Goal: Task Accomplishment & Management: Manage account settings

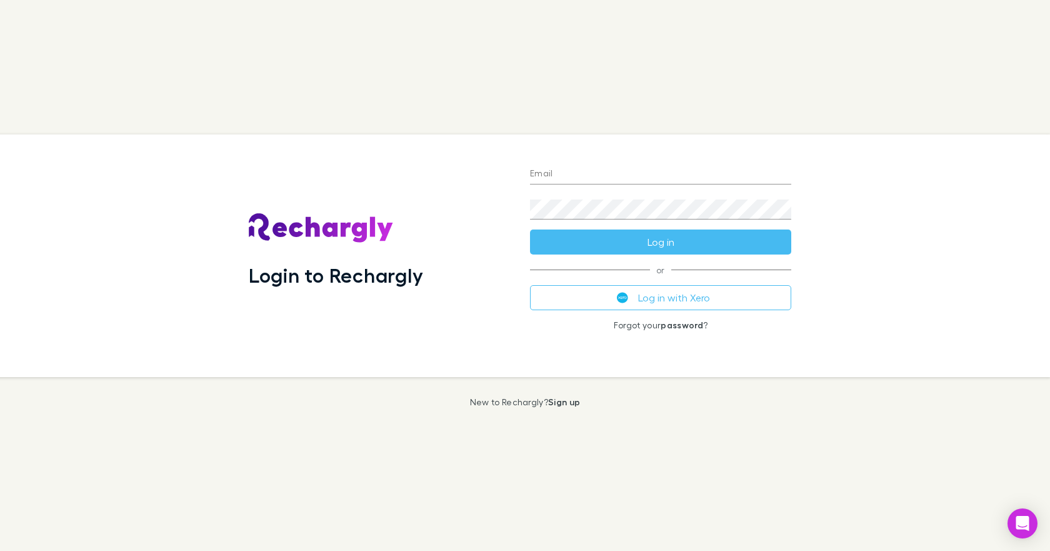
click at [547, 174] on input "Email" at bounding box center [660, 174] width 261 height 20
type input "**********"
click at [530, 229] on button "Log in" at bounding box center [660, 241] width 261 height 25
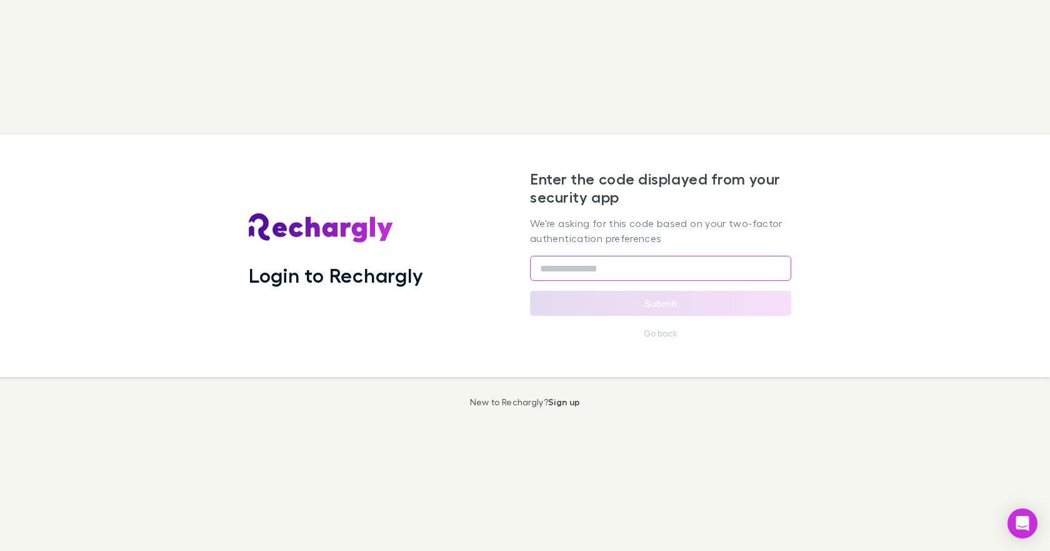
click at [539, 271] on input "text" at bounding box center [660, 268] width 261 height 25
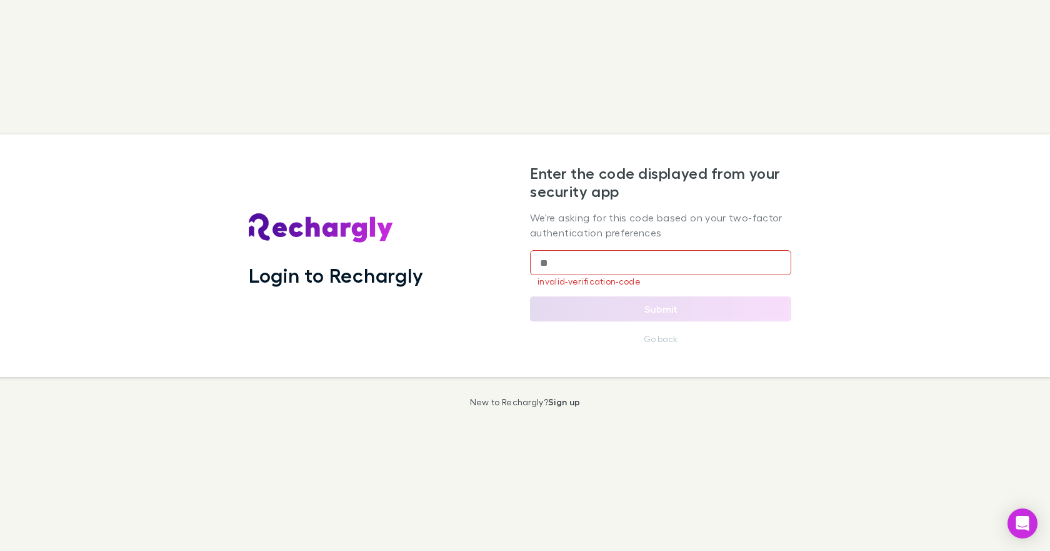
type input "*"
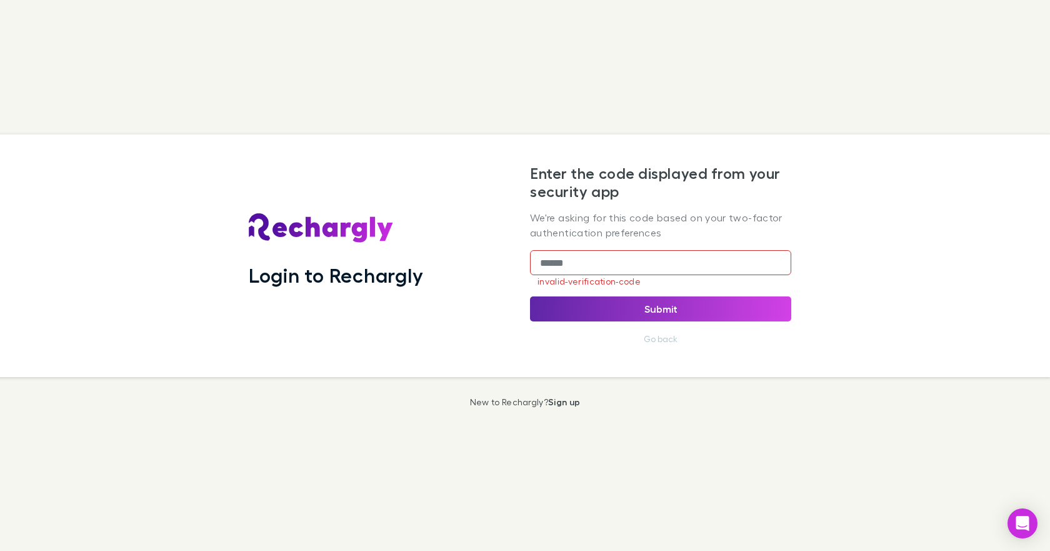
type input "******"
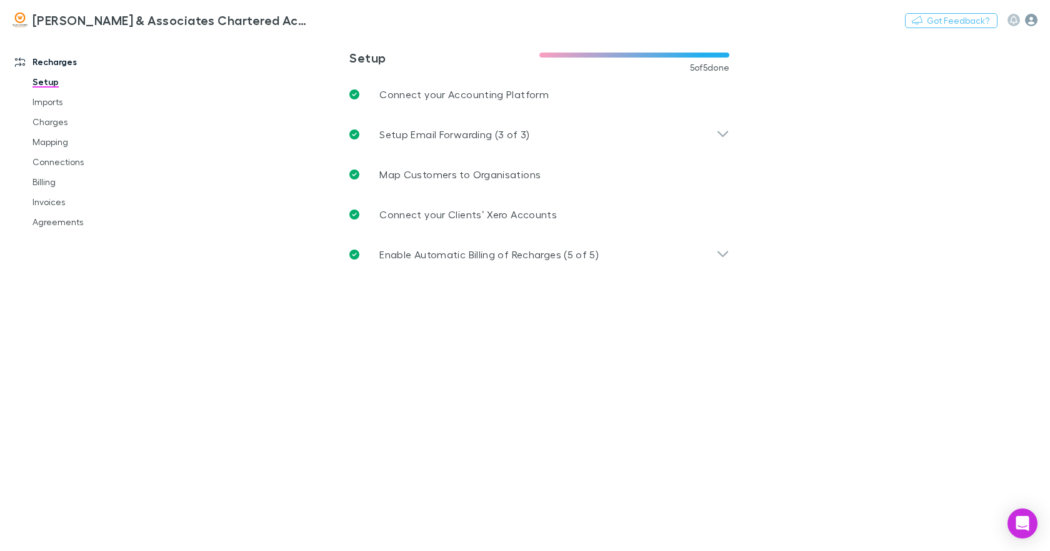
click at [1031, 14] on icon "button" at bounding box center [1031, 20] width 12 height 12
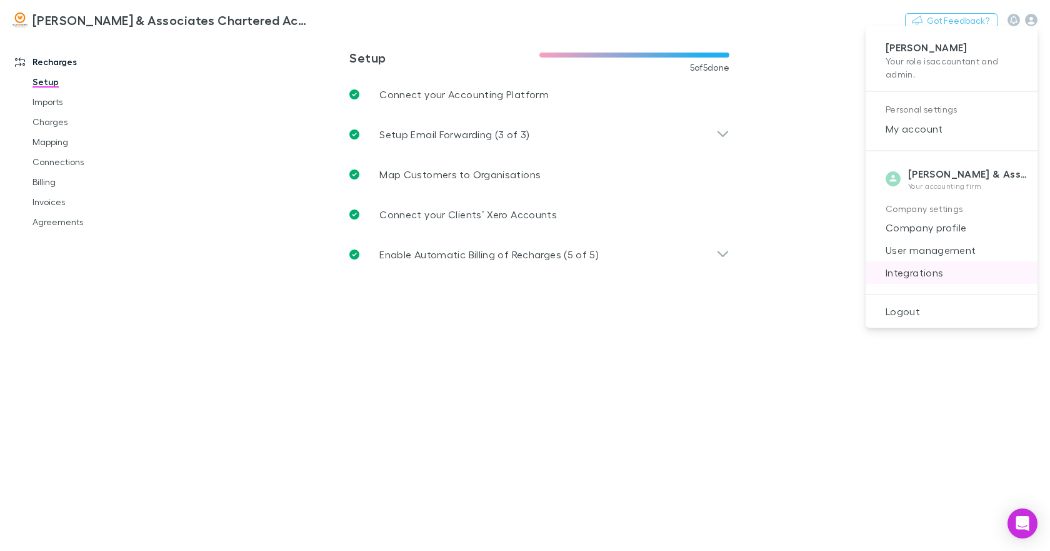
click at [937, 269] on span "Integrations" at bounding box center [952, 272] width 152 height 15
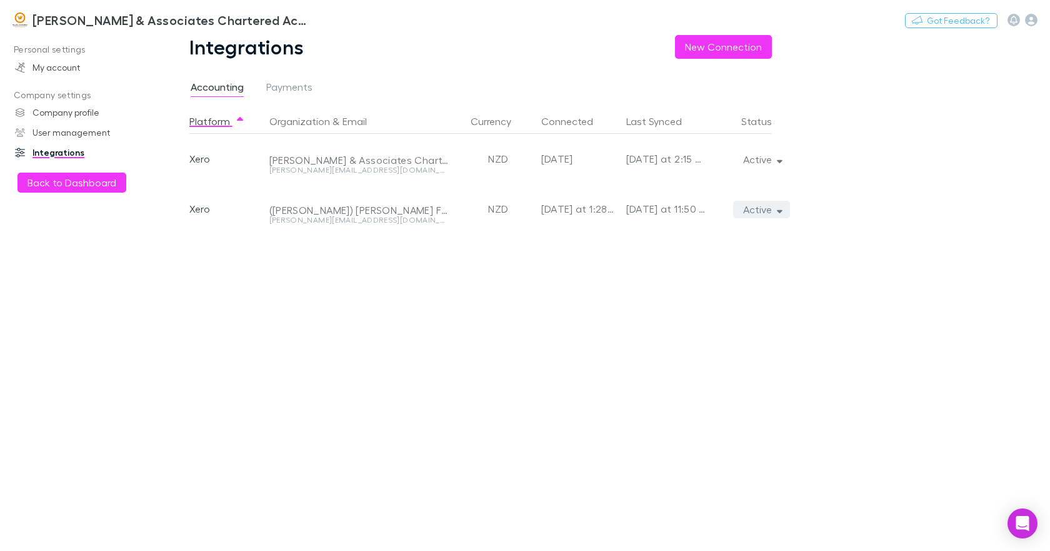
click at [777, 211] on icon "button" at bounding box center [780, 210] width 6 height 3
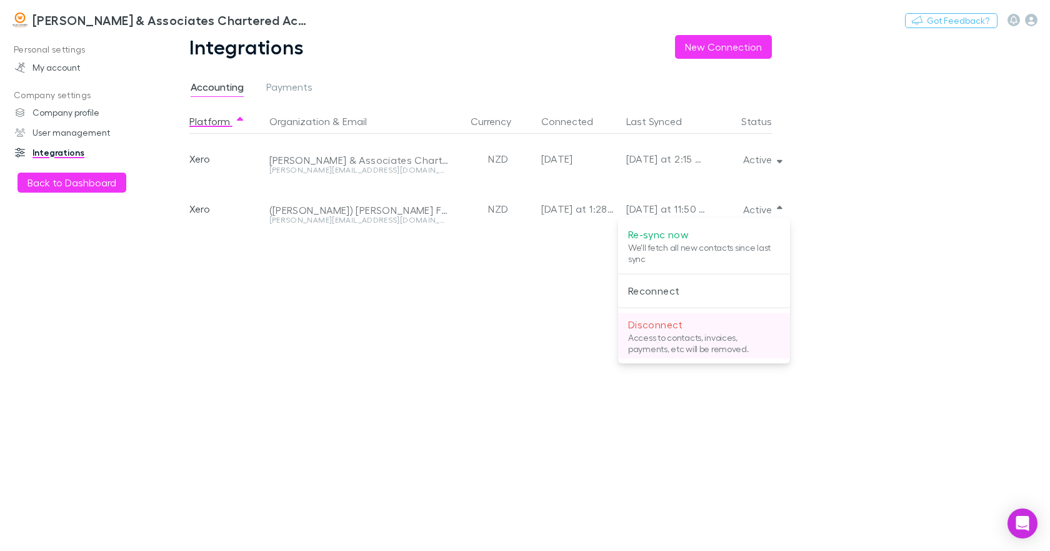
click at [671, 322] on p "Disconnect" at bounding box center [704, 324] width 152 height 15
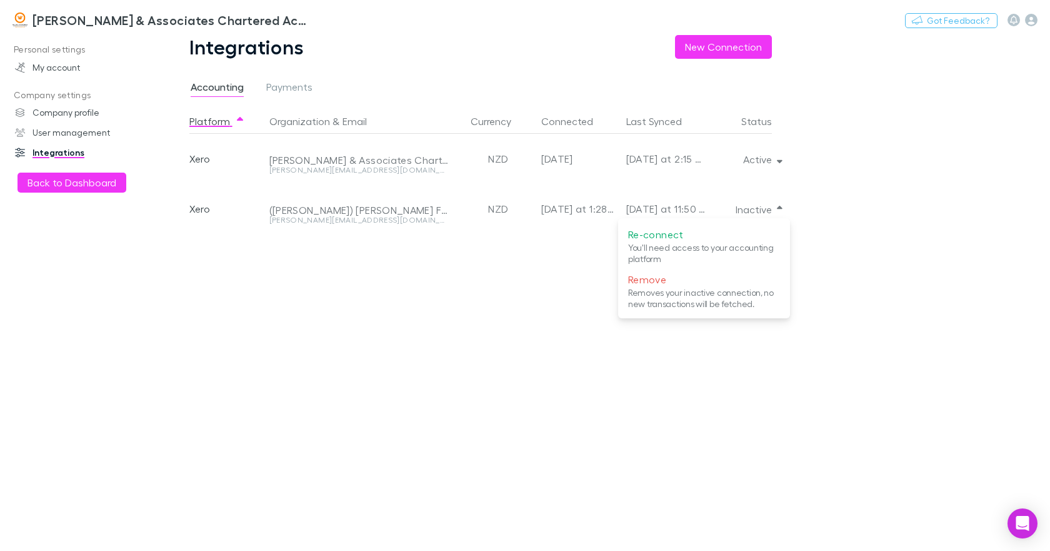
click at [985, 128] on div at bounding box center [525, 275] width 1050 height 551
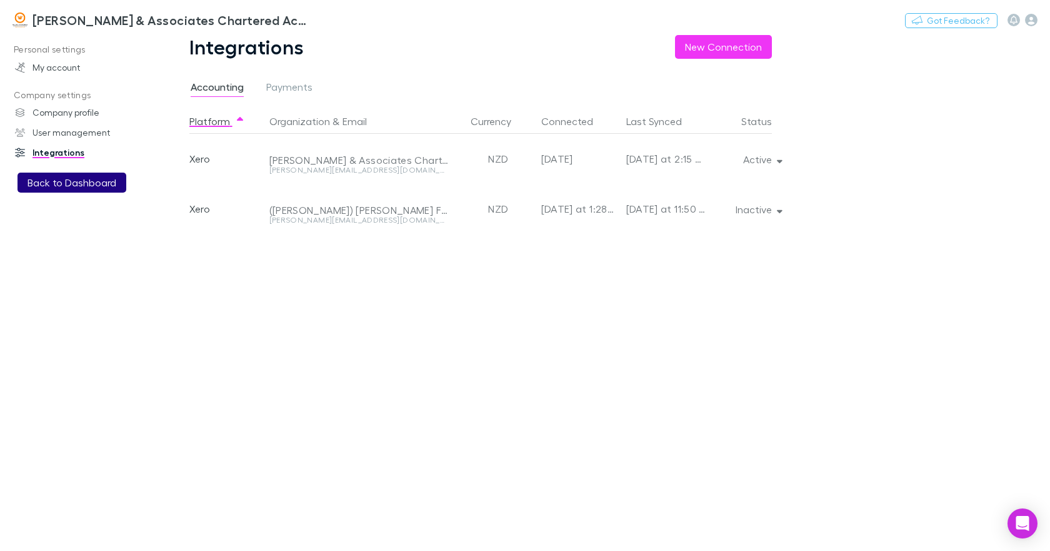
click at [96, 179] on button "Back to Dashboard" at bounding box center [71, 182] width 109 height 20
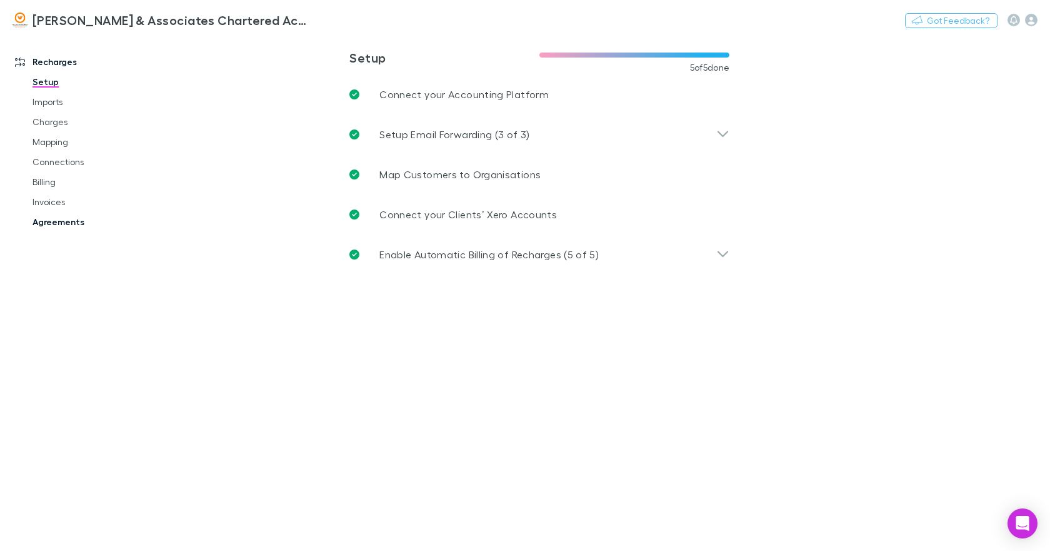
click at [62, 217] on link "Agreements" at bounding box center [93, 222] width 146 height 20
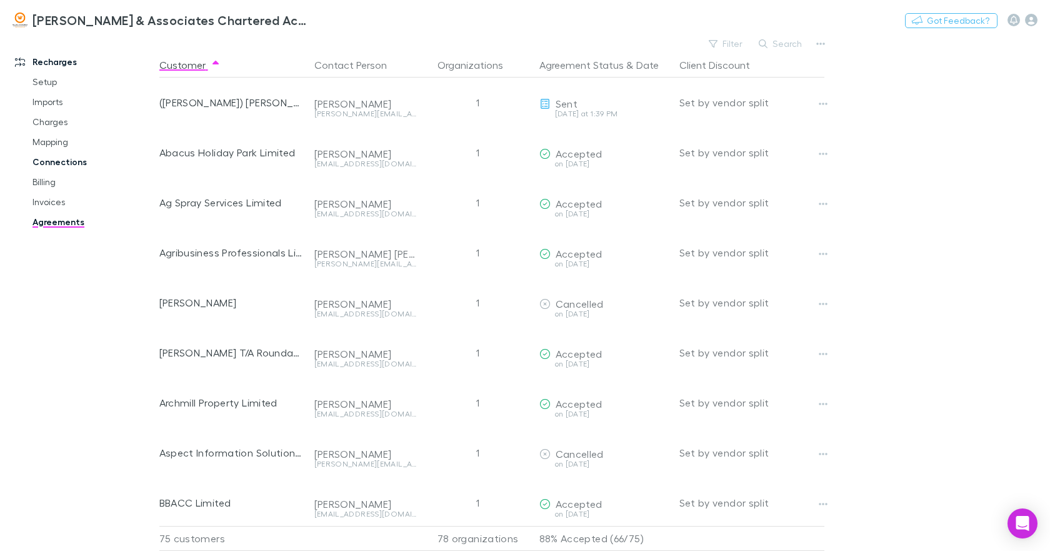
click at [62, 160] on link "Connections" at bounding box center [93, 162] width 146 height 20
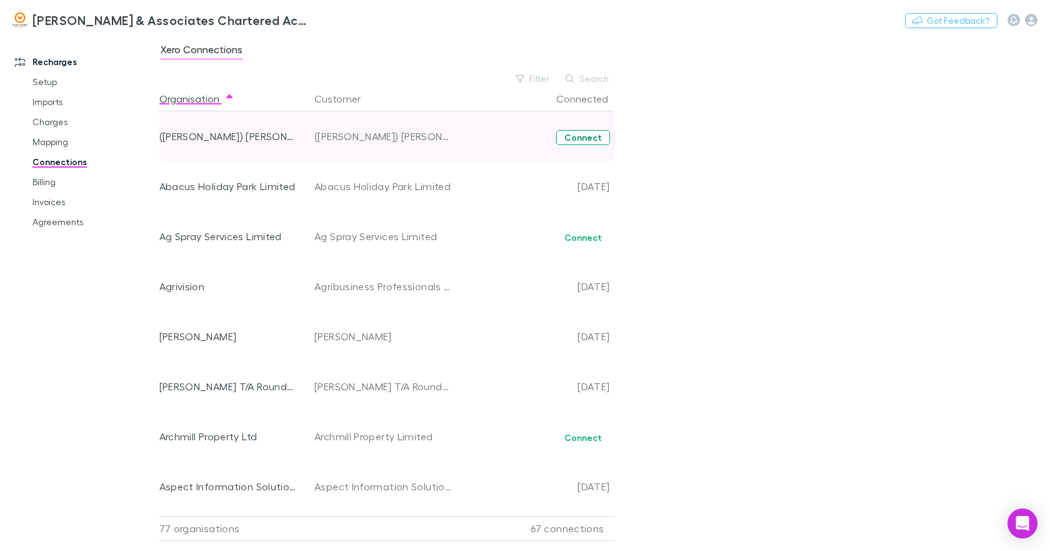
click at [571, 137] on button "Connect" at bounding box center [583, 137] width 54 height 15
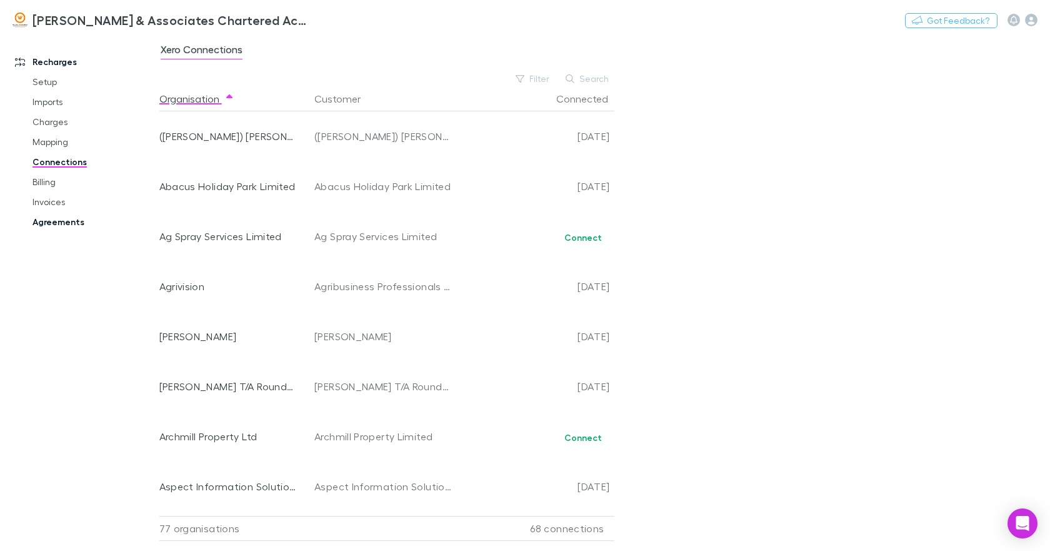
click at [64, 219] on link "Agreements" at bounding box center [93, 222] width 146 height 20
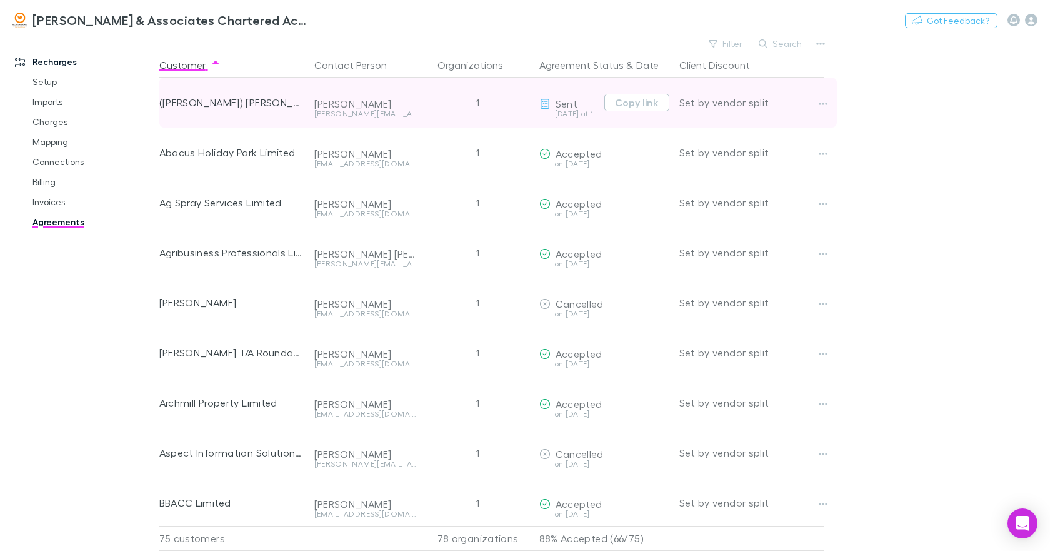
click at [546, 107] on icon at bounding box center [544, 104] width 11 height 10
click at [822, 106] on icon "button" at bounding box center [823, 104] width 9 height 10
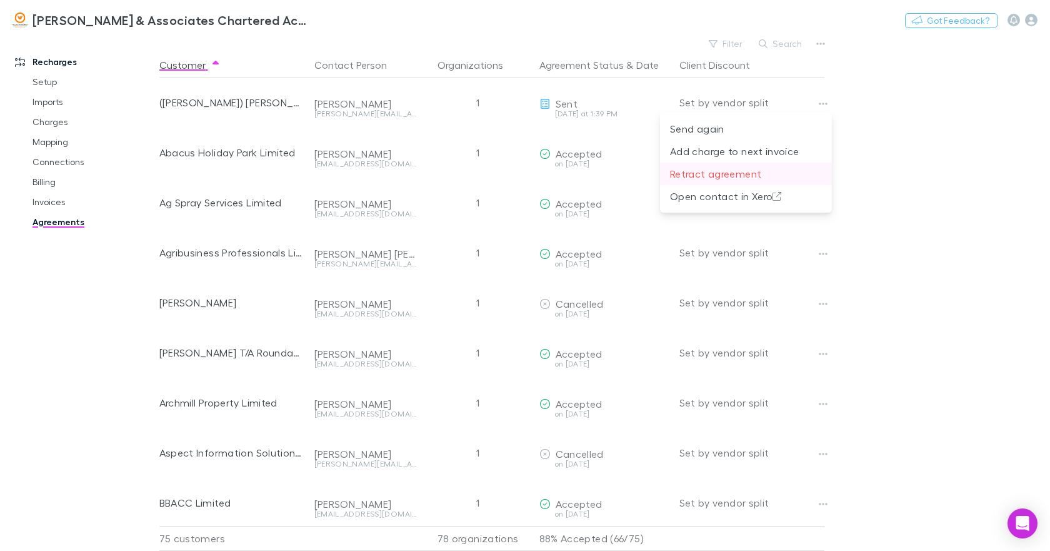
click at [743, 170] on p "Retract agreement" at bounding box center [746, 173] width 152 height 15
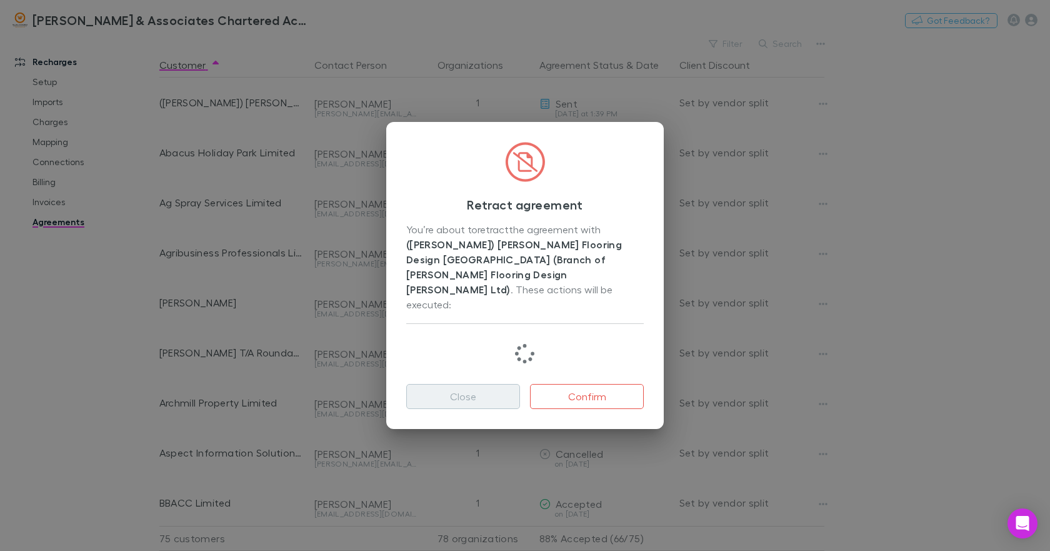
click at [441, 384] on button "Close" at bounding box center [463, 396] width 114 height 25
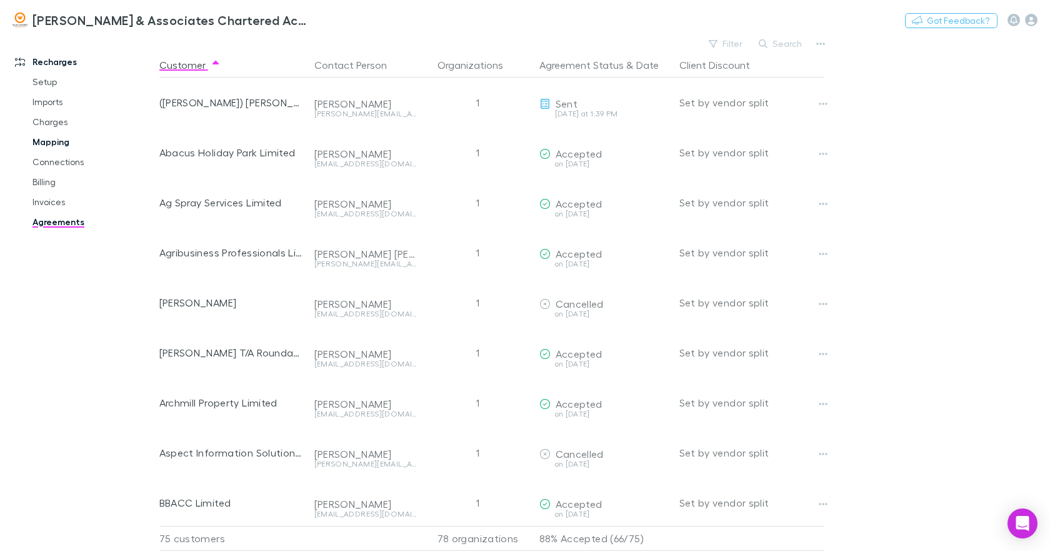
click at [59, 142] on link "Mapping" at bounding box center [93, 142] width 146 height 20
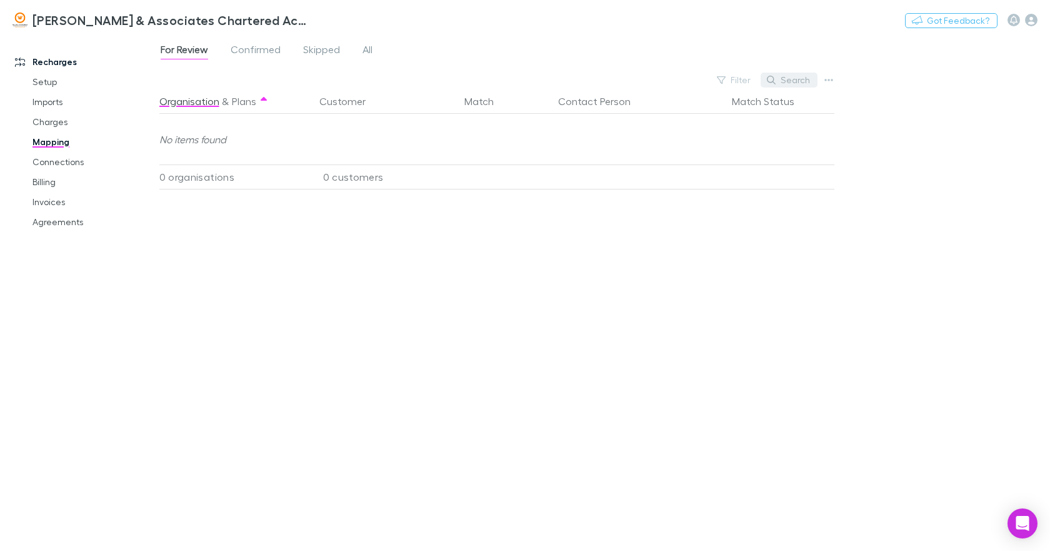
click at [799, 77] on button "Search" at bounding box center [789, 79] width 57 height 15
type input "*******"
click at [261, 49] on span "Confirmed" at bounding box center [256, 51] width 50 height 16
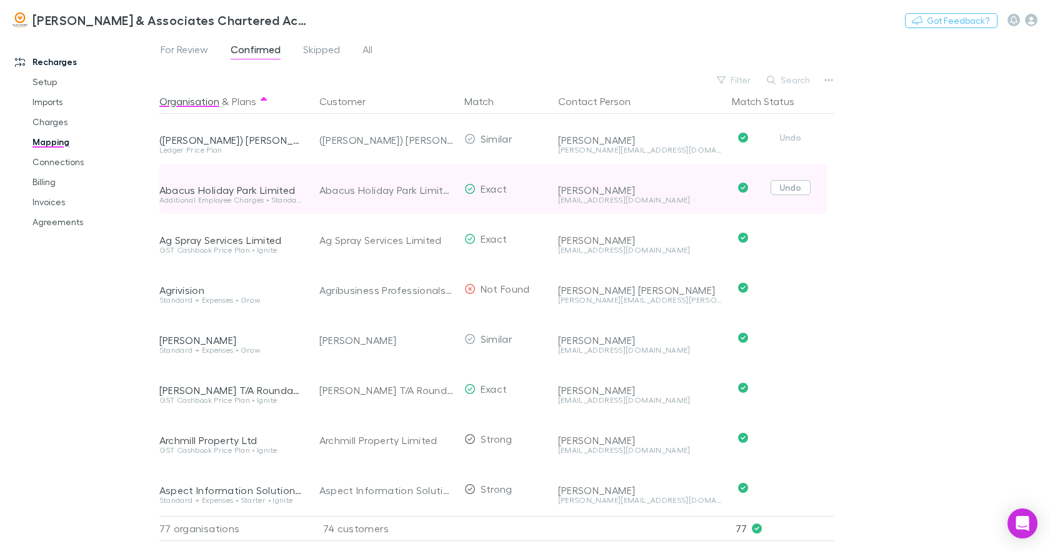
click at [786, 140] on button "Undo" at bounding box center [791, 137] width 40 height 15
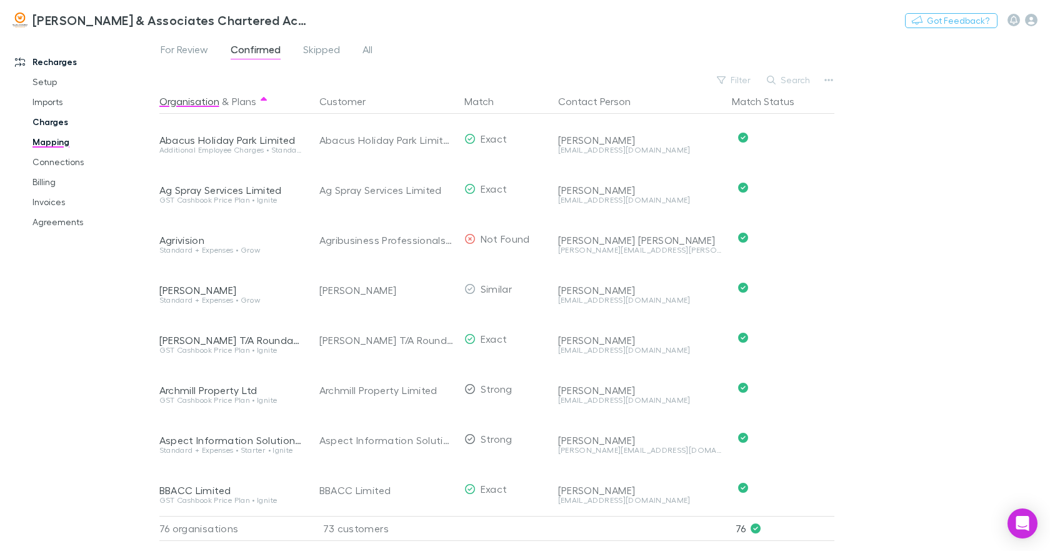
click at [56, 122] on link "Charges" at bounding box center [93, 122] width 146 height 20
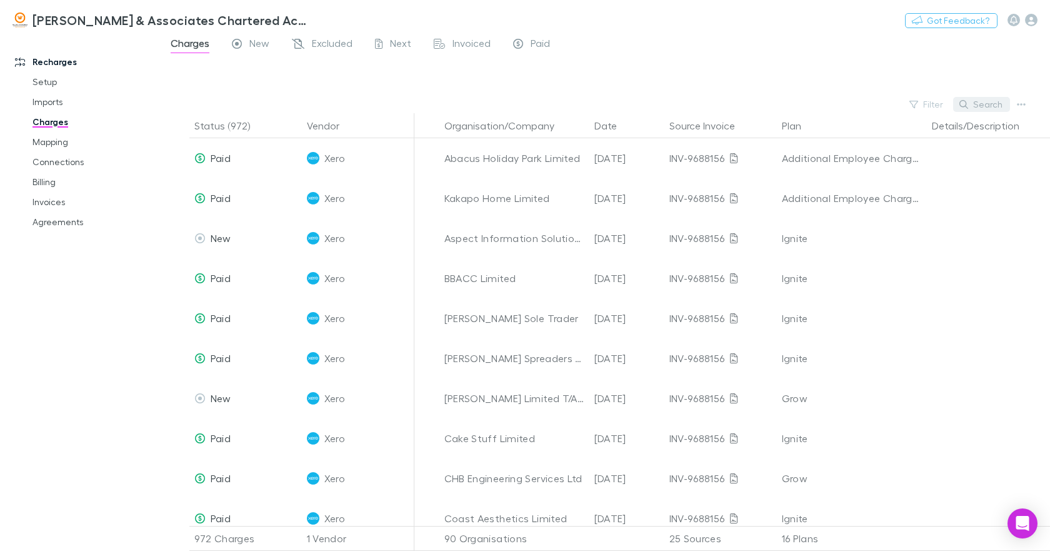
click at [981, 106] on button "Search" at bounding box center [981, 104] width 57 height 15
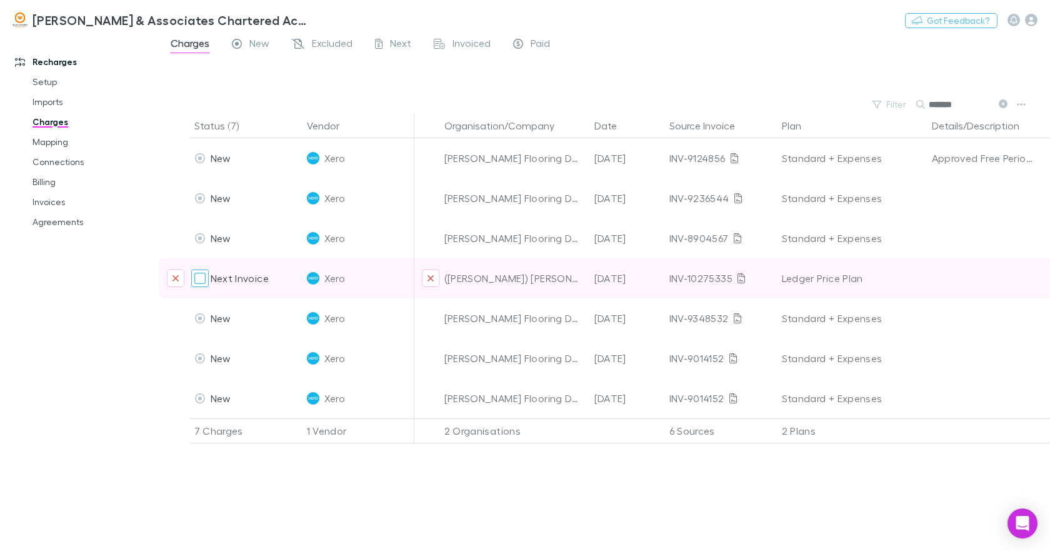
type input "*******"
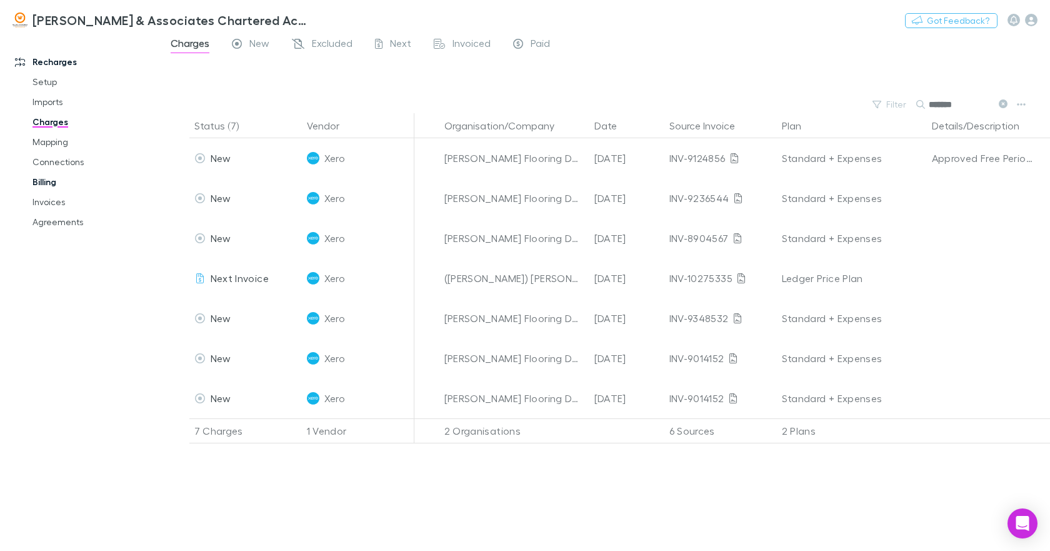
click at [42, 177] on link "Billing" at bounding box center [93, 182] width 146 height 20
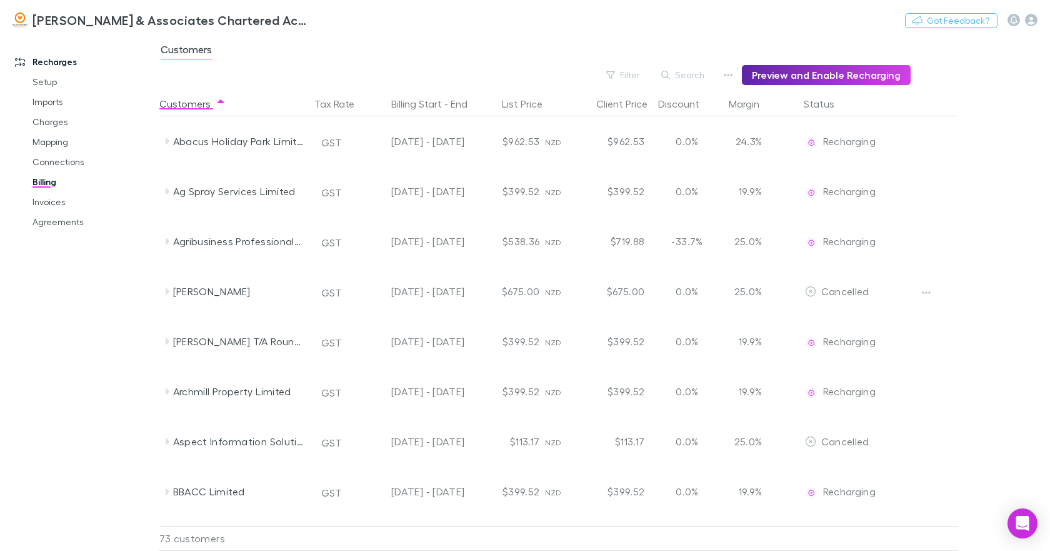
click at [696, 76] on button "Search" at bounding box center [683, 74] width 57 height 15
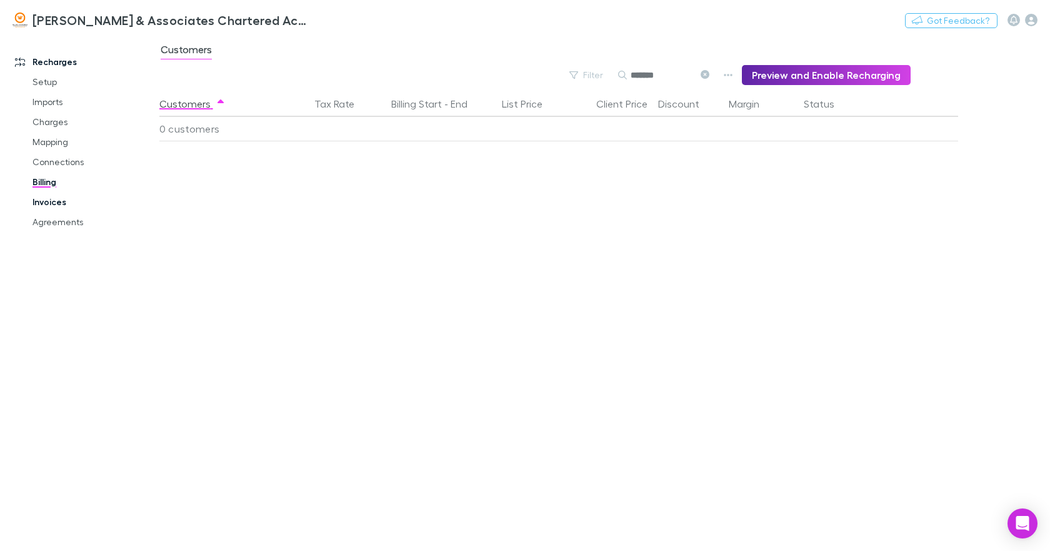
type input "*******"
click at [60, 202] on link "Invoices" at bounding box center [93, 202] width 146 height 20
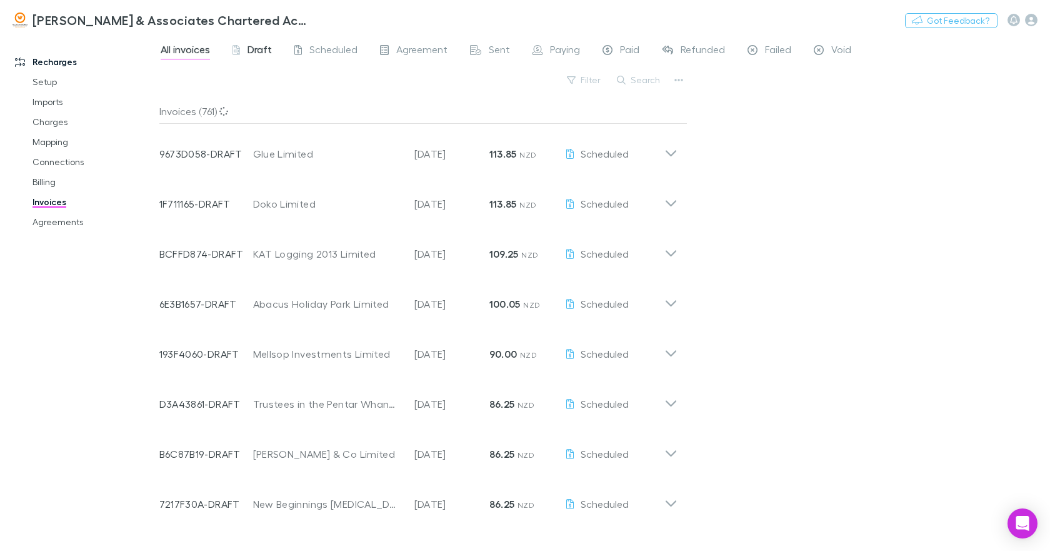
click at [252, 47] on span "Draft" at bounding box center [259, 51] width 24 height 16
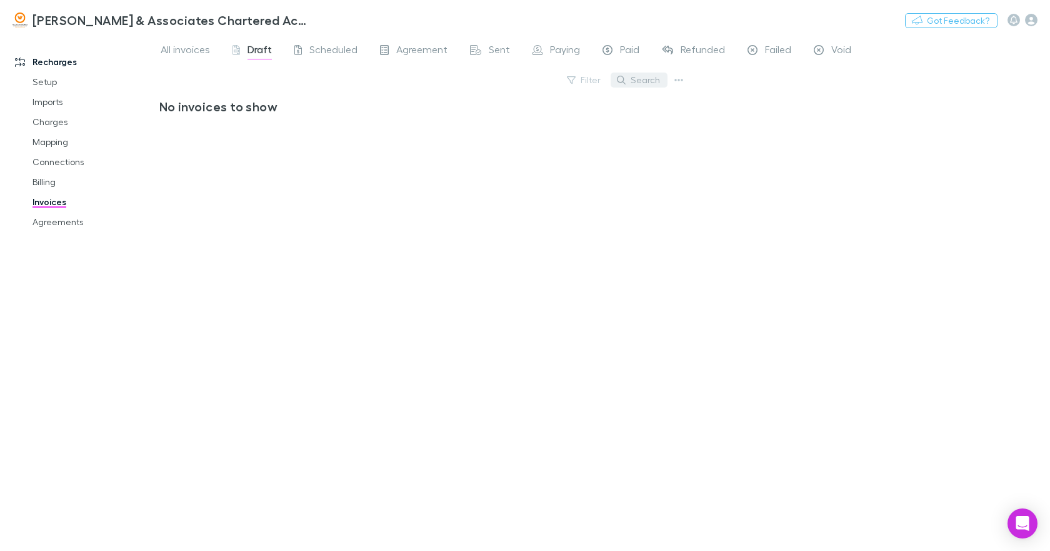
click at [639, 81] on button "Search" at bounding box center [639, 79] width 57 height 15
click at [193, 49] on span "All invoices" at bounding box center [185, 51] width 49 height 16
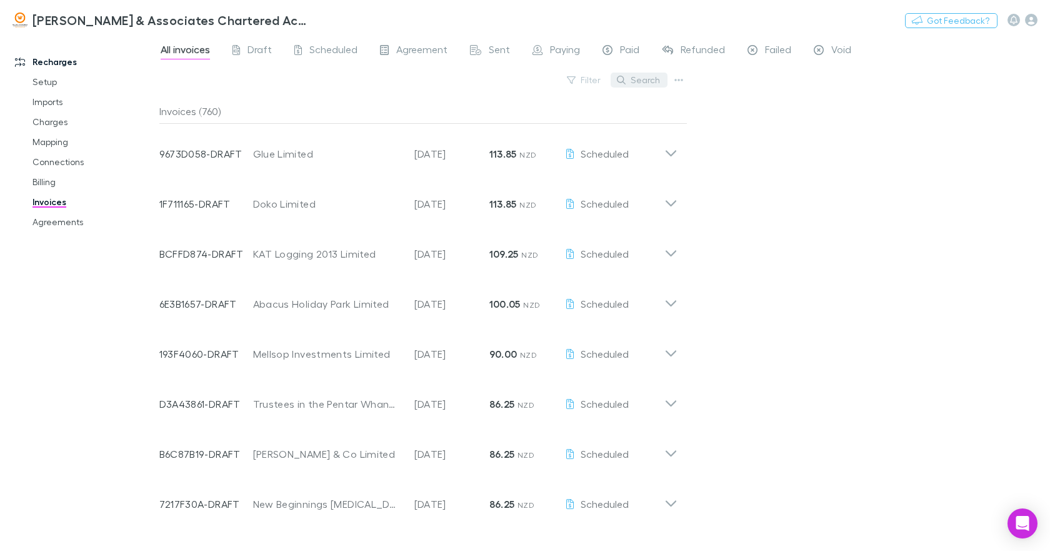
click at [644, 80] on button "Search" at bounding box center [639, 79] width 57 height 15
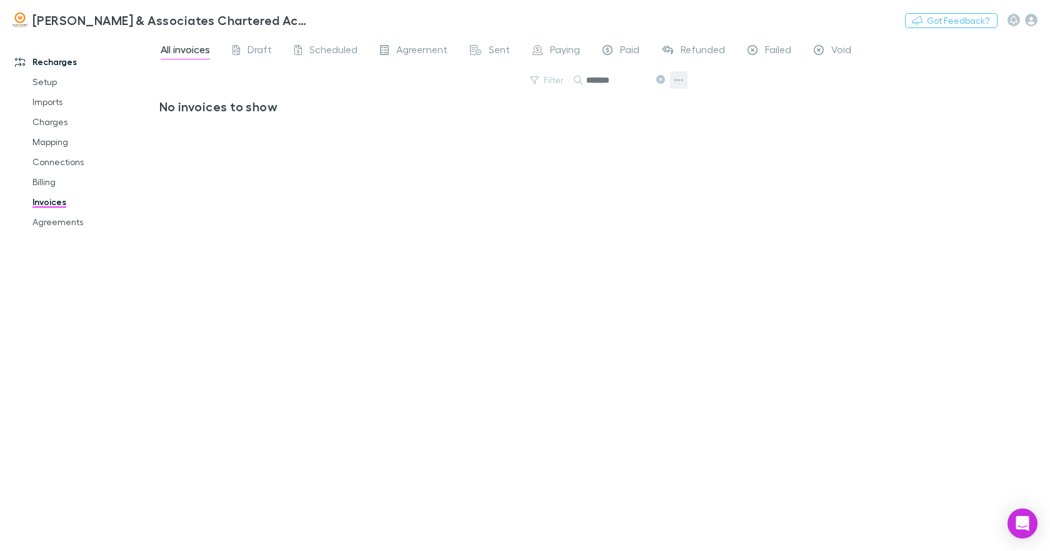
type input "*******"
click at [677, 77] on icon "button" at bounding box center [678, 80] width 9 height 10
drag, startPoint x: 348, startPoint y: 208, endPoint x: 227, endPoint y: 194, distance: 121.4
click at [343, 209] on div at bounding box center [525, 275] width 1050 height 551
click at [60, 224] on link "Agreements" at bounding box center [93, 222] width 146 height 20
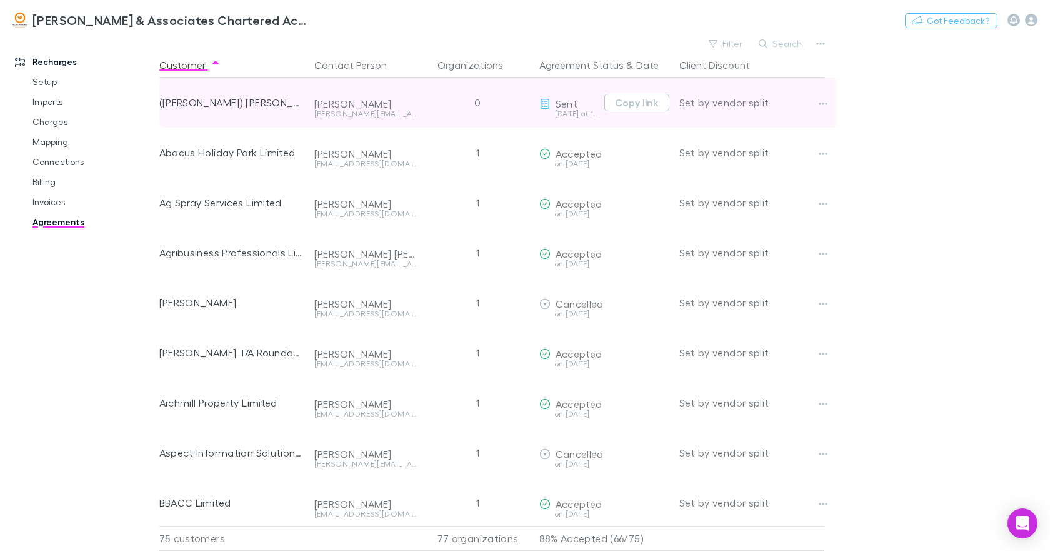
click at [376, 116] on div "[PERSON_NAME][EMAIL_ADDRESS][DOMAIN_NAME]" at bounding box center [365, 113] width 102 height 7
click at [819, 99] on icon "button" at bounding box center [823, 104] width 9 height 10
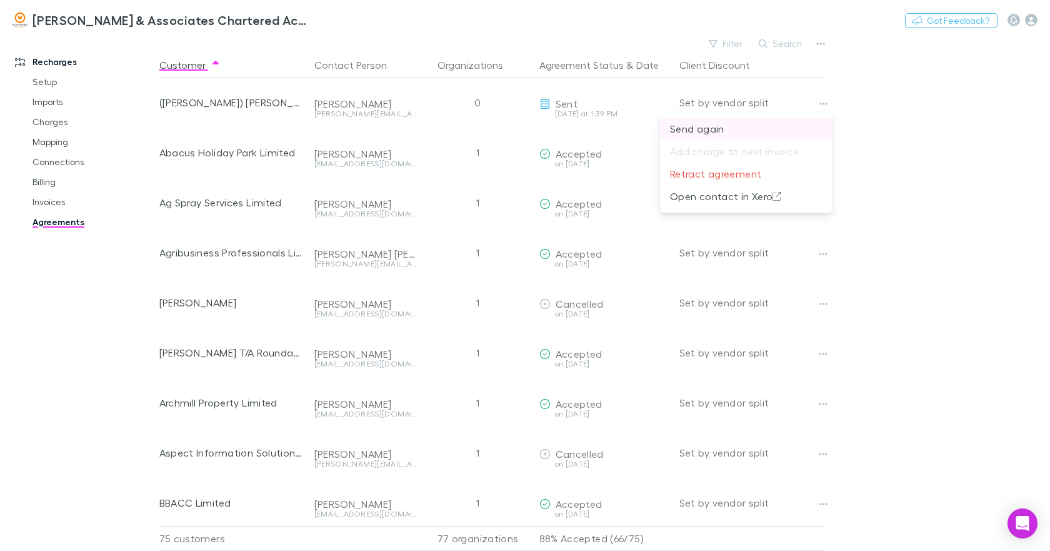
click at [711, 125] on p "Send again" at bounding box center [746, 128] width 152 height 15
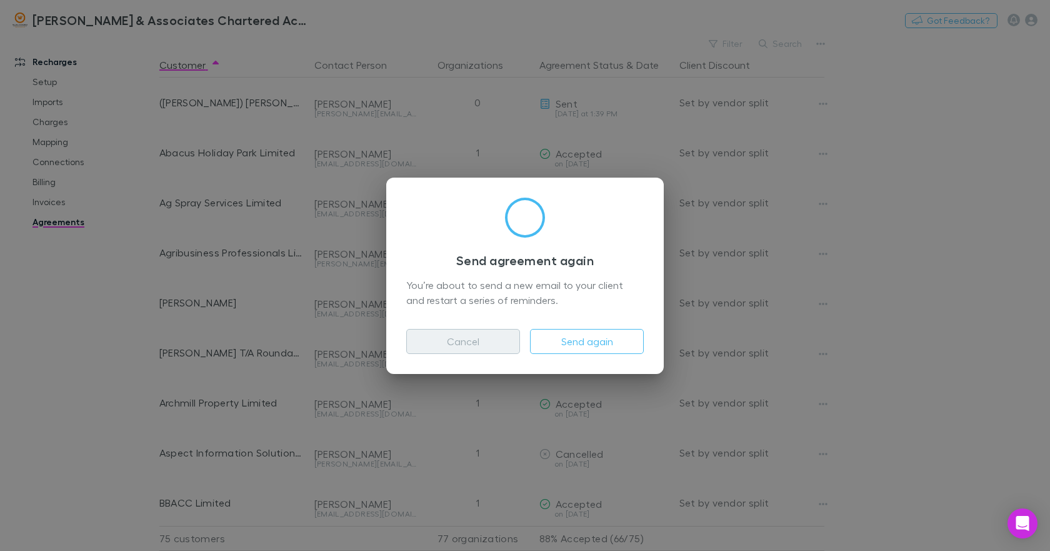
click at [464, 344] on button "Cancel" at bounding box center [463, 341] width 114 height 25
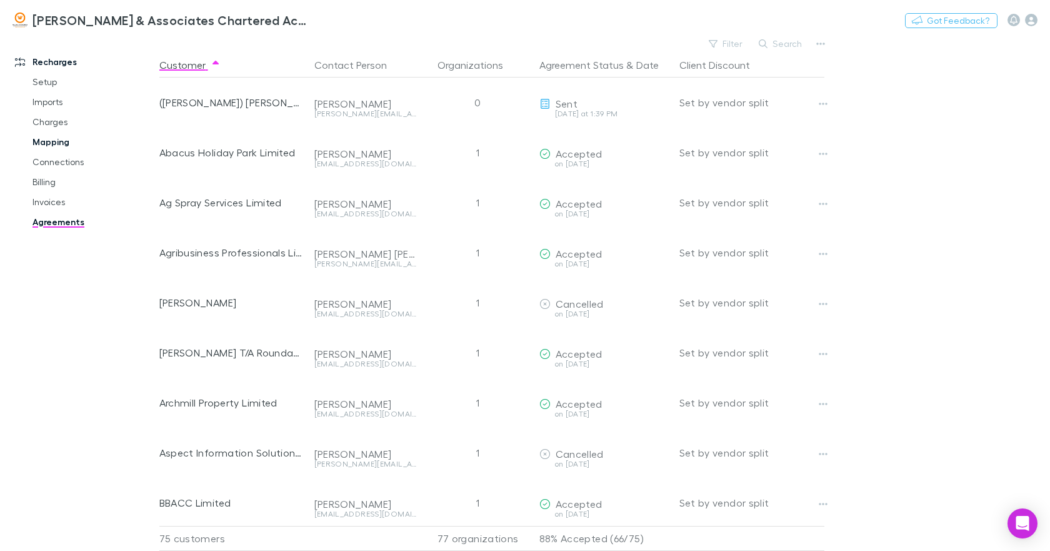
click at [43, 143] on link "Mapping" at bounding box center [93, 142] width 146 height 20
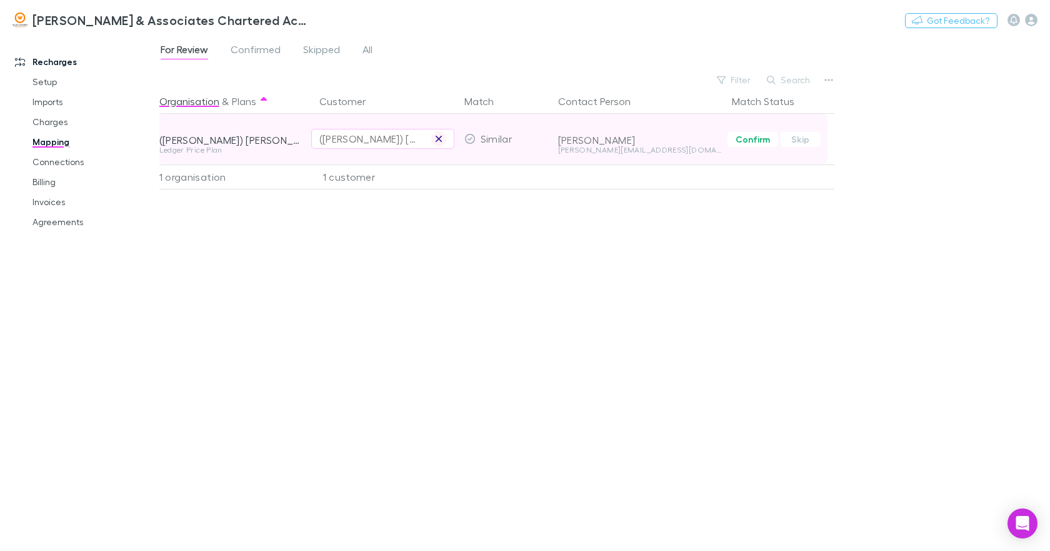
click at [441, 140] on icon "button" at bounding box center [438, 139] width 7 height 10
click at [327, 143] on div "Select a customer" at bounding box center [382, 138] width 127 height 15
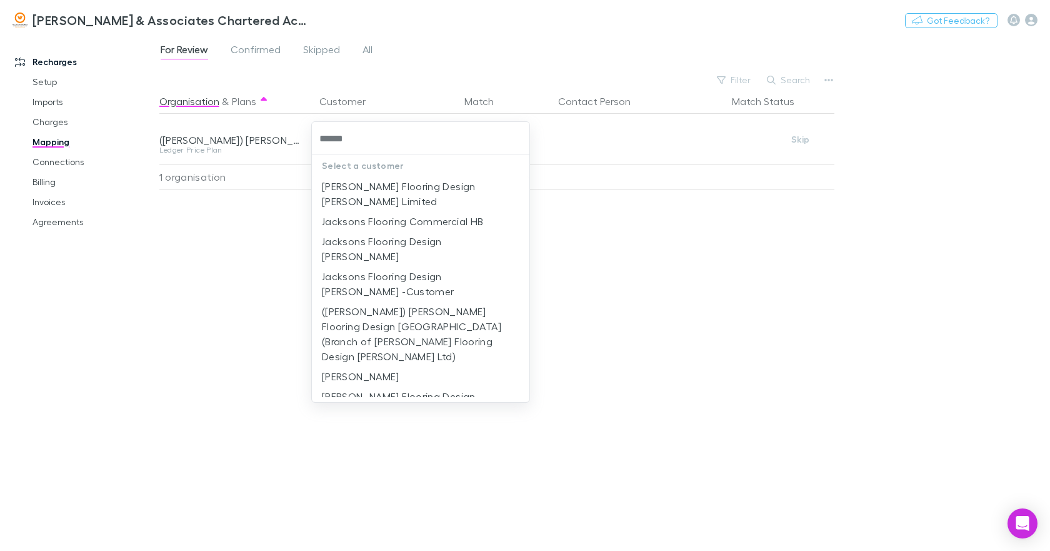
type input "*******"
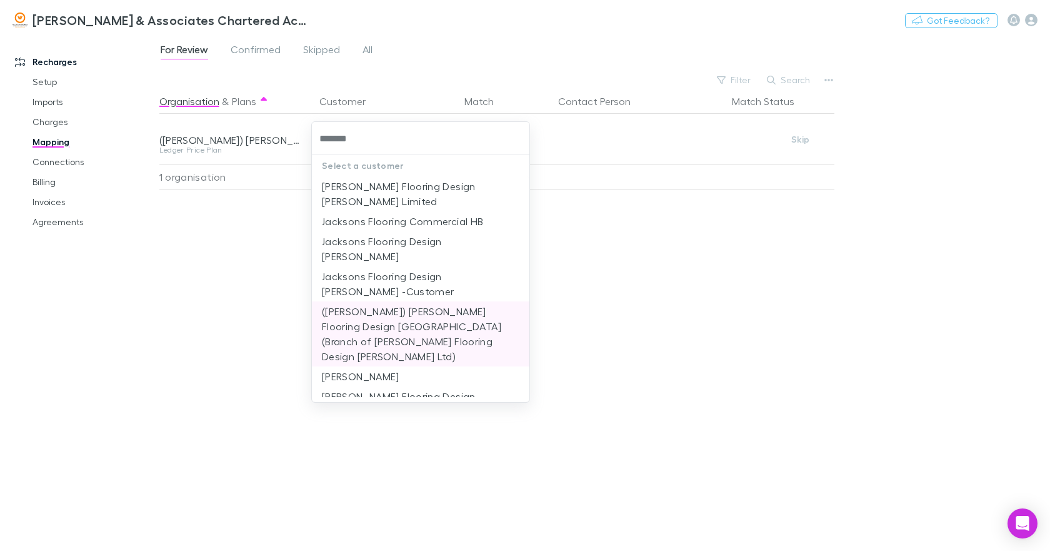
click at [394, 301] on li "([PERSON_NAME]) [PERSON_NAME] Flooring Design [GEOGRAPHIC_DATA] (Branch of [PER…" at bounding box center [420, 333] width 217 height 65
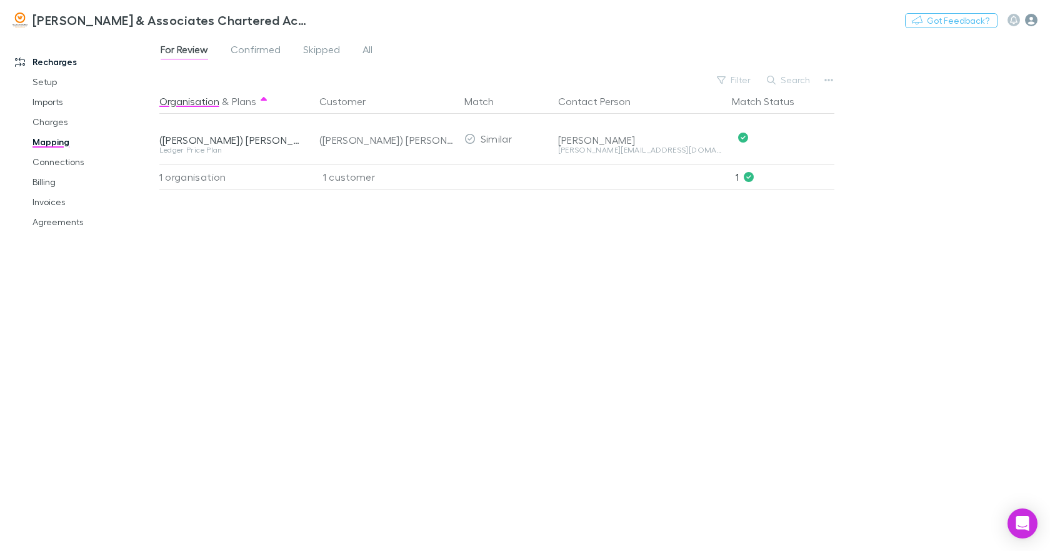
click at [1033, 22] on icon "button" at bounding box center [1031, 20] width 12 height 12
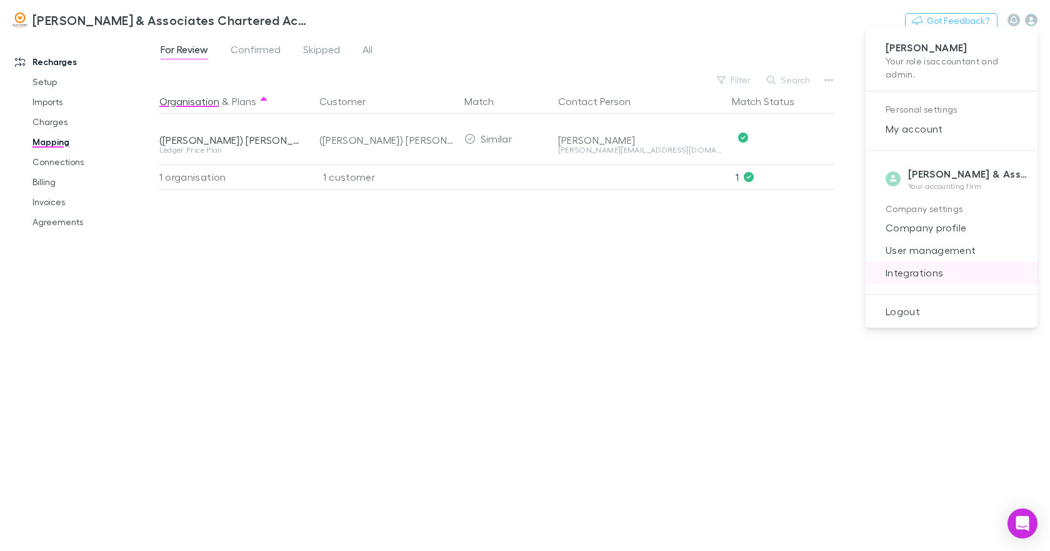
click at [910, 274] on span "Integrations" at bounding box center [952, 272] width 152 height 15
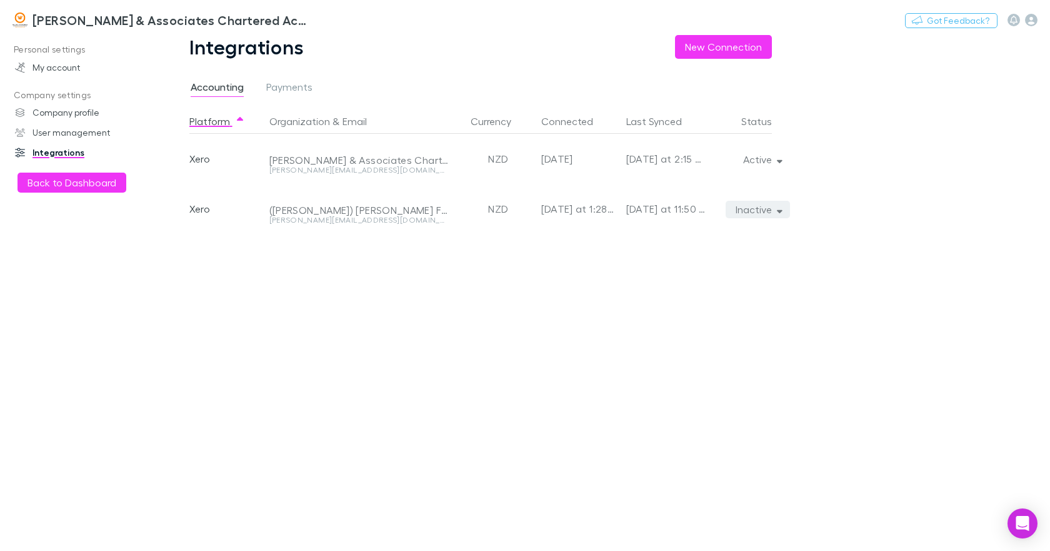
click at [778, 210] on icon "button" at bounding box center [780, 210] width 6 height 3
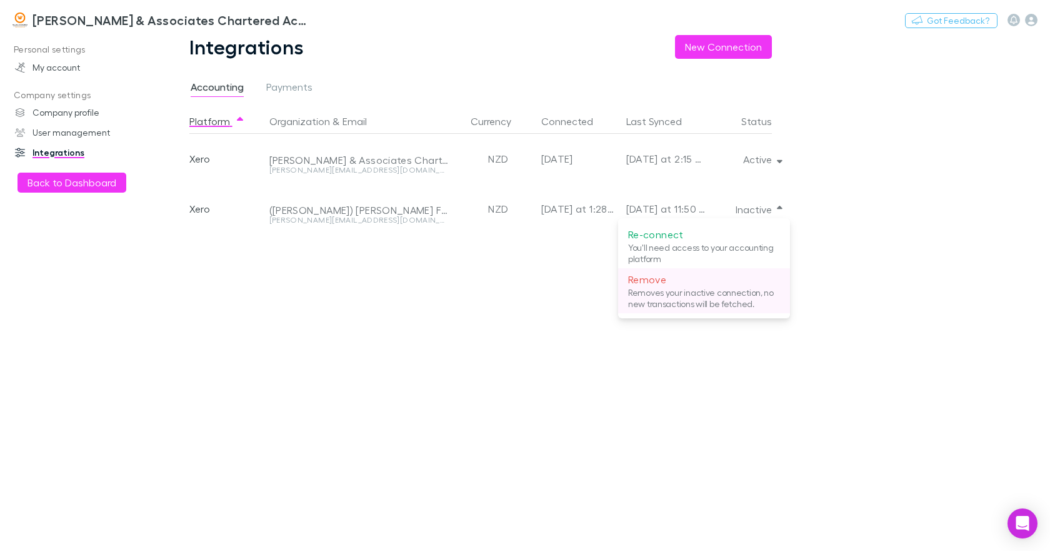
click at [657, 277] on p "Remove" at bounding box center [704, 279] width 152 height 15
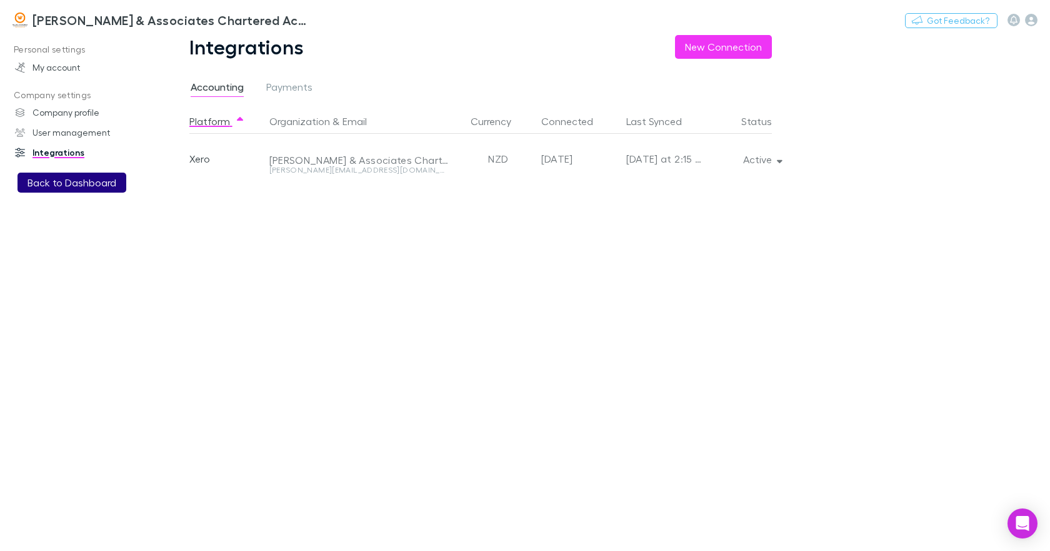
click at [78, 181] on button "Back to Dashboard" at bounding box center [71, 182] width 109 height 20
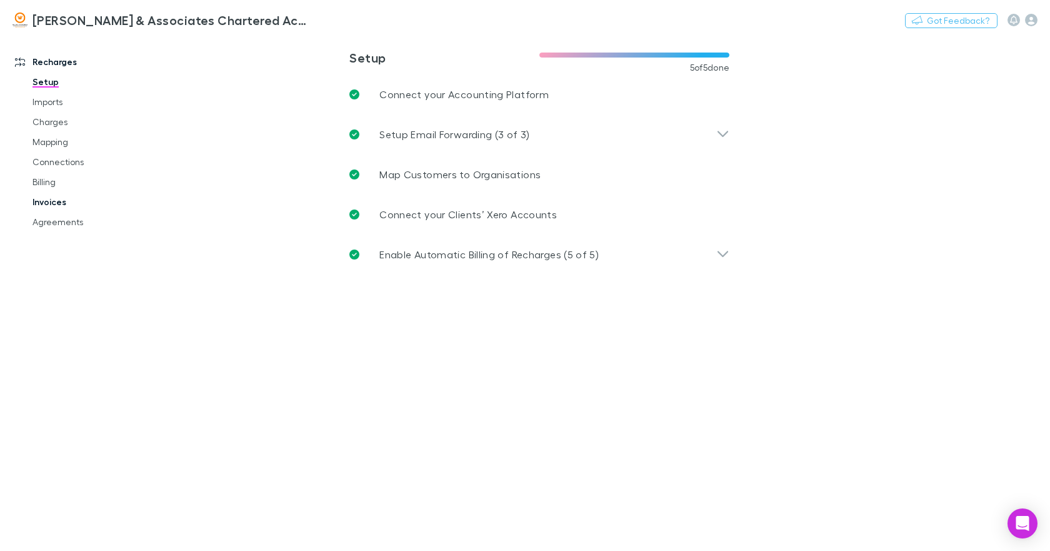
click at [62, 204] on link "Invoices" at bounding box center [93, 202] width 146 height 20
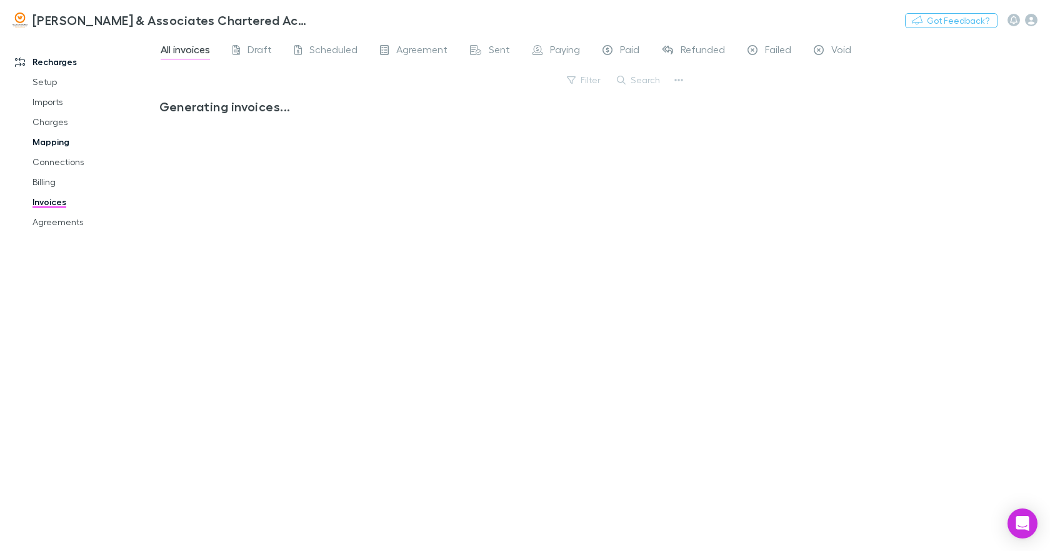
click at [46, 145] on link "Mapping" at bounding box center [93, 142] width 146 height 20
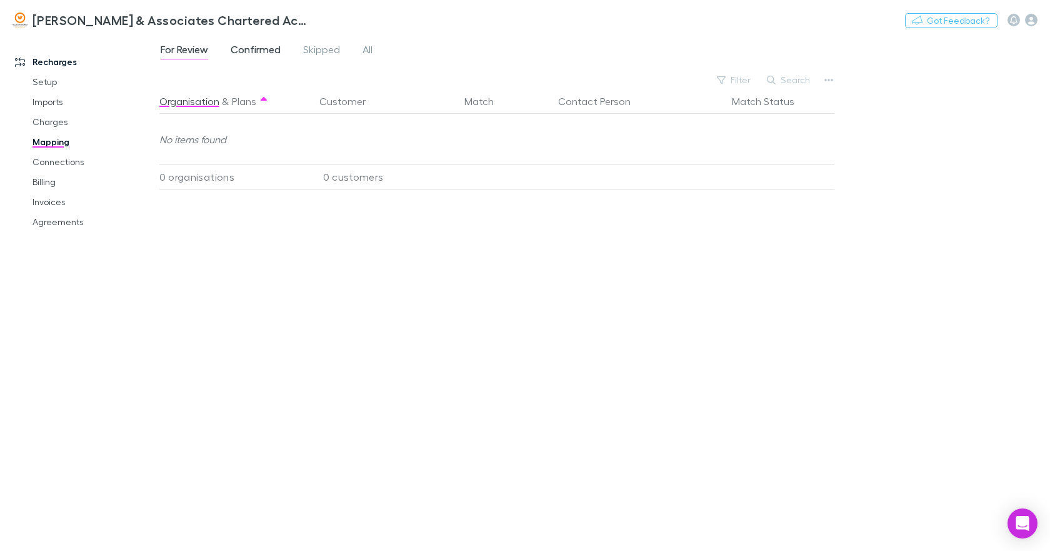
click at [264, 51] on span "Confirmed" at bounding box center [256, 51] width 50 height 16
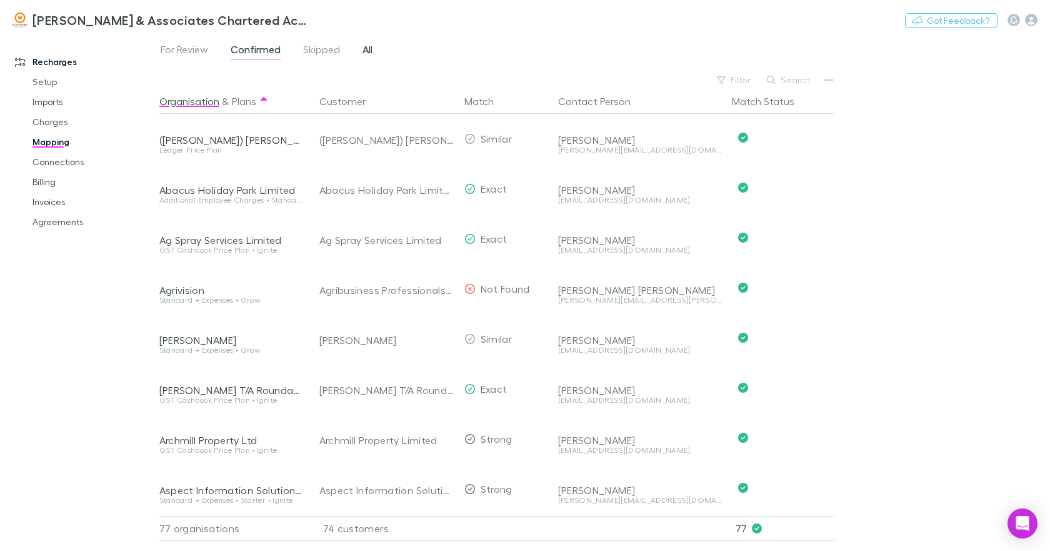
click at [367, 47] on span "All" at bounding box center [367, 51] width 10 height 16
click at [273, 51] on span "Confirmed" at bounding box center [256, 51] width 50 height 16
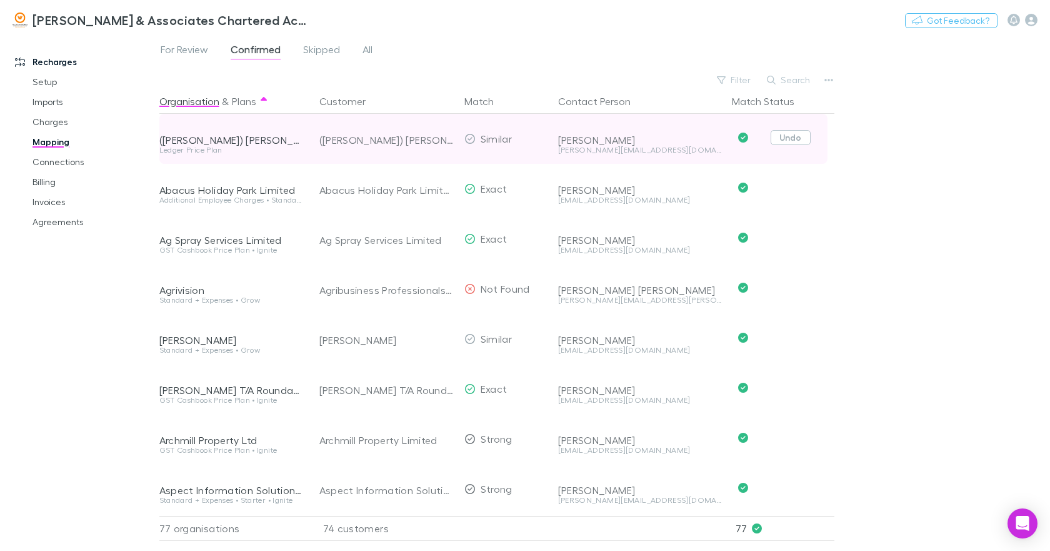
click at [797, 140] on button "Undo" at bounding box center [791, 137] width 40 height 15
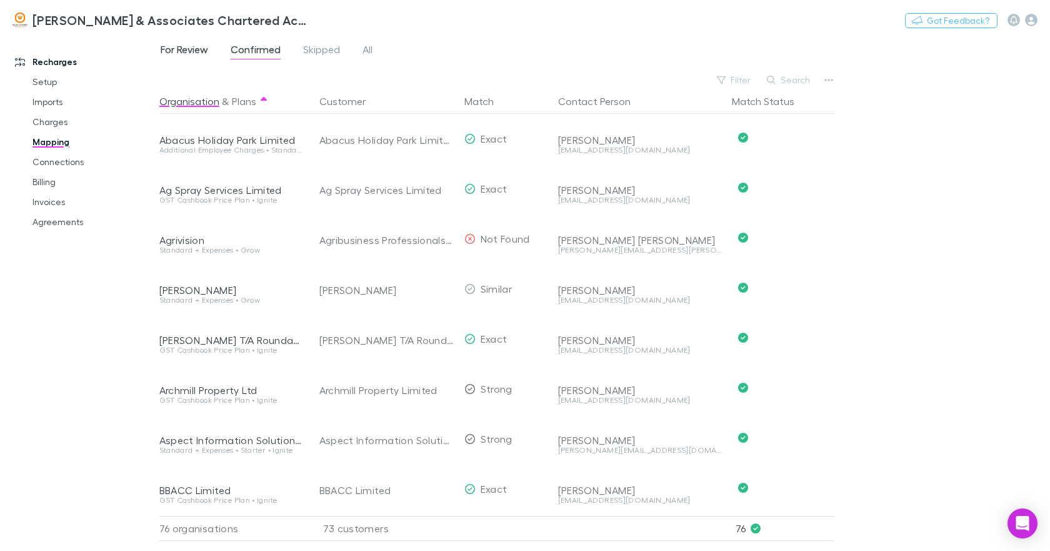
click at [191, 53] on span "For Review" at bounding box center [184, 51] width 47 height 16
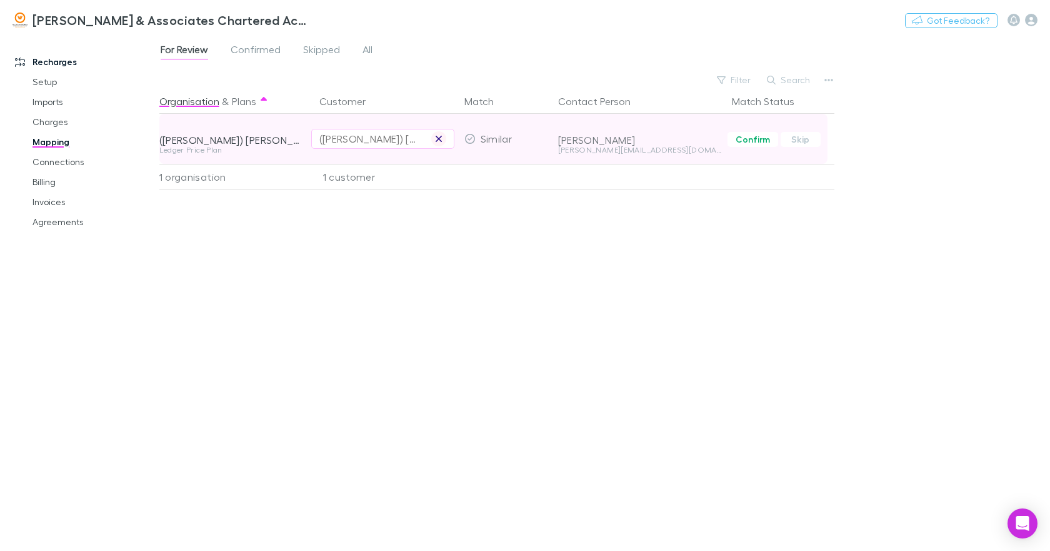
click at [436, 136] on icon "button" at bounding box center [439, 139] width 6 height 6
click at [73, 161] on link "Connections" at bounding box center [93, 162] width 146 height 20
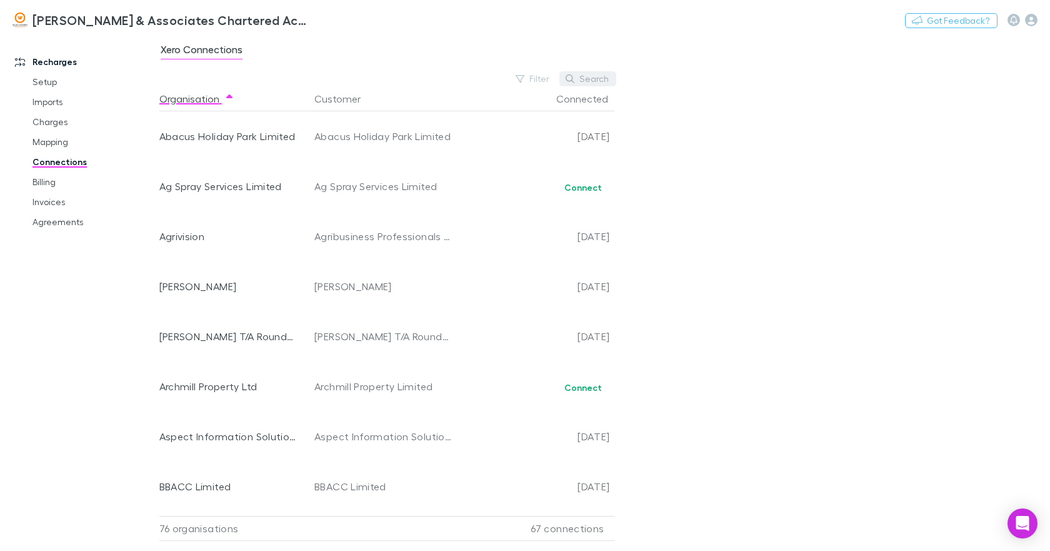
click at [588, 76] on button "Search" at bounding box center [587, 78] width 57 height 15
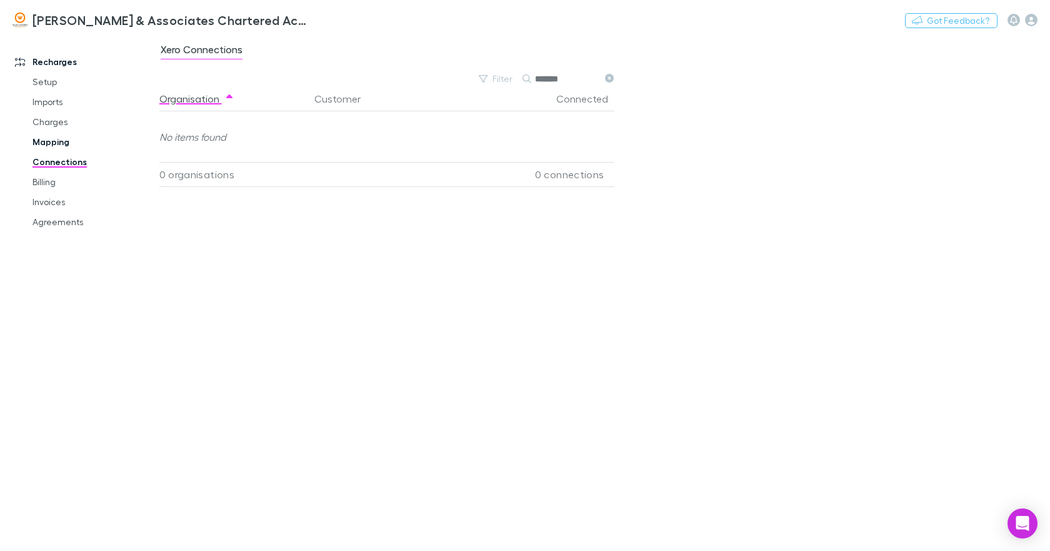
type input "*******"
click at [53, 141] on link "Mapping" at bounding box center [93, 142] width 146 height 20
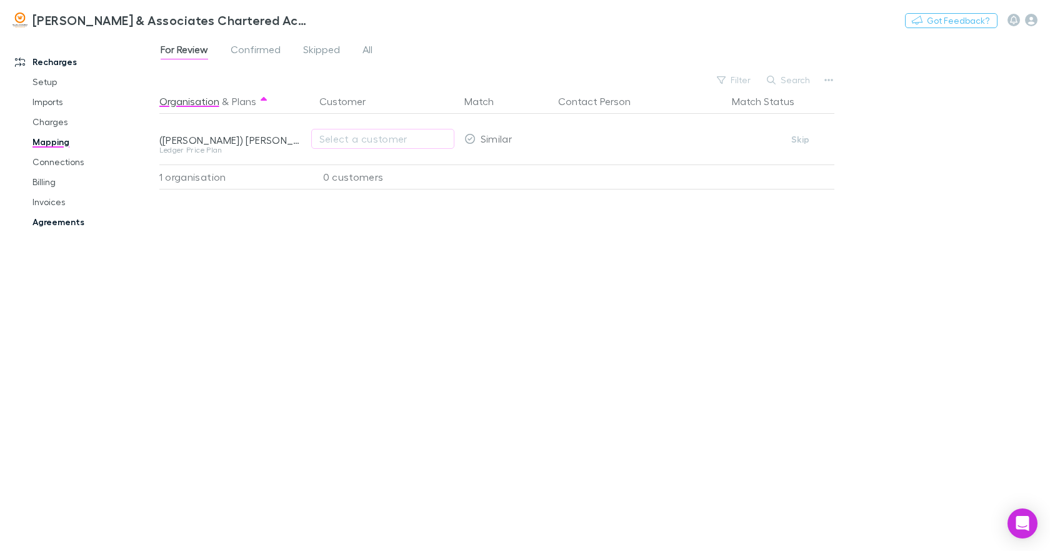
click at [71, 222] on link "Agreements" at bounding box center [93, 222] width 146 height 20
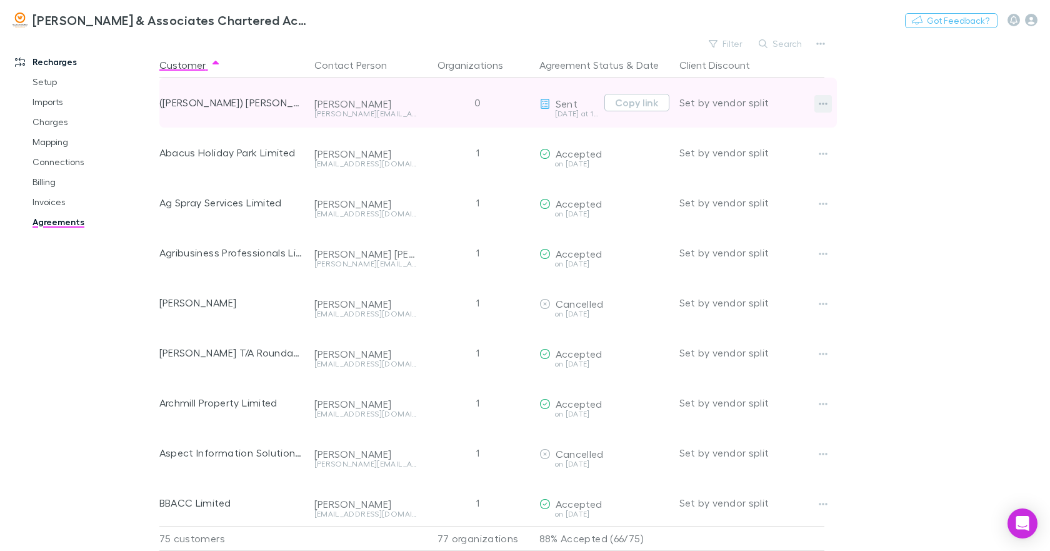
click at [823, 105] on icon "button" at bounding box center [823, 104] width 9 height 10
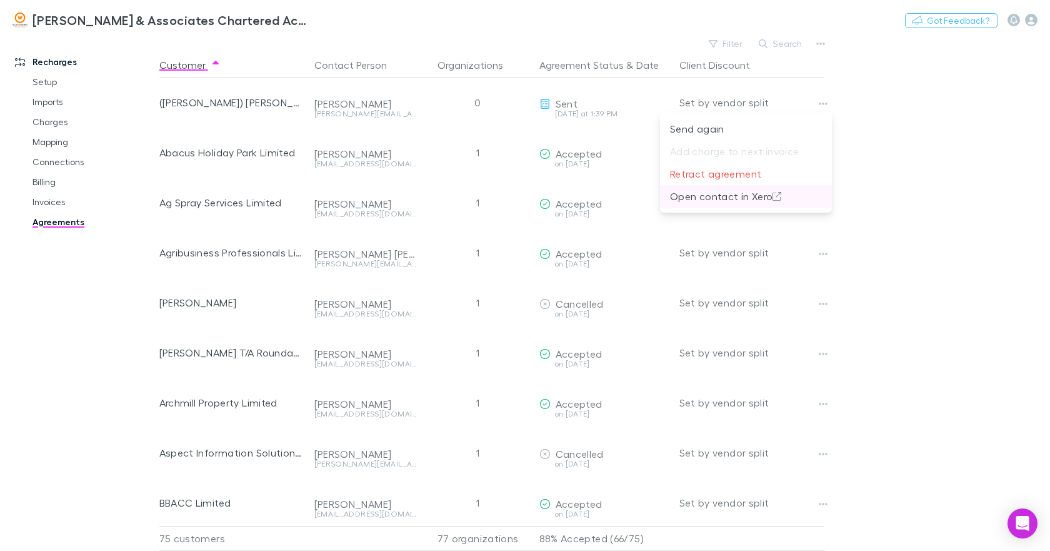
click at [739, 195] on p "Open contact in Xero" at bounding box center [746, 196] width 152 height 15
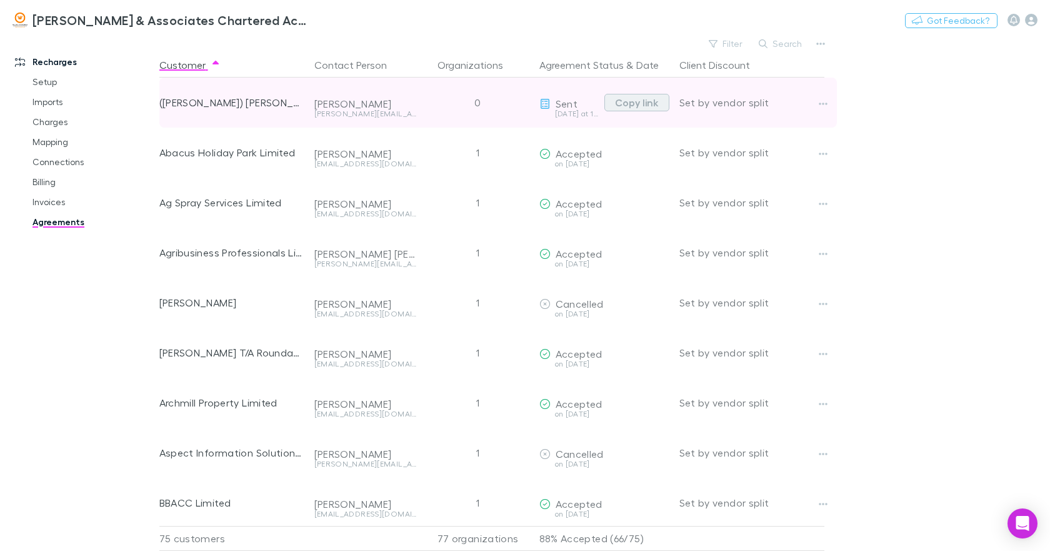
click at [653, 103] on button "Copy link" at bounding box center [636, 102] width 65 height 17
click at [820, 102] on icon "button" at bounding box center [823, 104] width 9 height 10
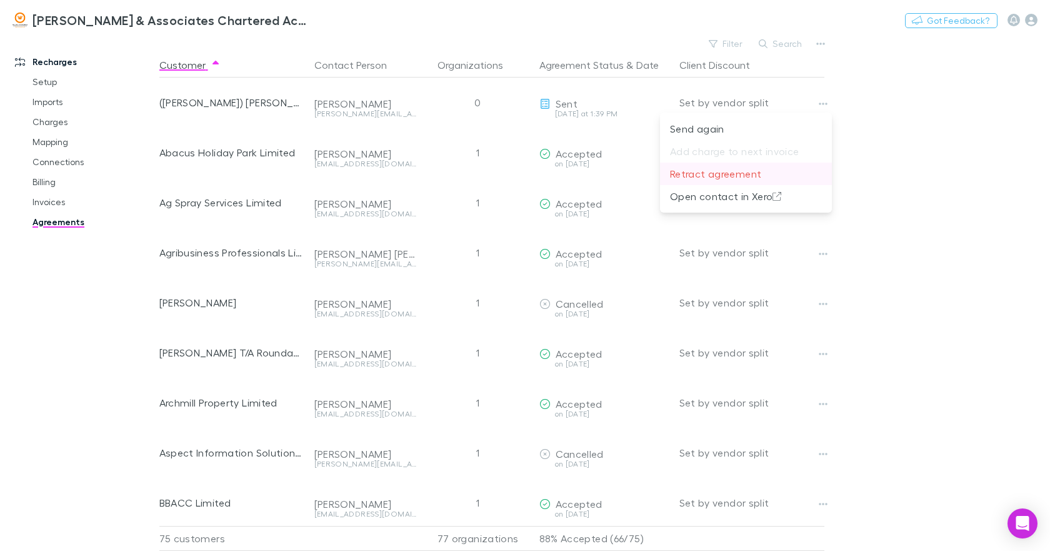
click at [727, 169] on p "Retract agreement" at bounding box center [746, 173] width 152 height 15
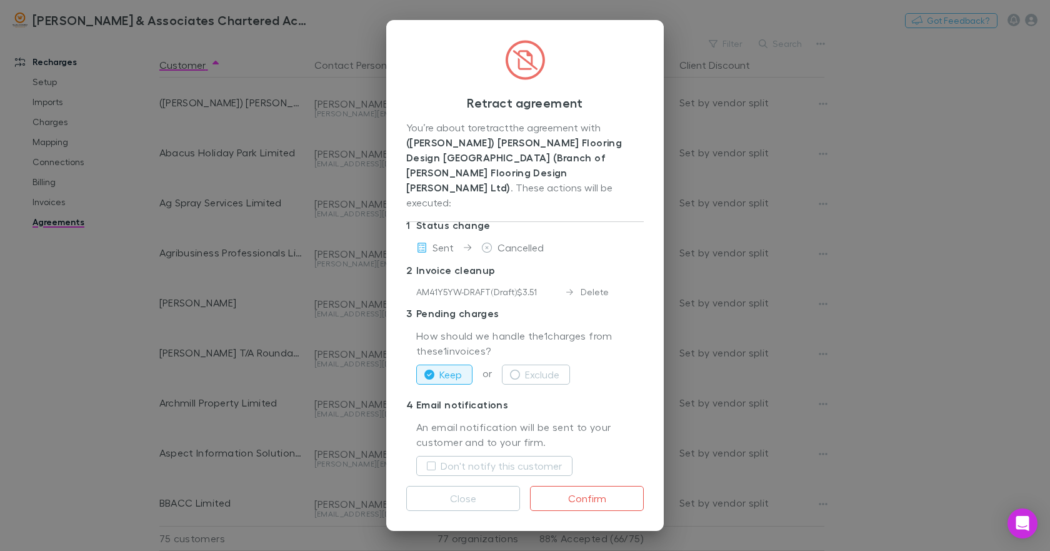
scroll to position [22, 0]
click at [471, 495] on button "Close" at bounding box center [463, 498] width 114 height 25
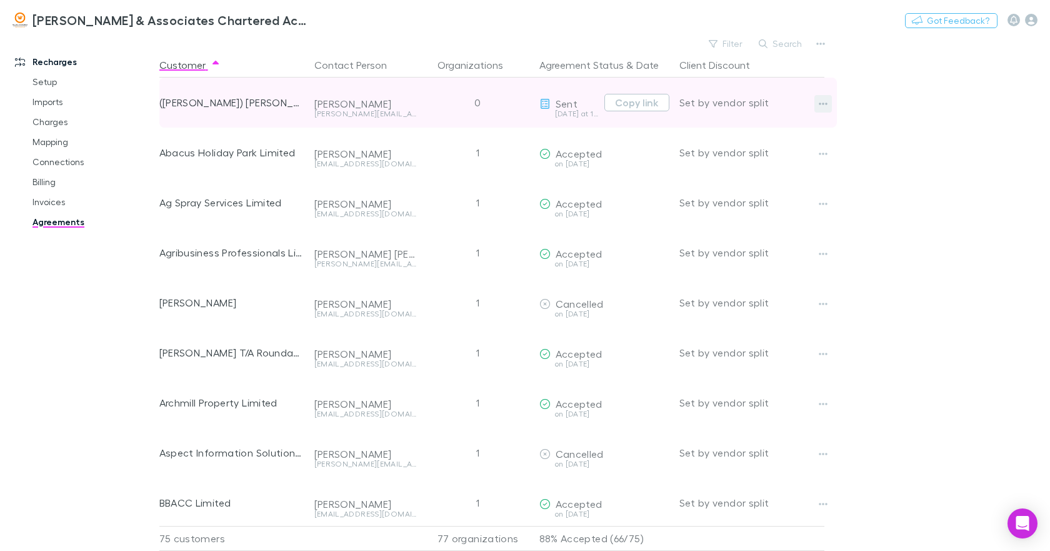
click at [824, 104] on icon "button" at bounding box center [823, 103] width 9 height 2
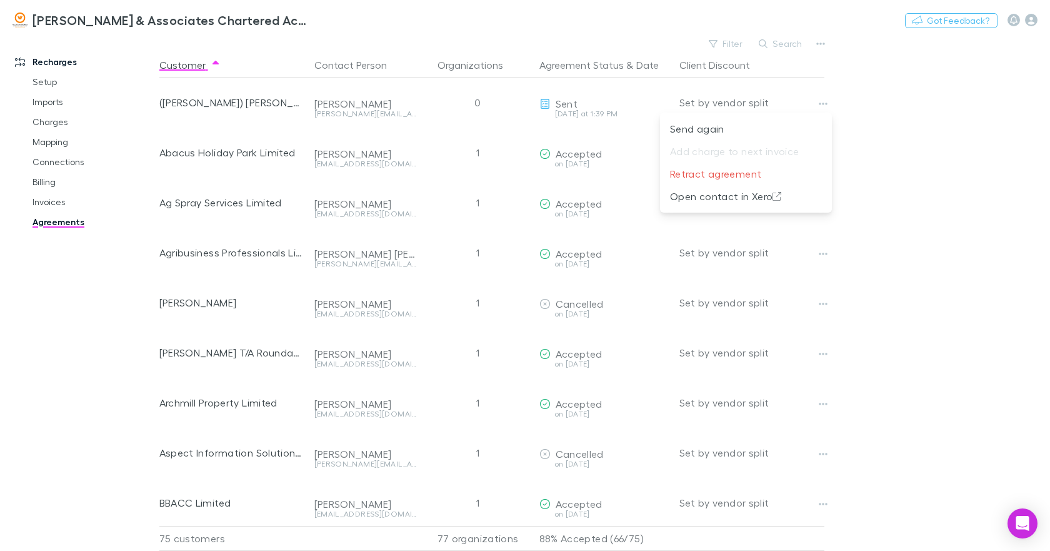
click at [54, 159] on div at bounding box center [525, 275] width 1050 height 551
click at [55, 164] on link "Connections" at bounding box center [93, 162] width 146 height 20
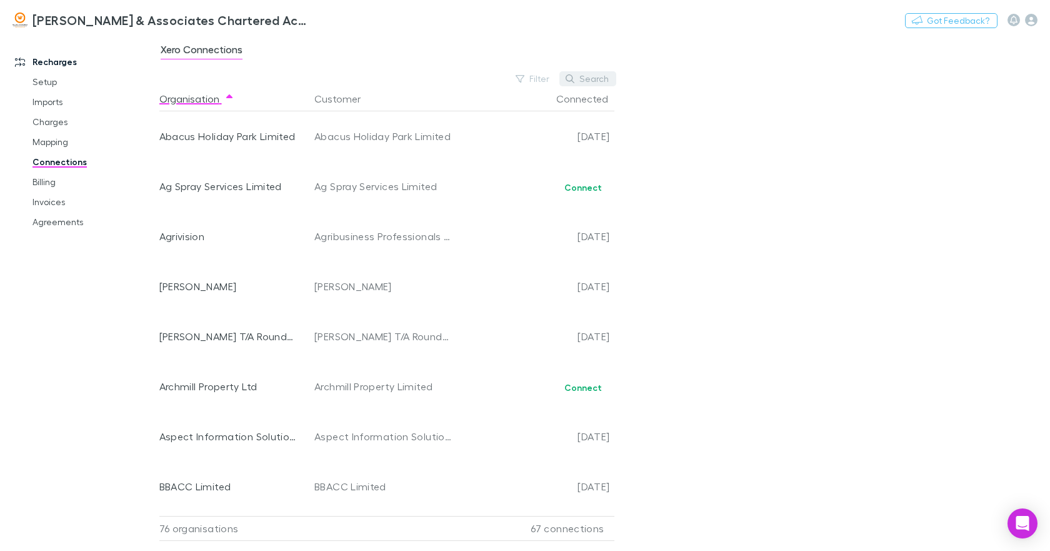
click at [584, 76] on button "Search" at bounding box center [587, 78] width 57 height 15
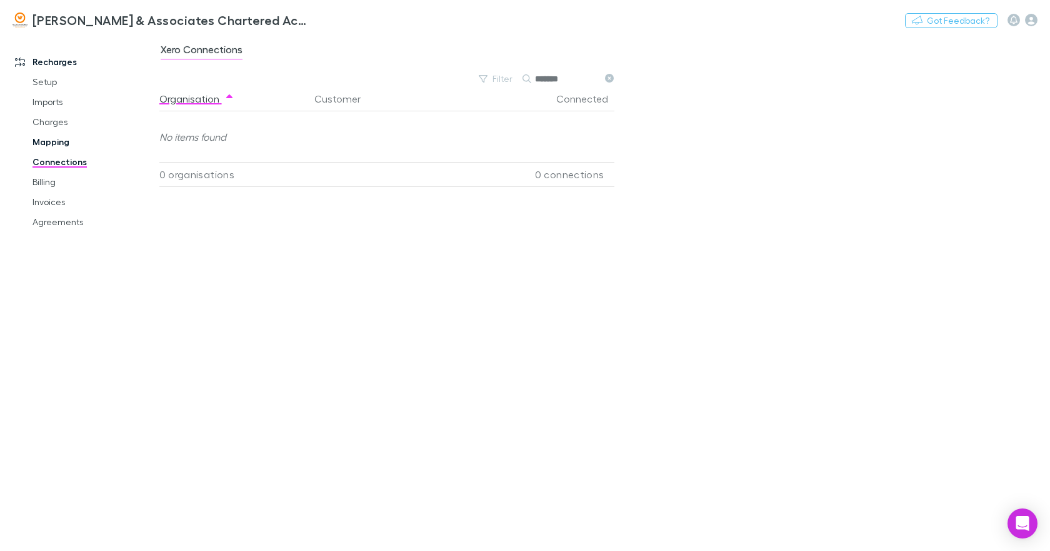
type input "*******"
click at [48, 138] on link "Mapping" at bounding box center [93, 142] width 146 height 20
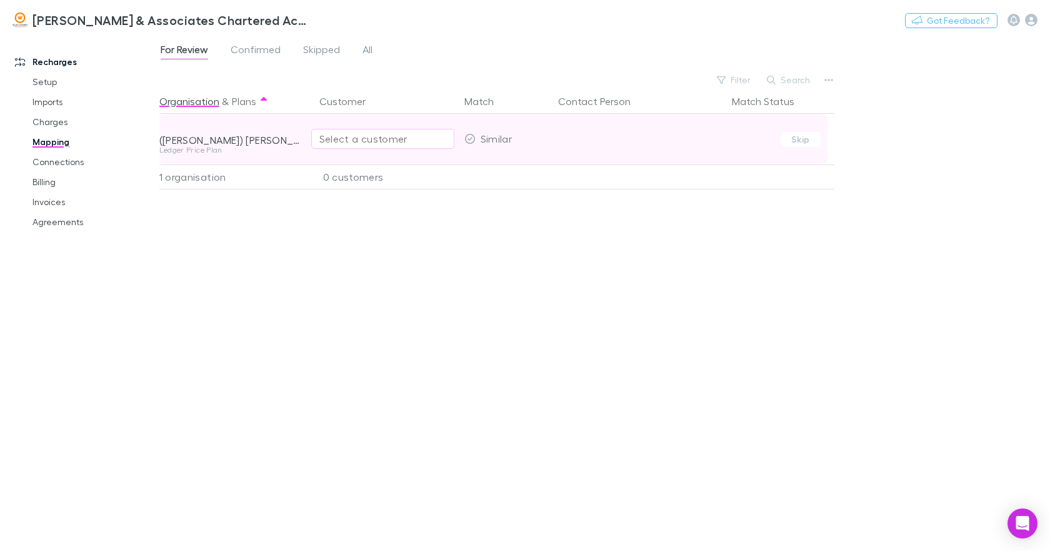
click at [326, 137] on div "Select a customer" at bounding box center [382, 138] width 127 height 15
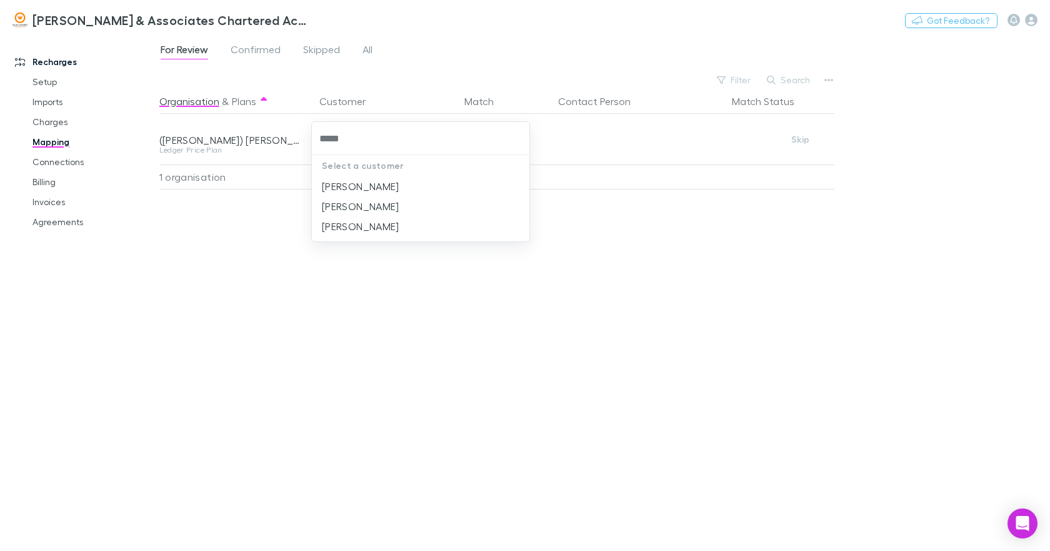
drag, startPoint x: 343, startPoint y: 140, endPoint x: 314, endPoint y: 145, distance: 29.2
click at [314, 144] on div "*****" at bounding box center [420, 138] width 217 height 33
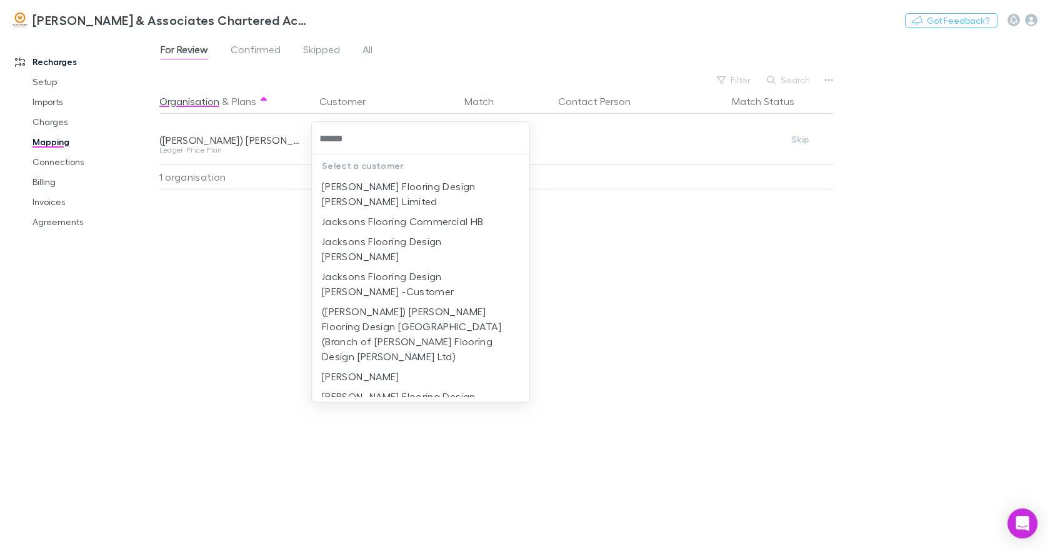
type input "*******"
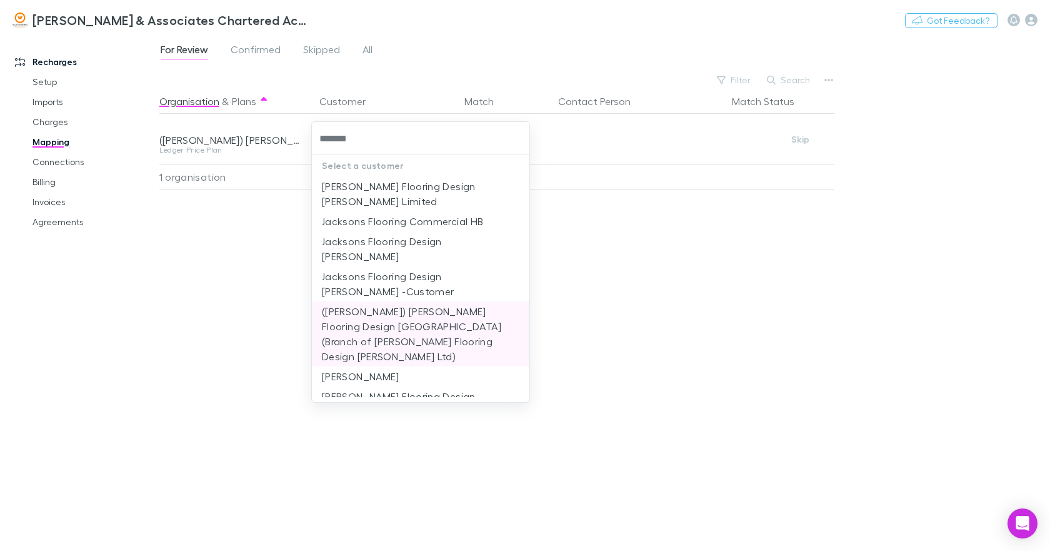
click at [379, 301] on li "(Ian) Jackson Flooring Design Hastings (Branch of Jackson Flooring Design Napie…" at bounding box center [420, 333] width 217 height 65
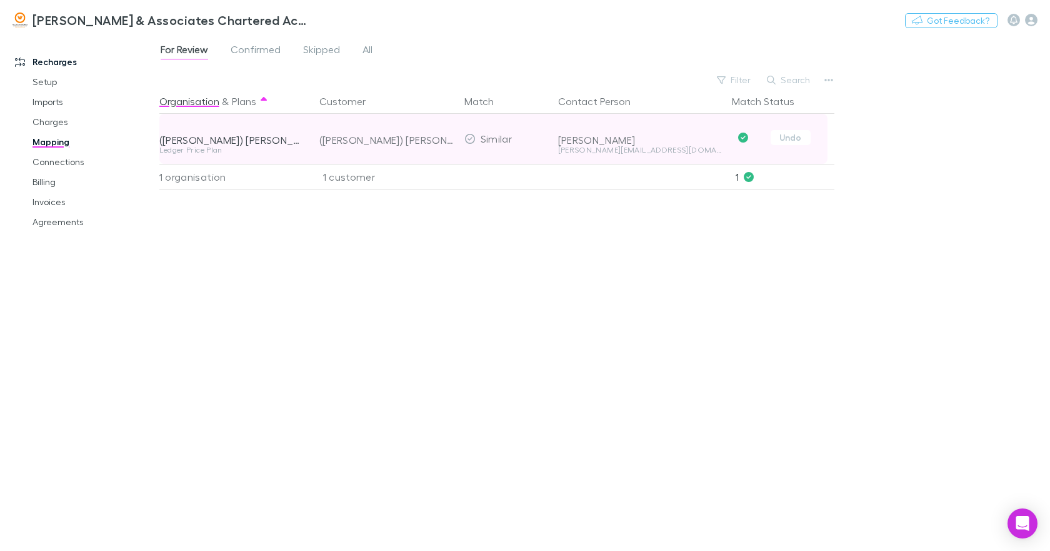
click at [468, 139] on icon at bounding box center [470, 139] width 10 height 10
click at [798, 135] on button "Undo" at bounding box center [791, 137] width 40 height 15
click at [442, 139] on button "button" at bounding box center [438, 138] width 15 height 15
click at [1029, 19] on icon "button" at bounding box center [1031, 20] width 12 height 12
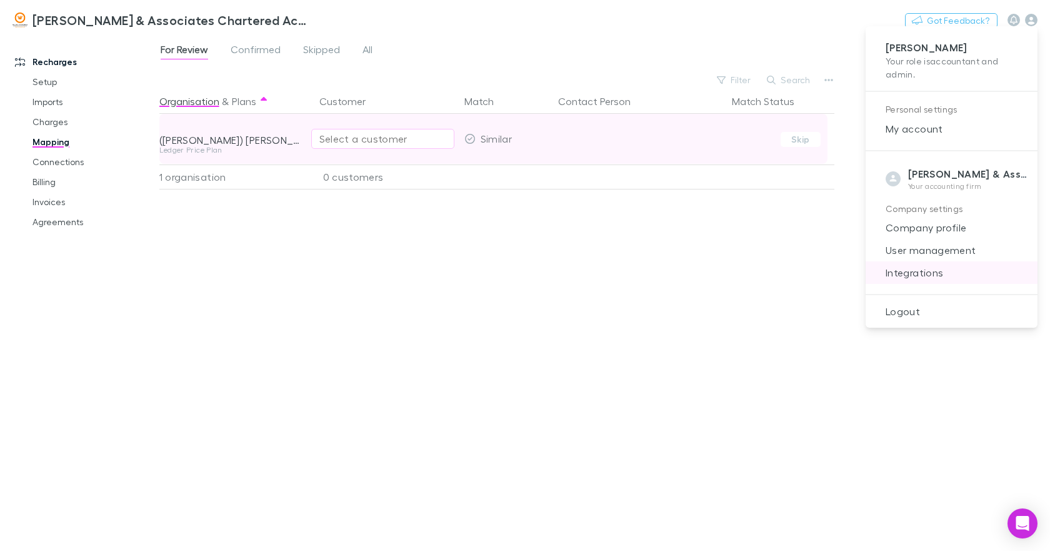
click at [905, 277] on span "Integrations" at bounding box center [952, 272] width 152 height 15
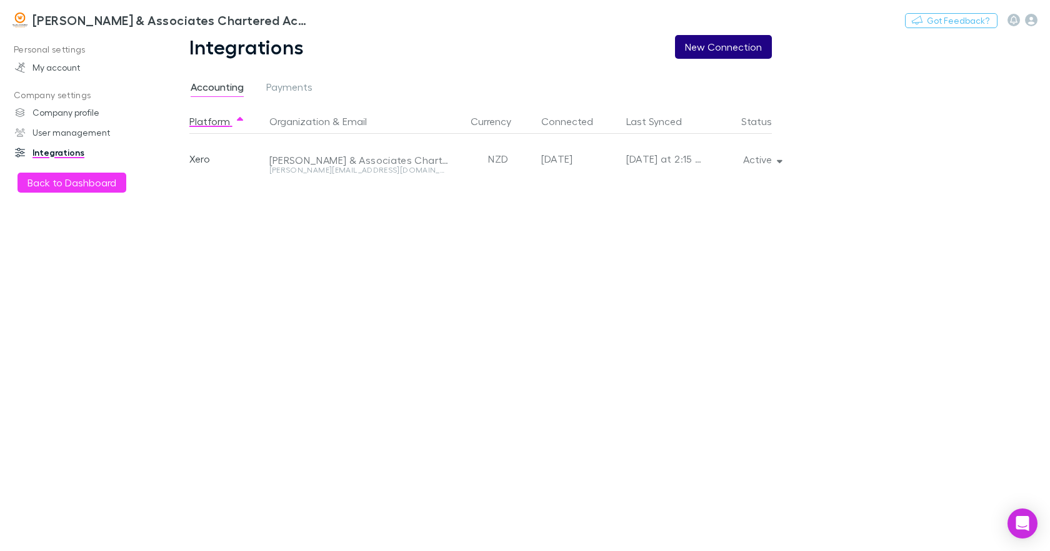
click at [716, 46] on button "New Connection" at bounding box center [723, 47] width 97 height 24
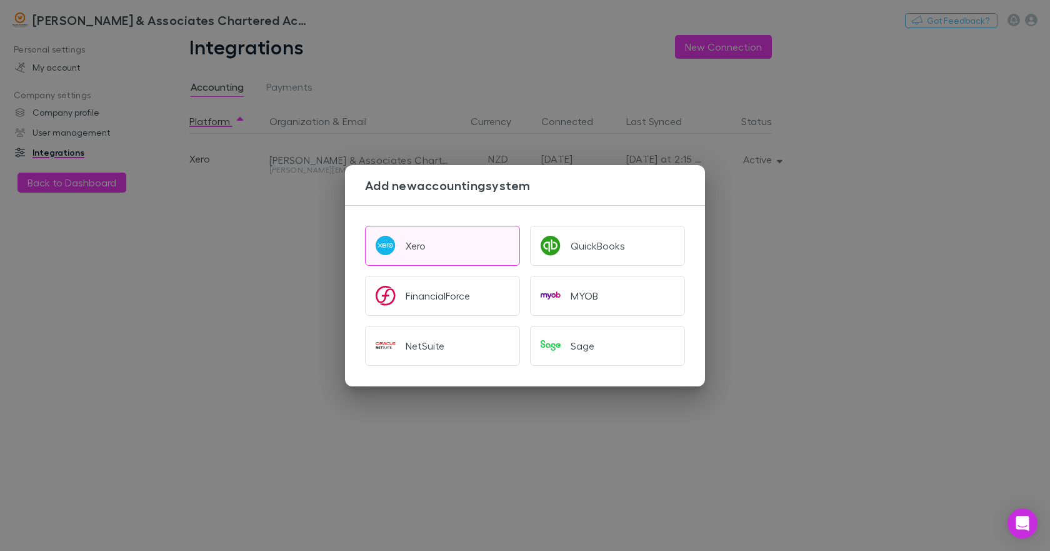
click at [415, 245] on div "Xero" at bounding box center [416, 245] width 20 height 12
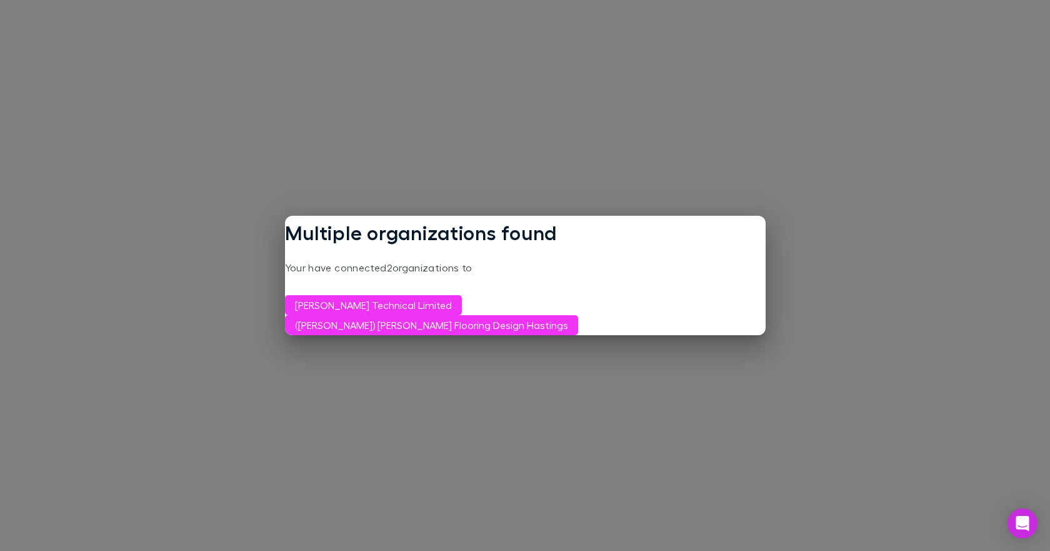
click at [837, 293] on div "Multiple organizations found Your have connected 2 organizations to [PERSON_NAM…" at bounding box center [525, 275] width 1050 height 551
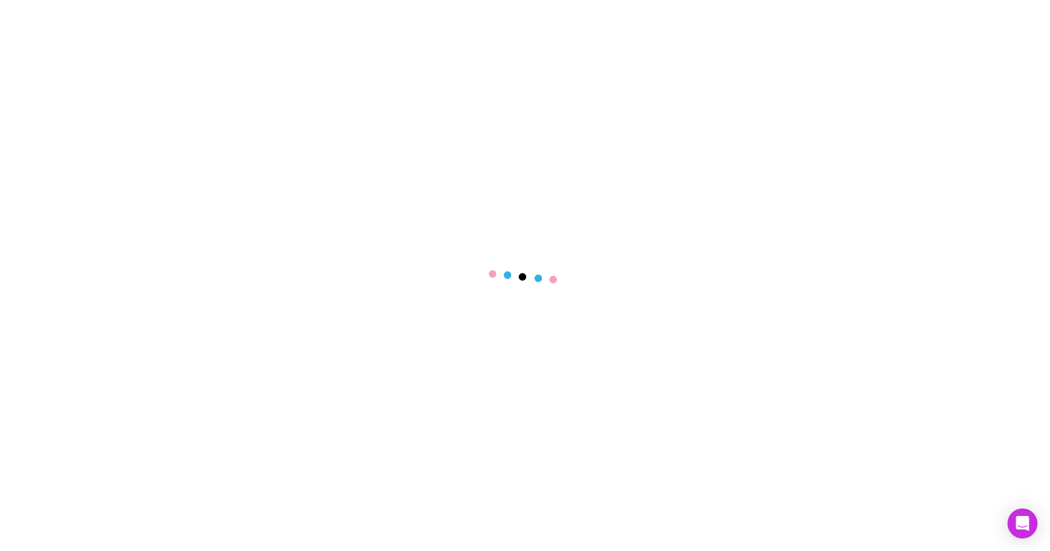
click at [621, 201] on main at bounding box center [525, 275] width 1050 height 551
click at [865, 92] on main at bounding box center [525, 275] width 1050 height 551
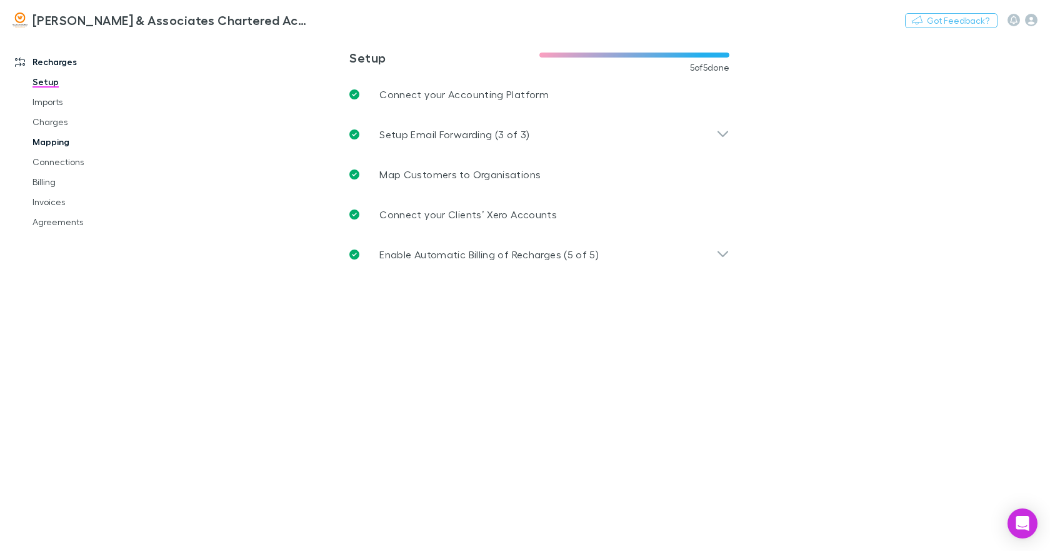
click at [51, 137] on link "Mapping" at bounding box center [93, 142] width 146 height 20
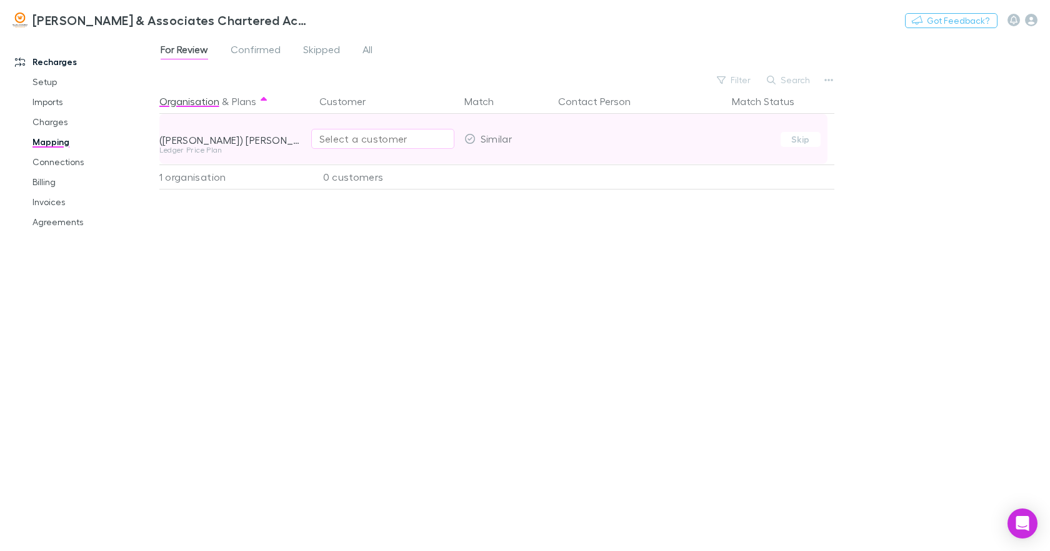
click at [327, 134] on div "Select a customer" at bounding box center [382, 138] width 127 height 15
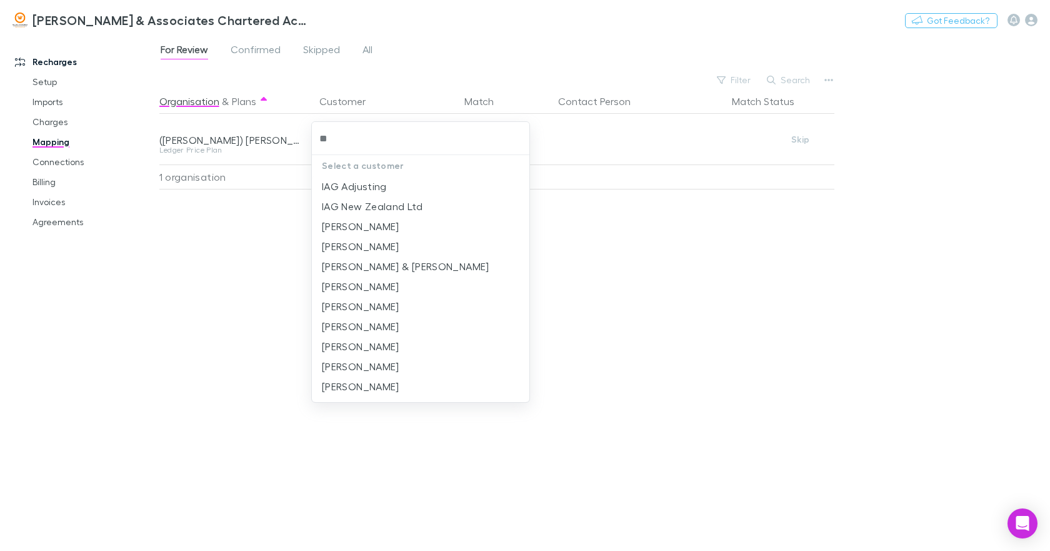
type input "***"
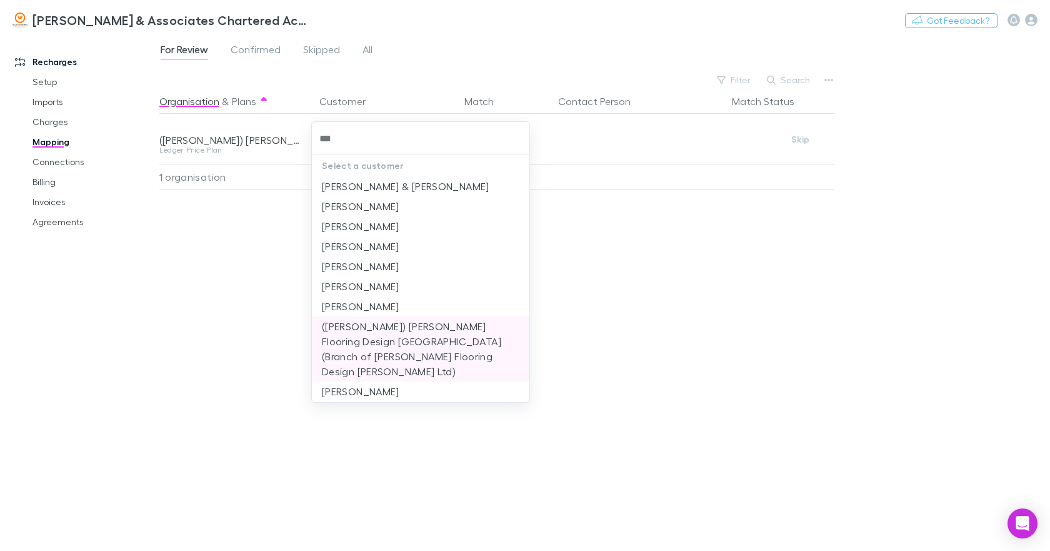
click at [401, 329] on li "([PERSON_NAME]) [PERSON_NAME] Flooring Design [GEOGRAPHIC_DATA] (Branch of [PER…" at bounding box center [420, 348] width 217 height 65
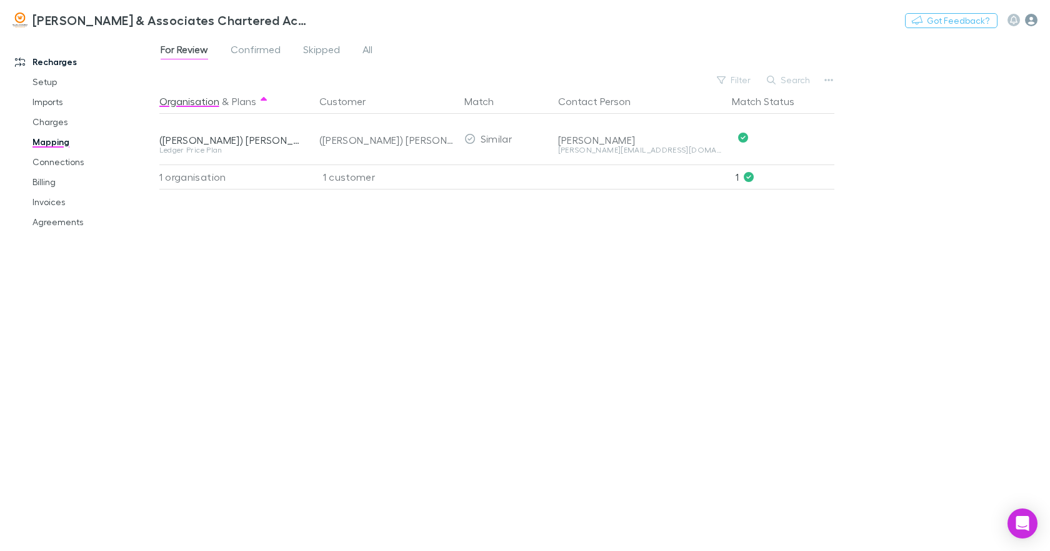
click at [1028, 19] on icon "button" at bounding box center [1031, 20] width 12 height 12
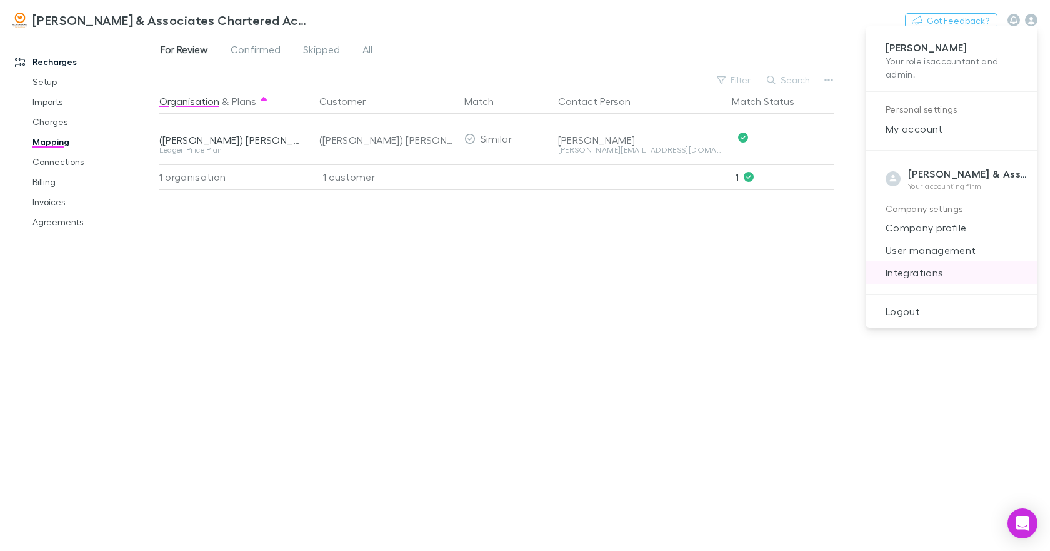
click at [927, 271] on span "Integrations" at bounding box center [952, 272] width 152 height 15
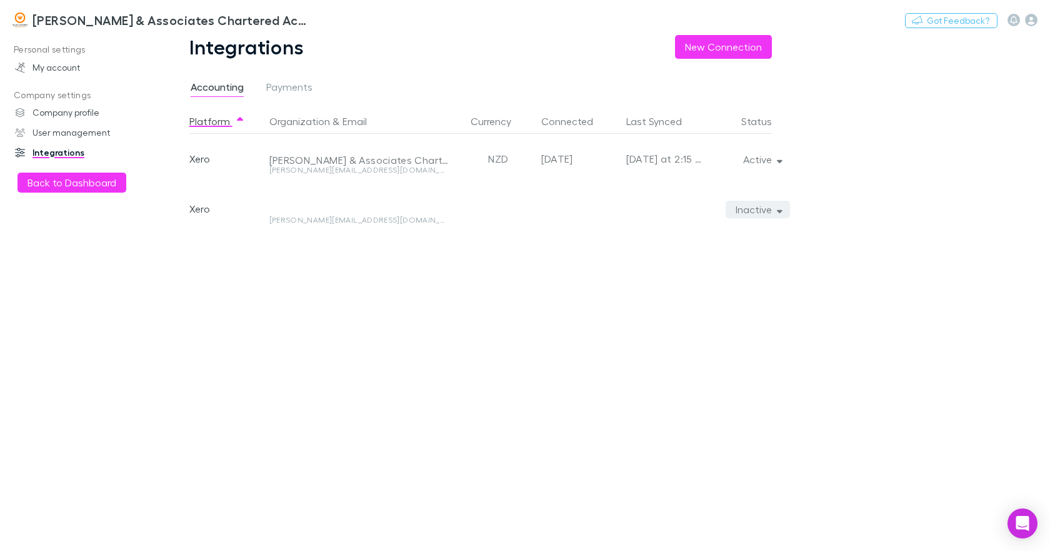
click at [781, 212] on icon "button" at bounding box center [780, 210] width 6 height 3
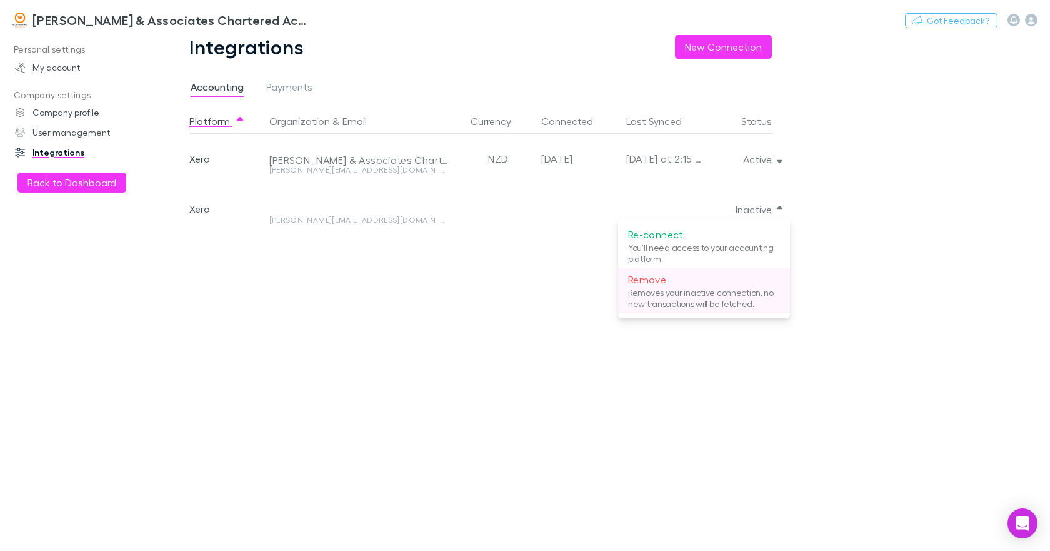
click at [658, 281] on p "Remove" at bounding box center [704, 279] width 152 height 15
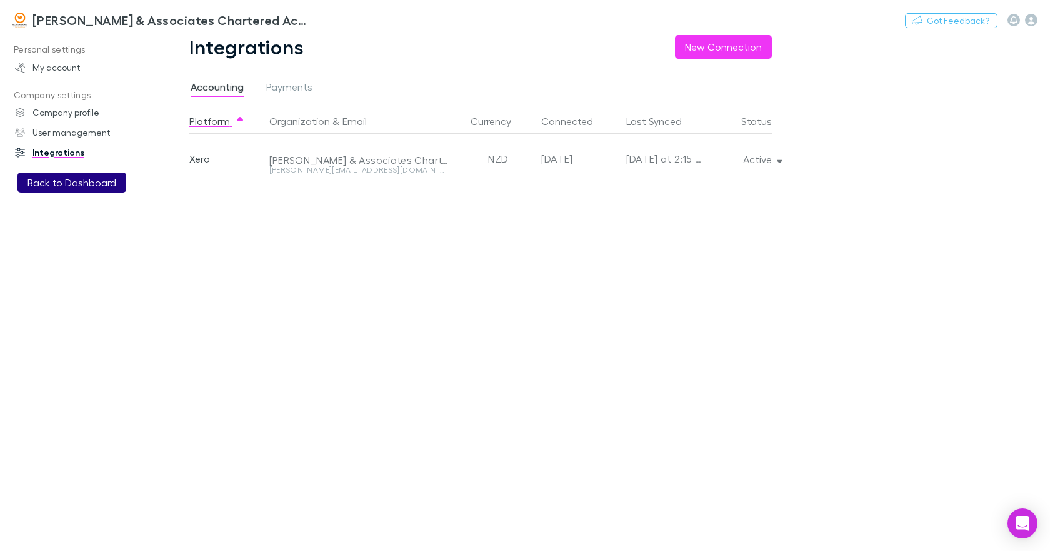
click at [86, 184] on button "Back to Dashboard" at bounding box center [71, 182] width 109 height 20
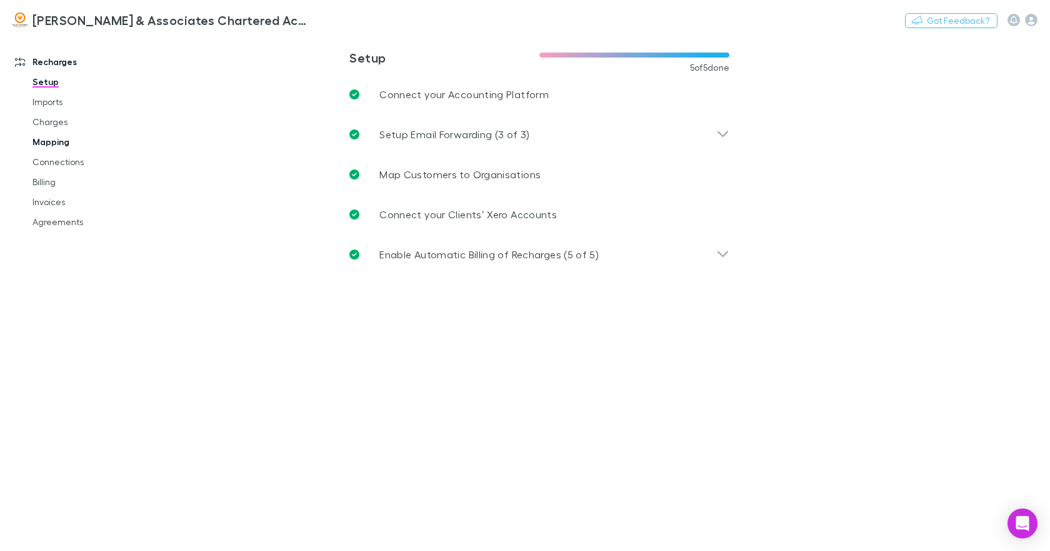
click at [55, 144] on link "Mapping" at bounding box center [93, 142] width 146 height 20
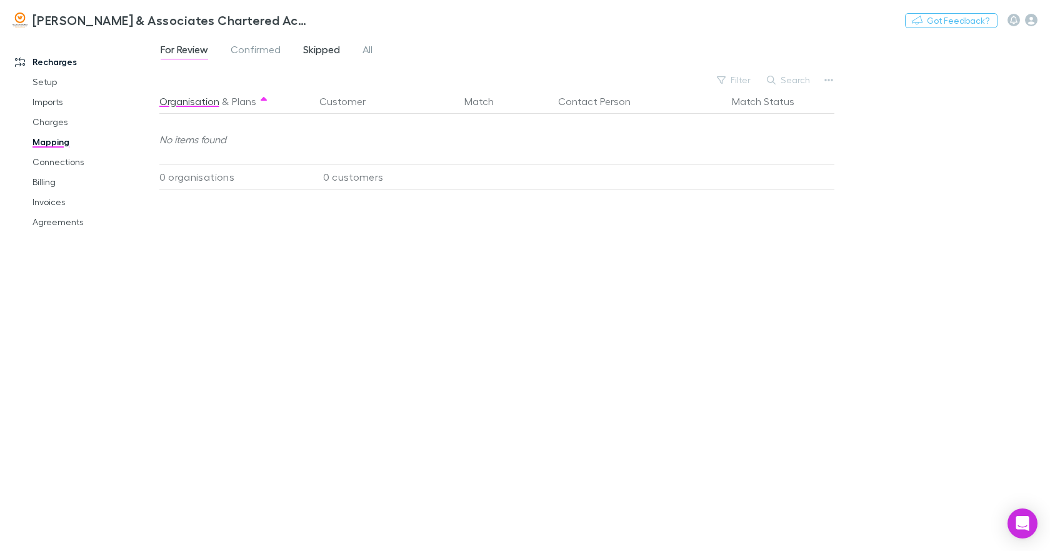
click at [320, 51] on span "Skipped" at bounding box center [321, 51] width 37 height 16
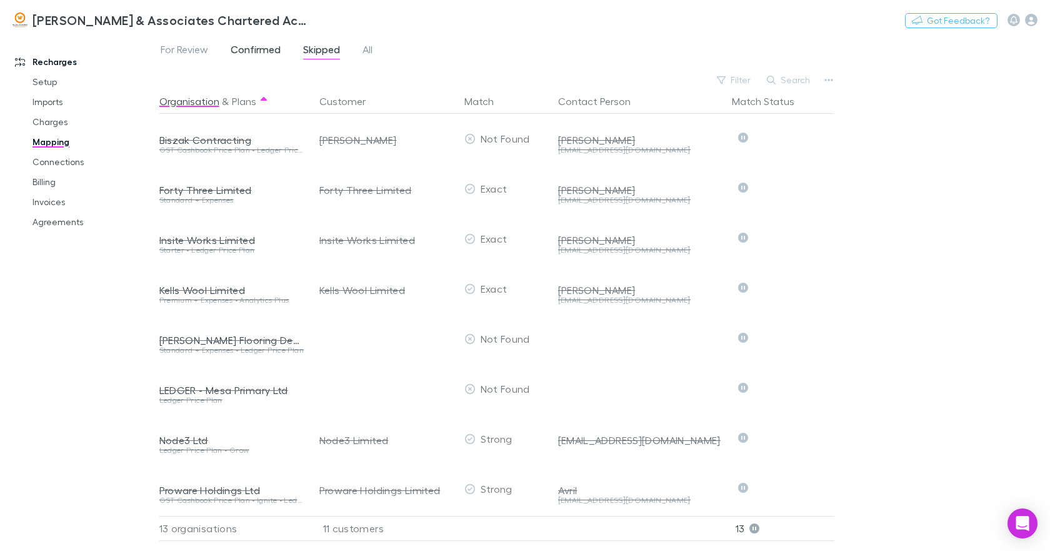
click at [258, 48] on span "Confirmed" at bounding box center [256, 51] width 50 height 16
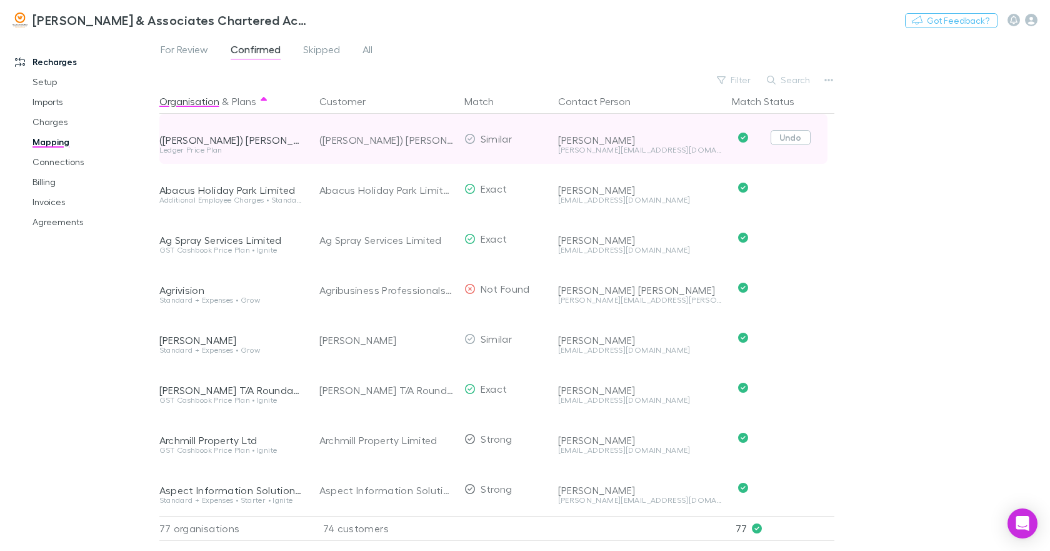
click at [787, 137] on button "Undo" at bounding box center [791, 137] width 40 height 15
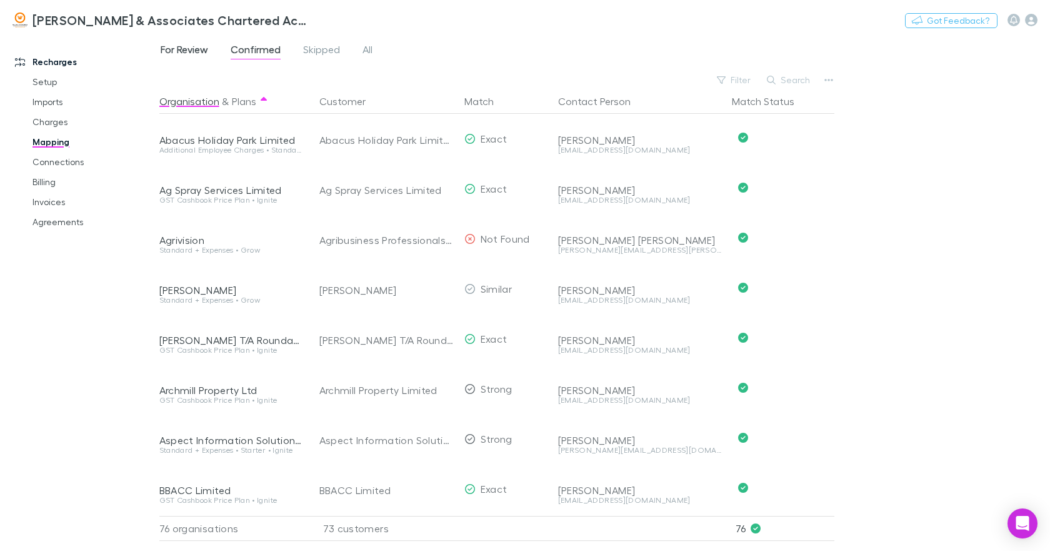
click at [186, 50] on span "For Review" at bounding box center [184, 51] width 47 height 16
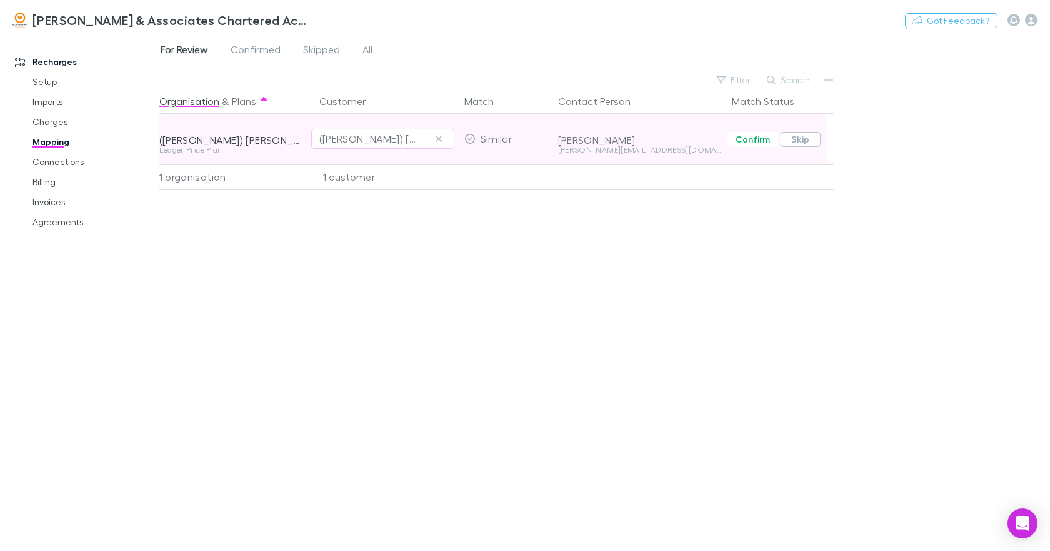
click at [801, 141] on button "Skip" at bounding box center [801, 139] width 40 height 15
click at [791, 138] on button "Undo" at bounding box center [791, 137] width 40 height 15
click at [438, 139] on icon "button" at bounding box center [439, 139] width 6 height 6
click at [54, 162] on link "Connections" at bounding box center [93, 162] width 146 height 20
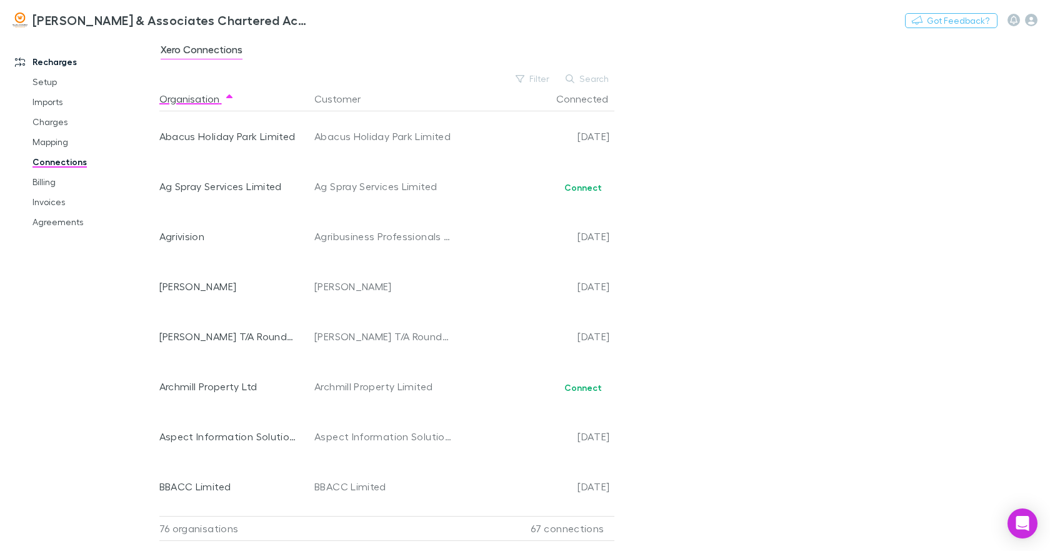
click at [54, 162] on link "Connections" at bounding box center [93, 162] width 146 height 20
click at [591, 76] on button "Search" at bounding box center [587, 78] width 57 height 15
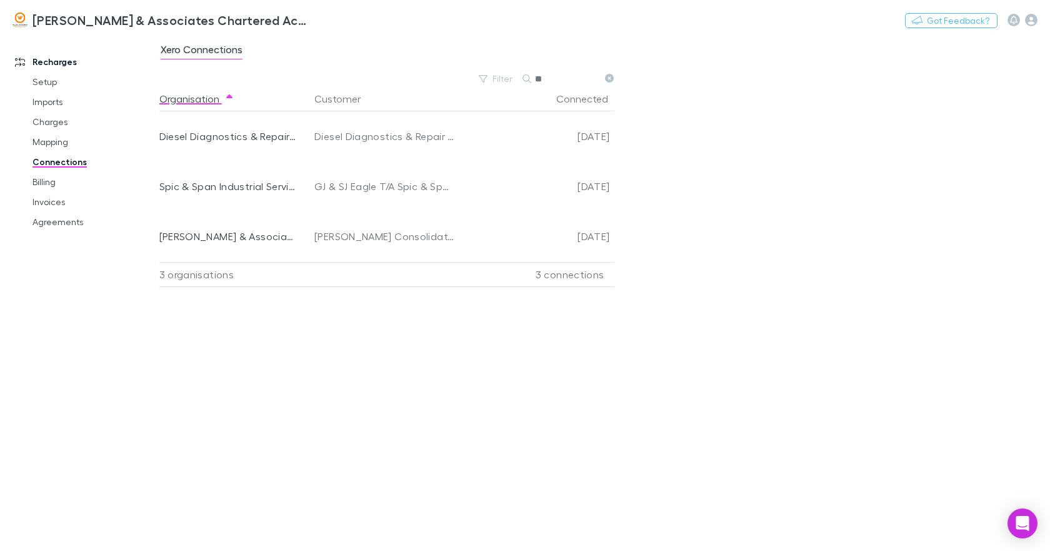
type input "*"
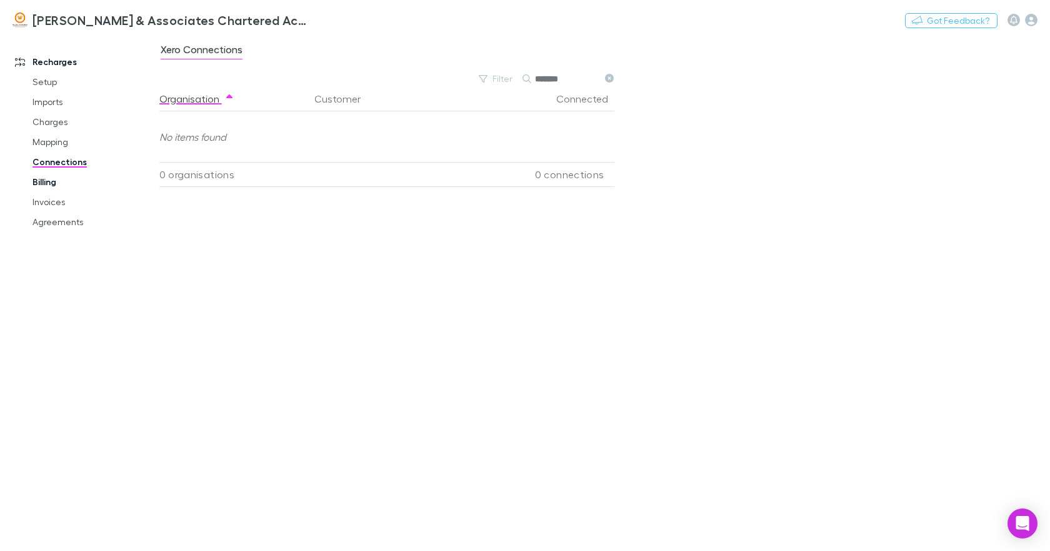
type input "*******"
click at [46, 185] on link "Billing" at bounding box center [93, 182] width 146 height 20
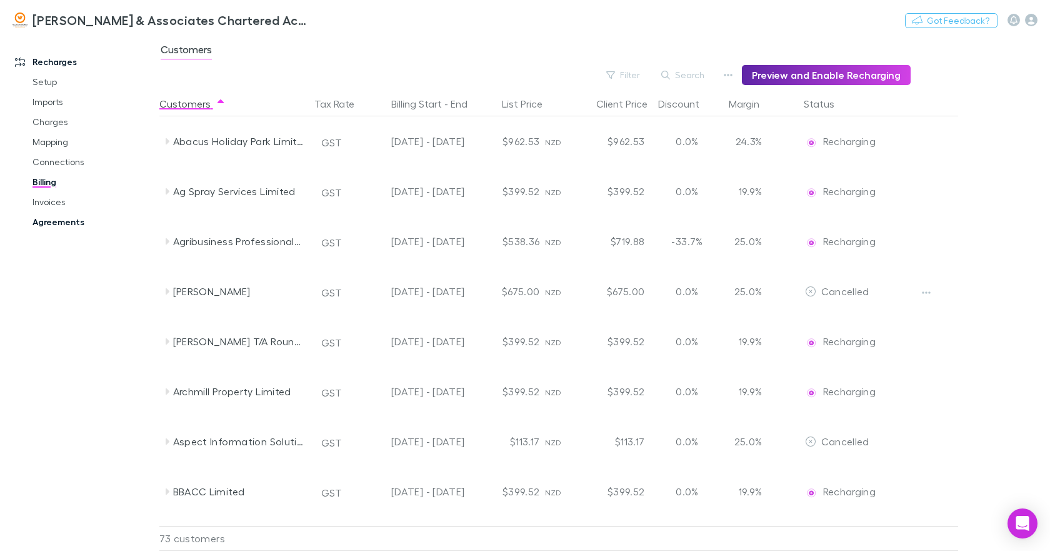
click at [58, 218] on link "Agreements" at bounding box center [93, 222] width 146 height 20
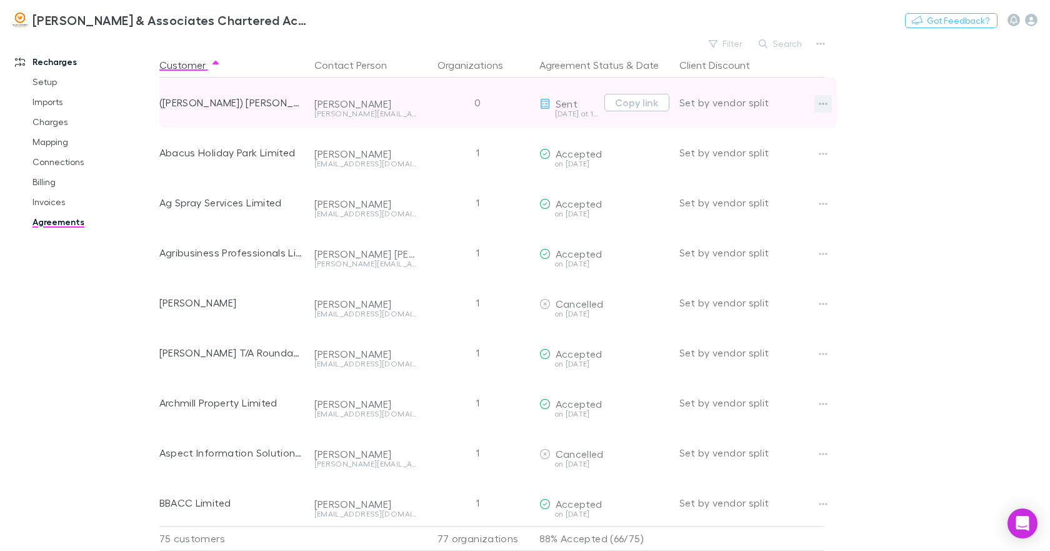
click at [824, 102] on icon "button" at bounding box center [823, 104] width 9 height 10
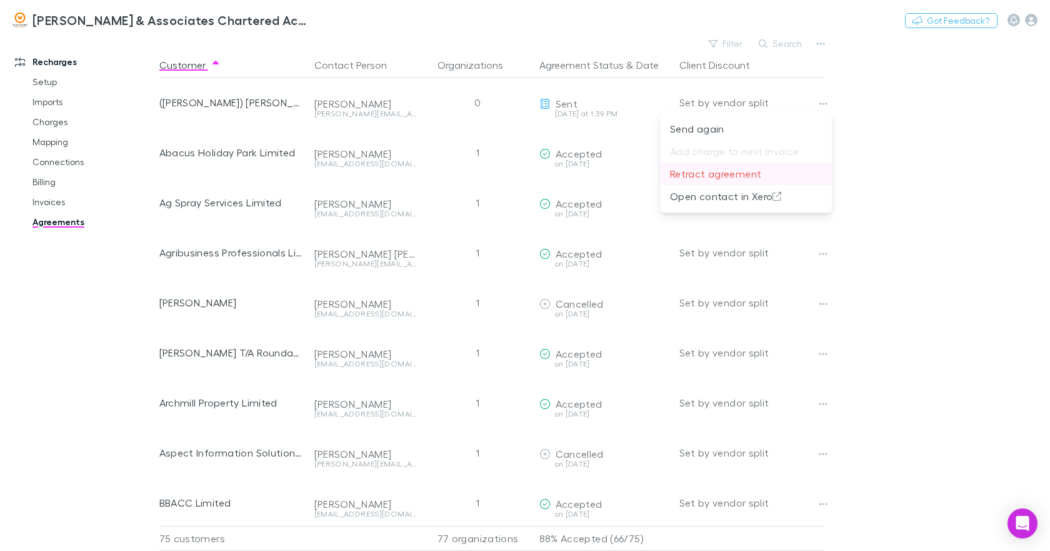
click at [754, 175] on p "Retract agreement" at bounding box center [746, 173] width 152 height 15
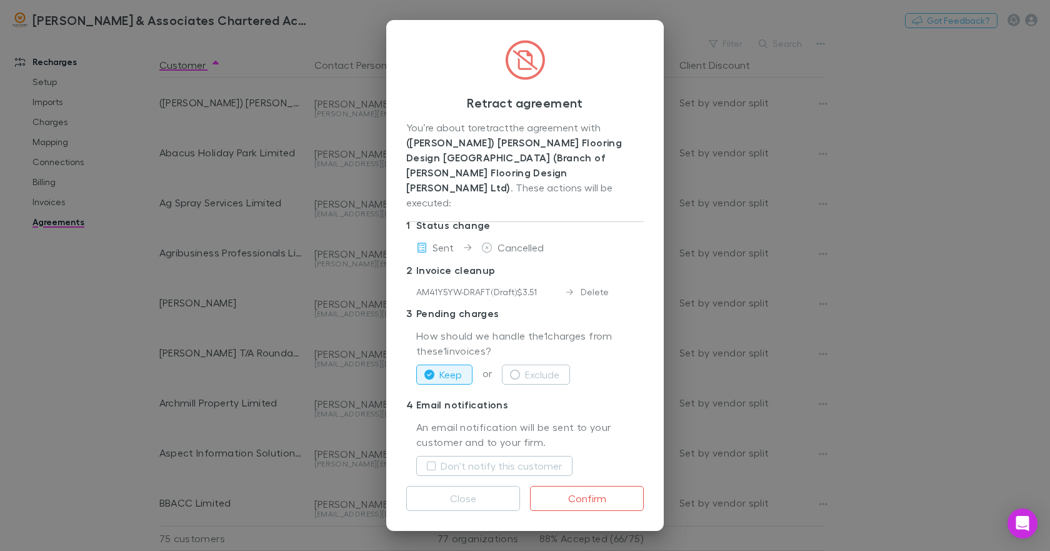
scroll to position [22, 0]
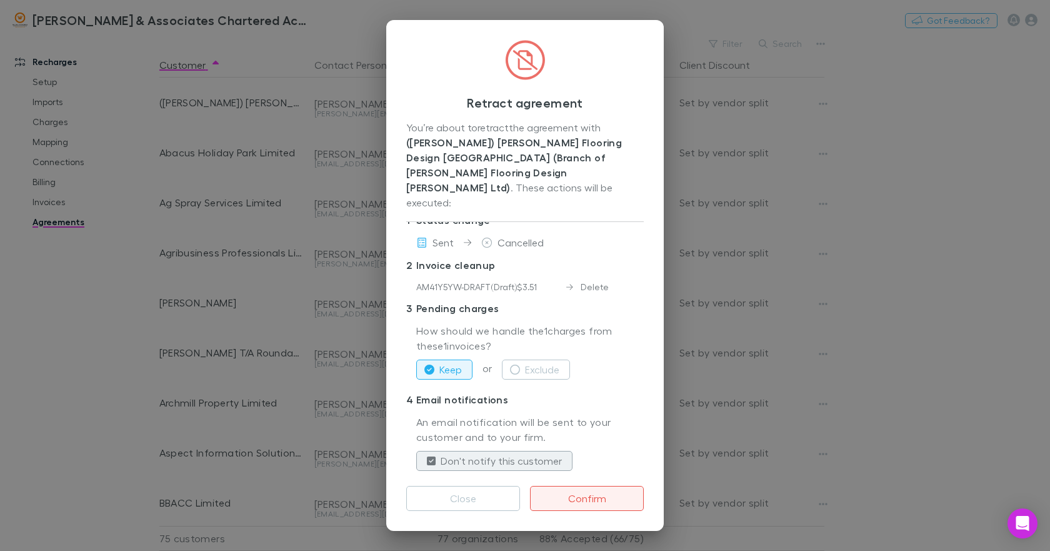
click at [592, 497] on button "Confirm" at bounding box center [587, 498] width 114 height 25
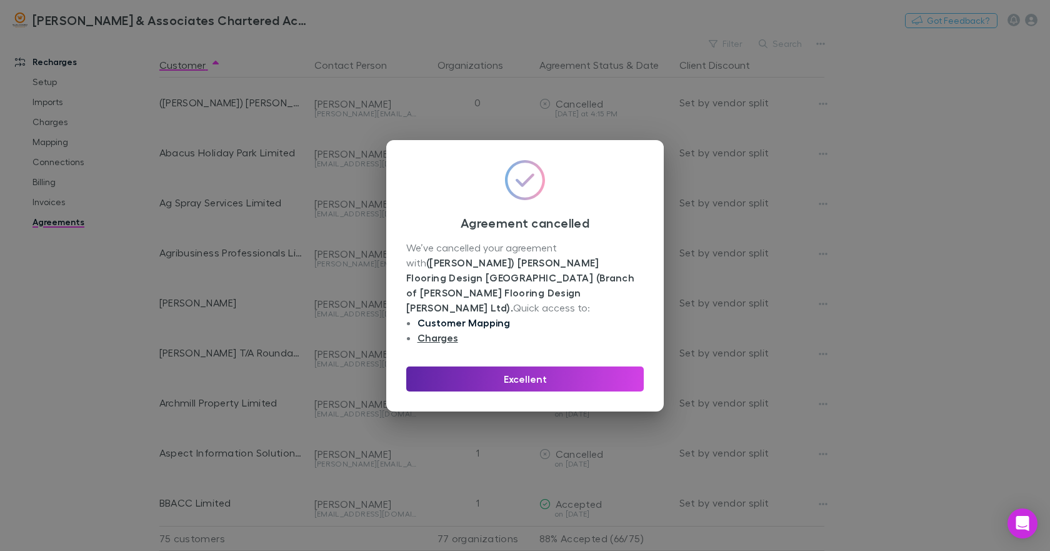
click at [472, 317] on link "Customer Mapping" at bounding box center [463, 322] width 92 height 12
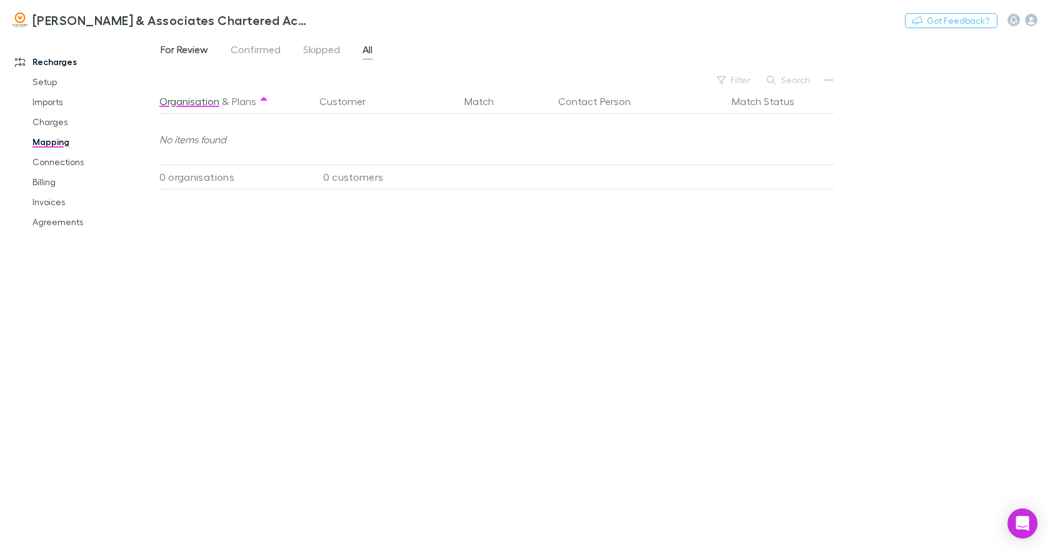
click at [194, 53] on span "For Review" at bounding box center [184, 51] width 47 height 16
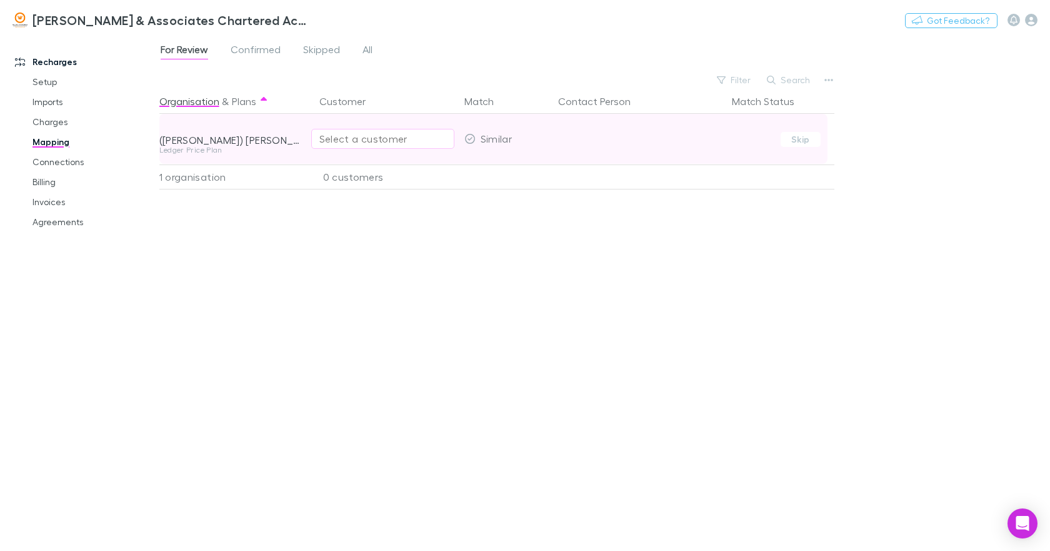
click at [327, 140] on div "Select a customer" at bounding box center [382, 138] width 127 height 15
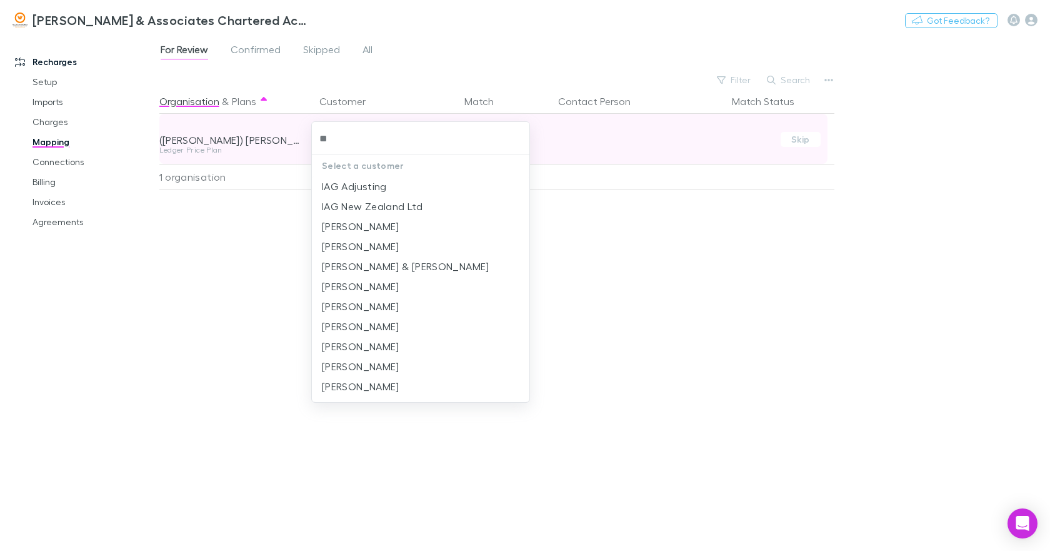
type input "***"
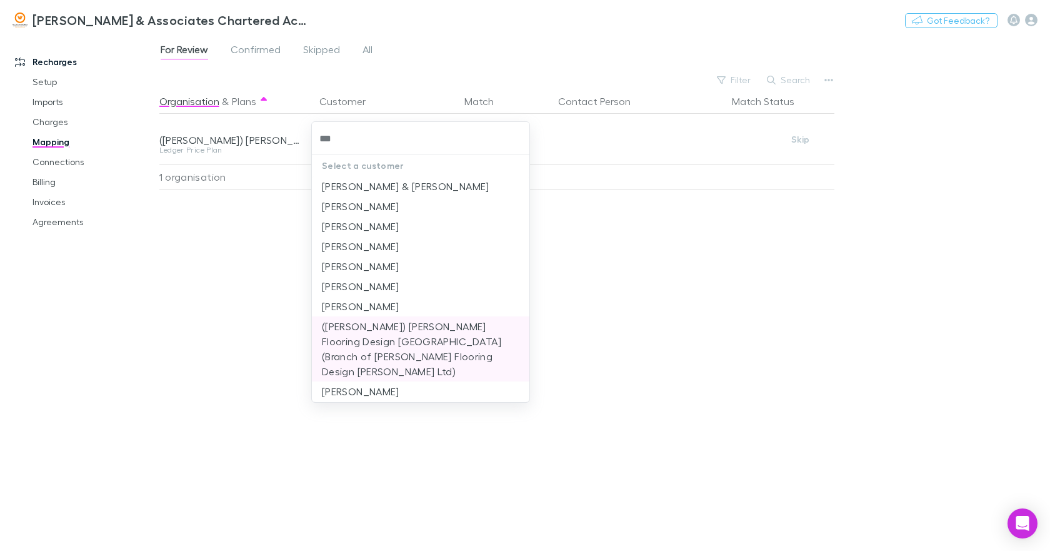
click at [393, 326] on li "(Ian) Jackson Flooring Design Hastings (Branch of Jackson Flooring Design Napie…" at bounding box center [420, 348] width 217 height 65
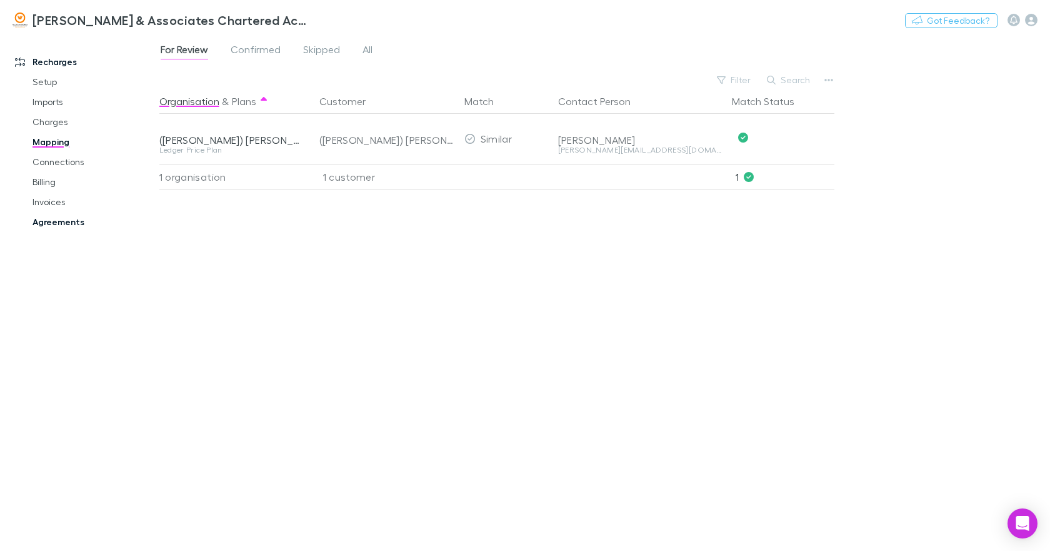
click at [63, 222] on link "Agreements" at bounding box center [93, 222] width 146 height 20
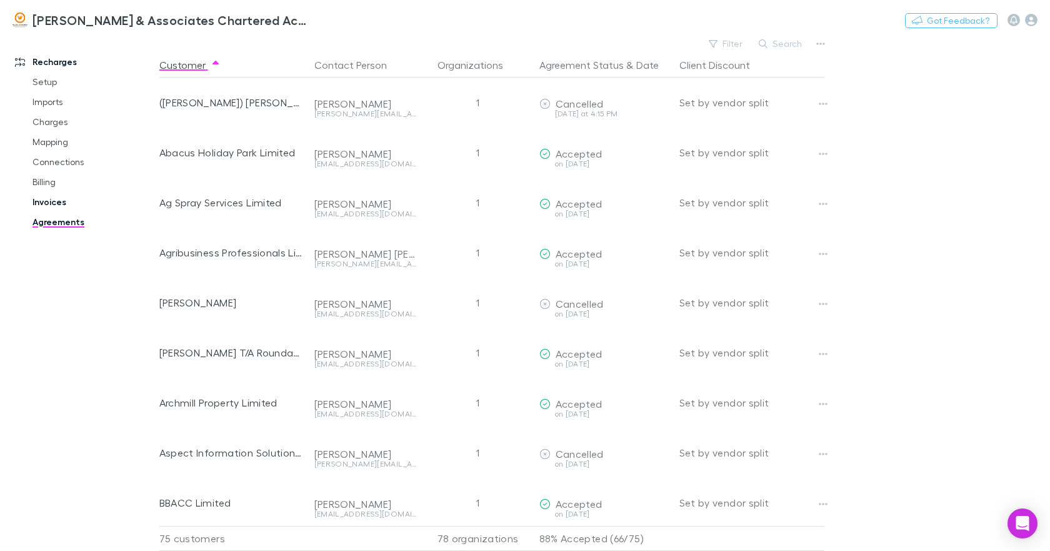
click at [52, 197] on link "Invoices" at bounding box center [93, 202] width 146 height 20
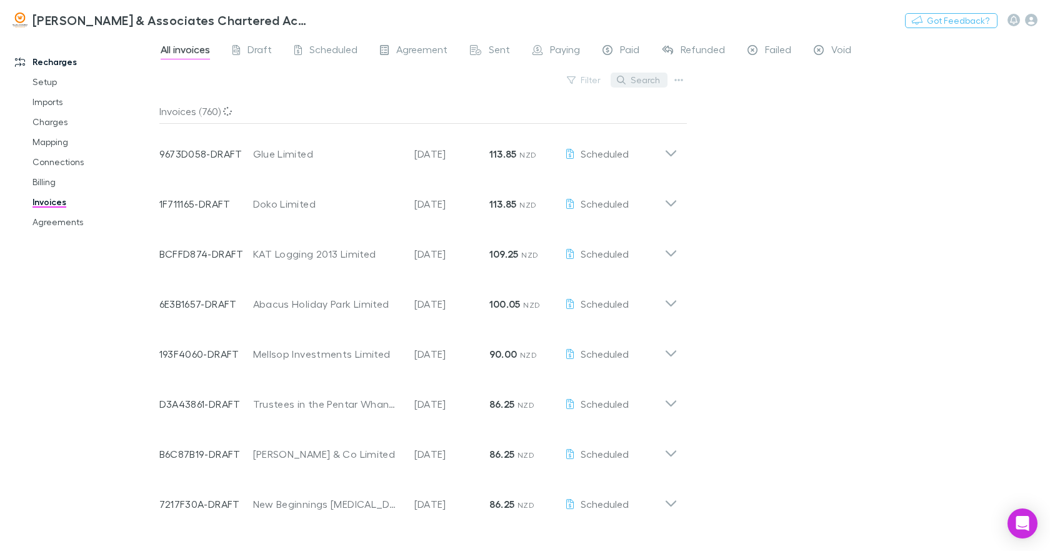
click at [638, 82] on button "Search" at bounding box center [639, 79] width 57 height 15
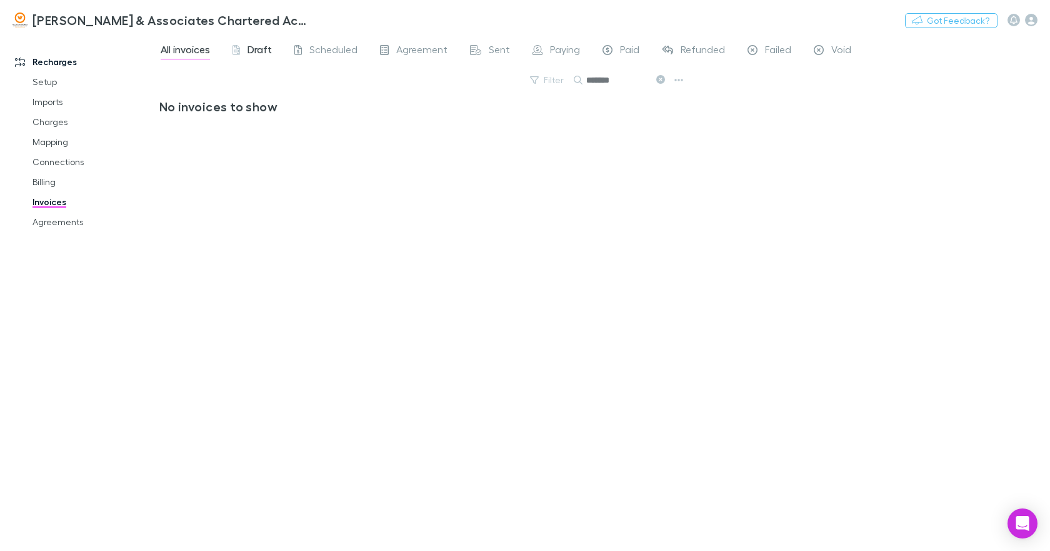
type input "*******"
click at [256, 49] on span "Draft" at bounding box center [259, 51] width 24 height 16
click at [189, 50] on span "All invoices" at bounding box center [185, 51] width 49 height 16
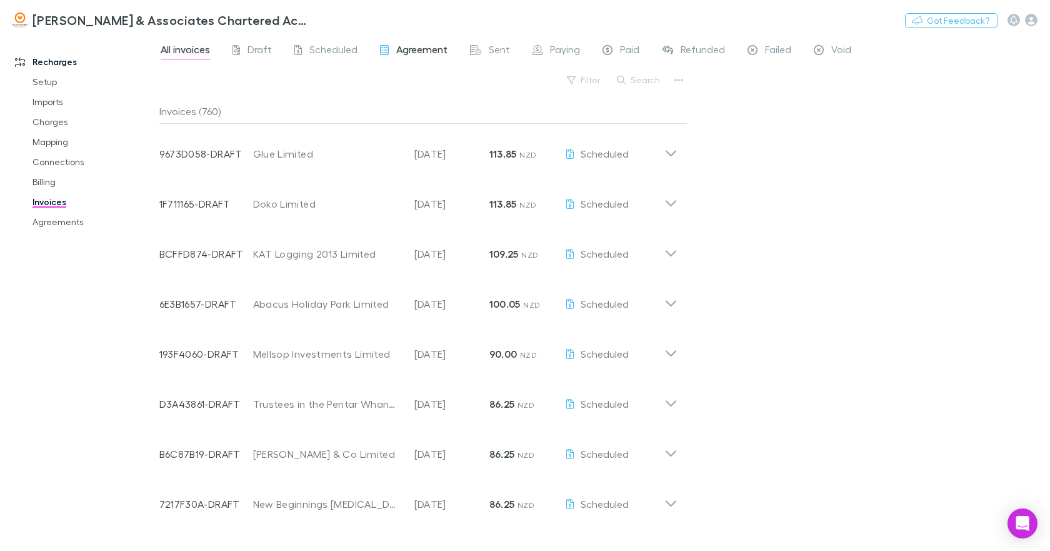
click at [421, 52] on span "Agreement" at bounding box center [421, 51] width 51 height 16
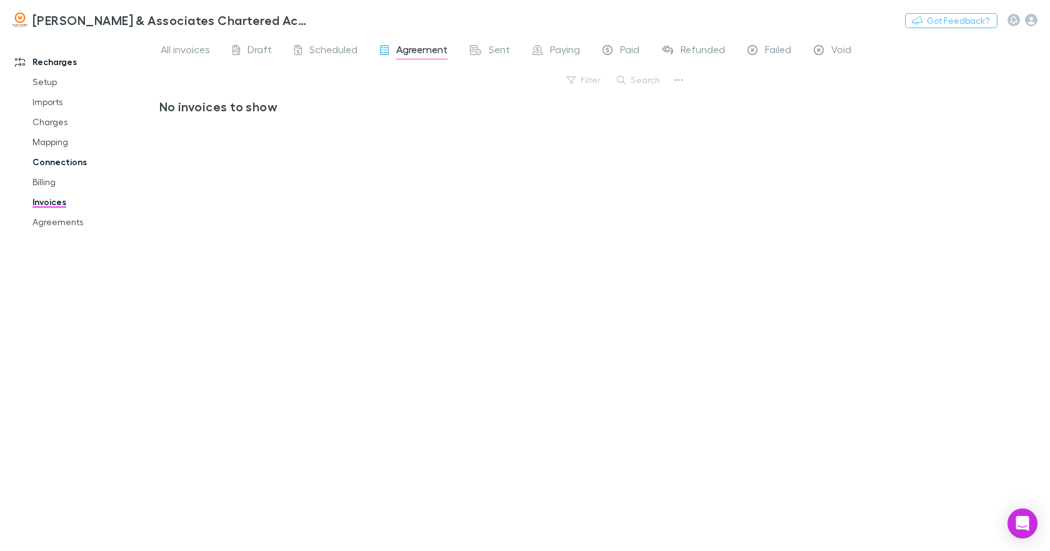
click at [58, 165] on link "Connections" at bounding box center [93, 162] width 146 height 20
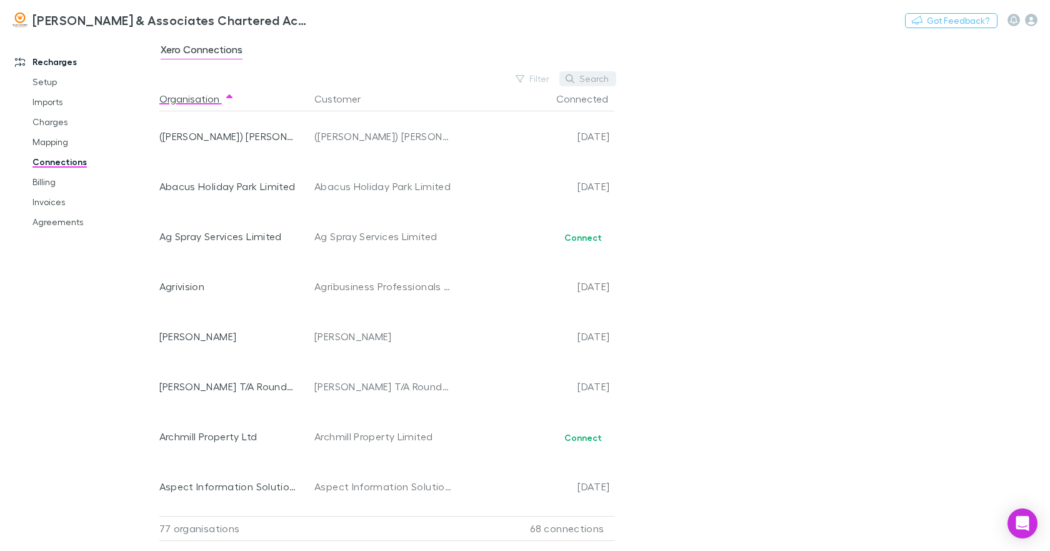
click at [594, 81] on button "Search" at bounding box center [587, 78] width 57 height 15
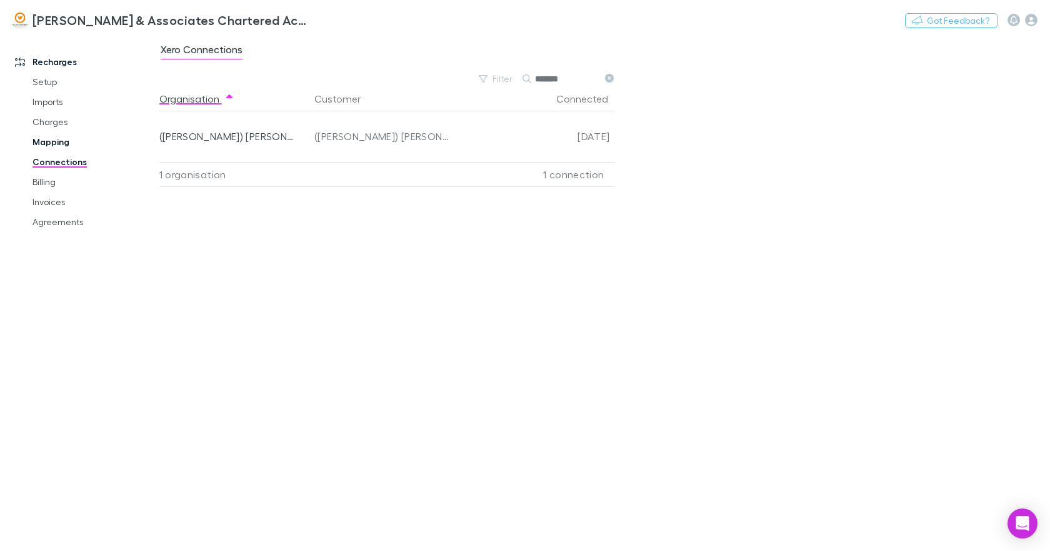
type input "*******"
click at [64, 143] on link "Mapping" at bounding box center [93, 142] width 146 height 20
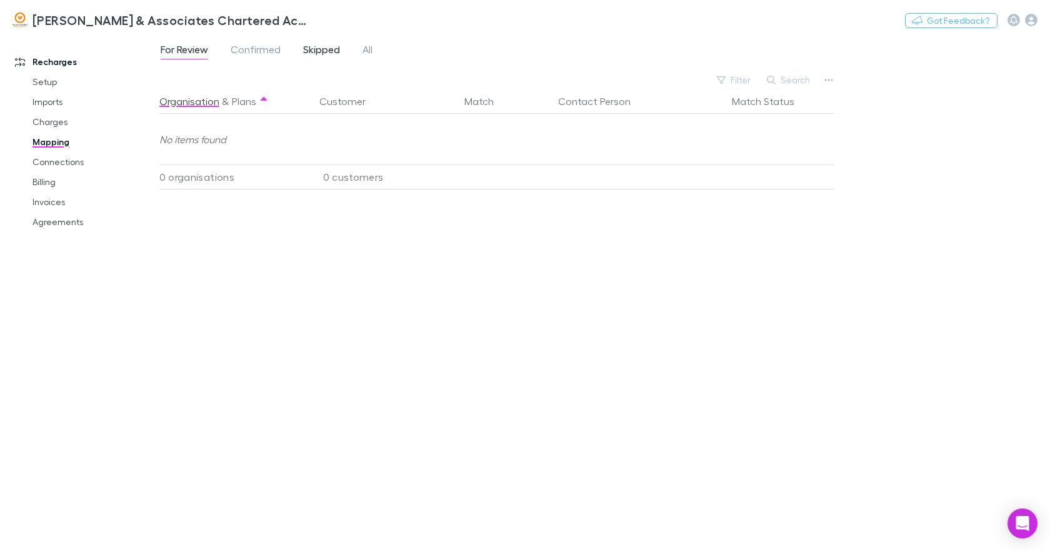
click at [323, 50] on span "Skipped" at bounding box center [321, 51] width 37 height 16
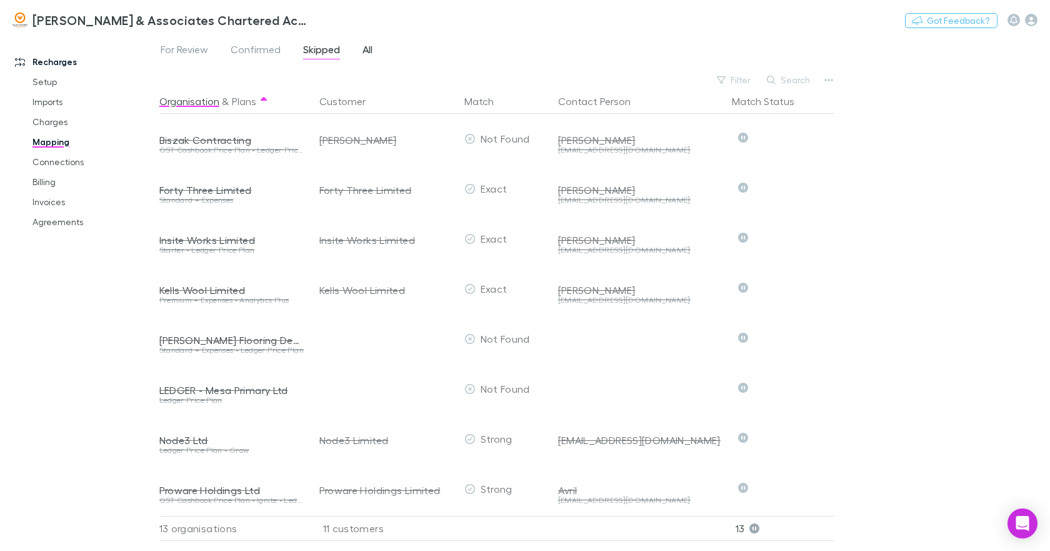
click at [370, 45] on span "All" at bounding box center [367, 51] width 10 height 16
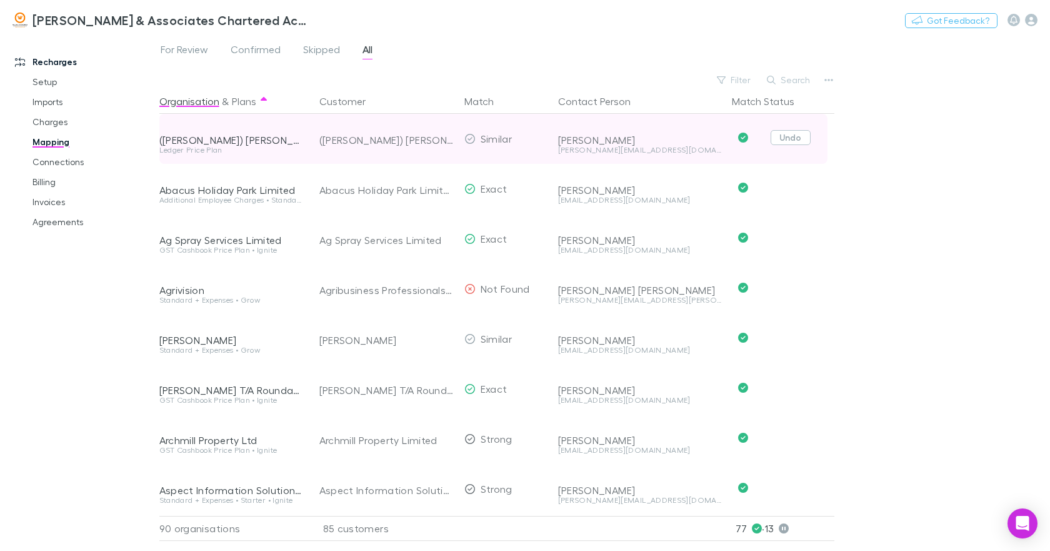
click at [787, 136] on button "Undo" at bounding box center [791, 137] width 40 height 15
click at [437, 138] on icon "button" at bounding box center [438, 139] width 7 height 10
click at [69, 162] on link "Connections" at bounding box center [93, 162] width 146 height 20
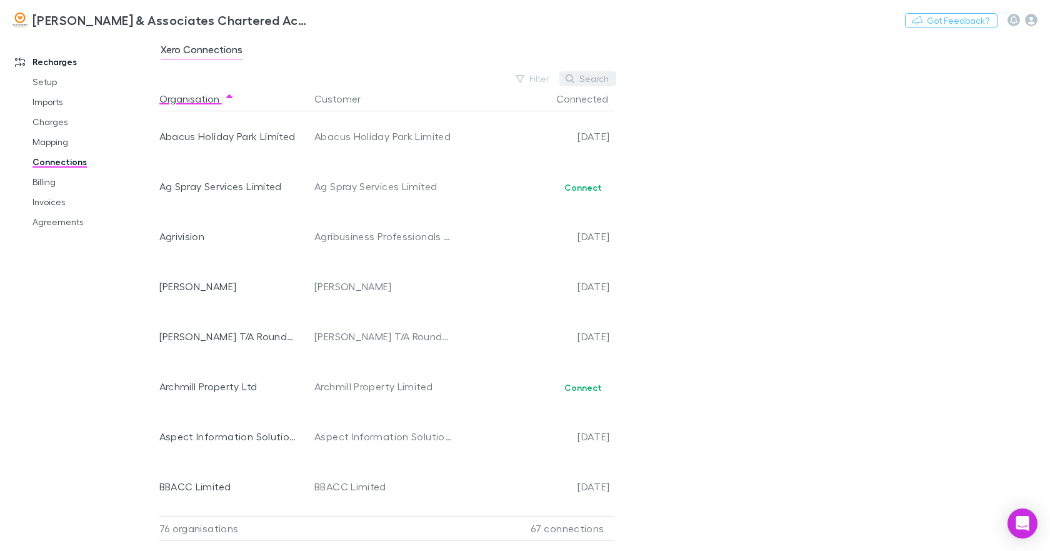
click at [589, 80] on button "Search" at bounding box center [587, 78] width 57 height 15
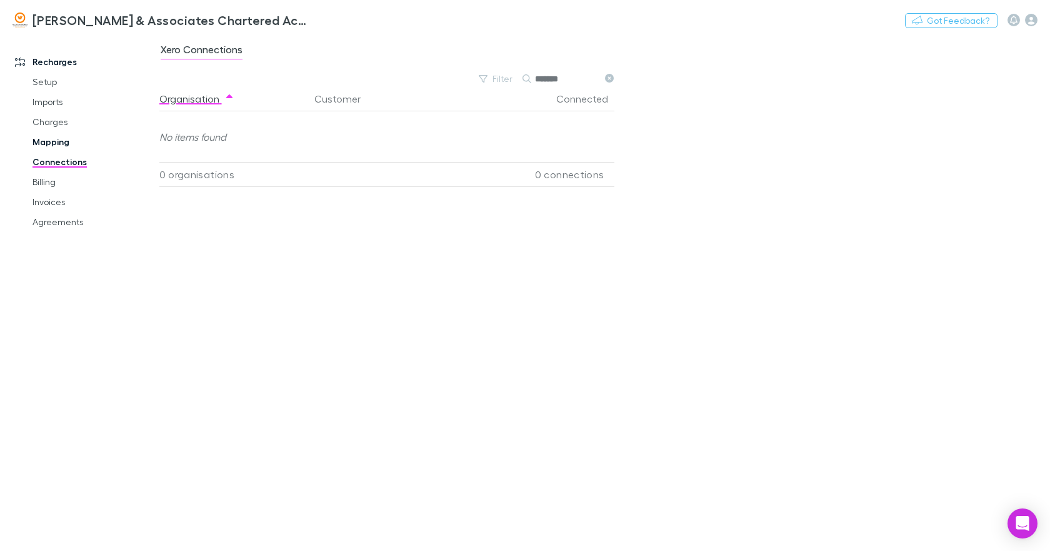
type input "*******"
click at [46, 140] on link "Mapping" at bounding box center [93, 142] width 146 height 20
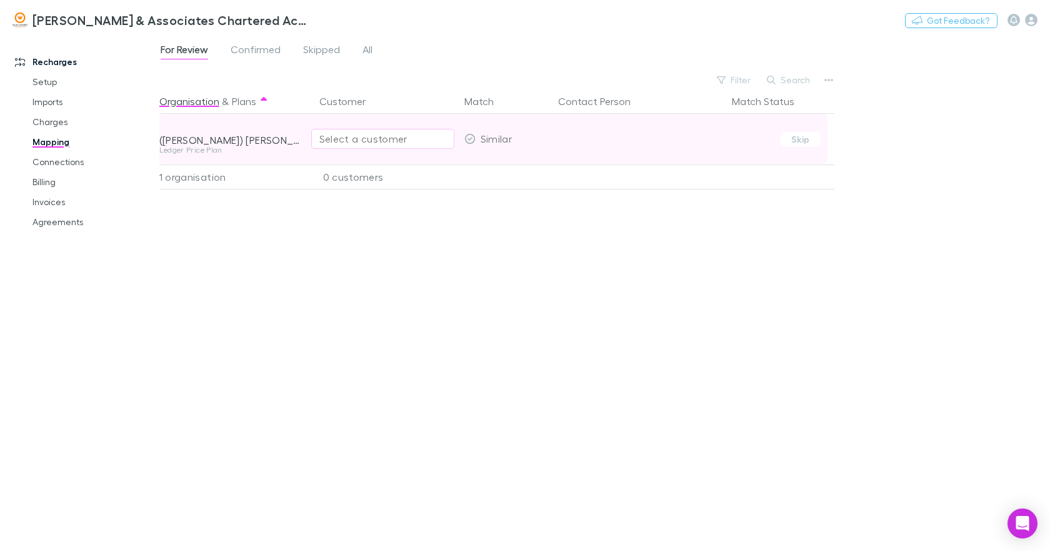
click at [319, 138] on div "Select a customer" at bounding box center [382, 138] width 127 height 15
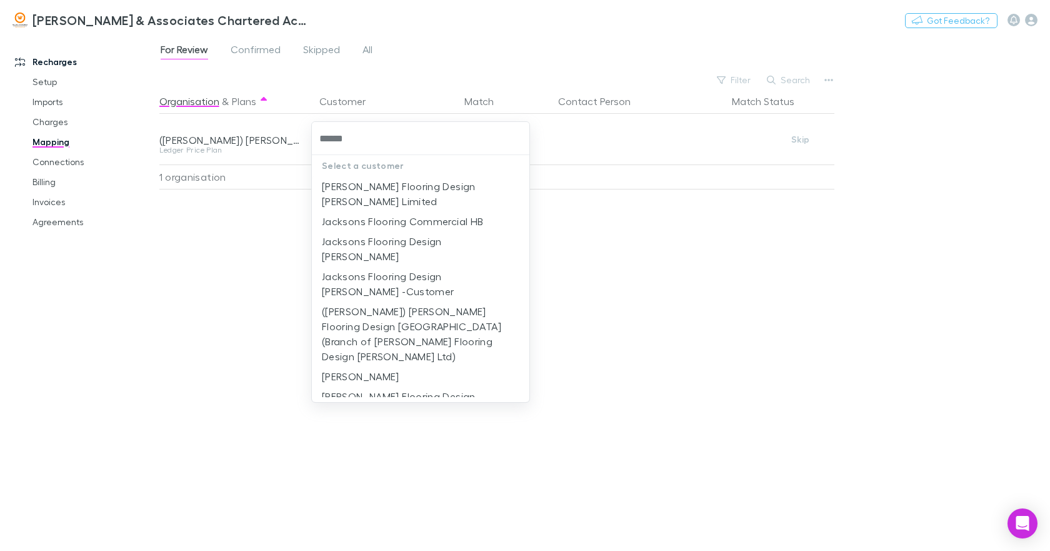
type input "*******"
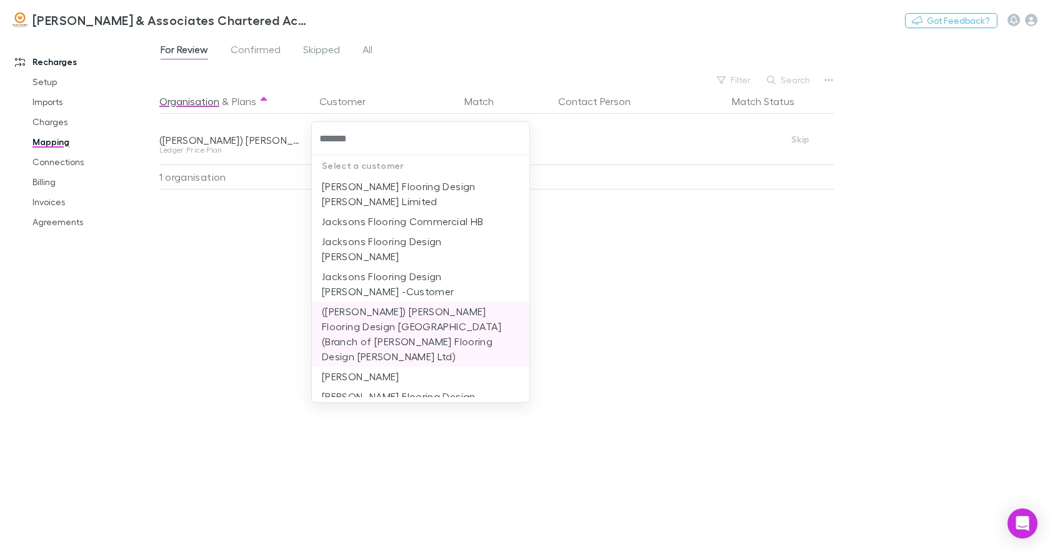
click at [393, 301] on li "(Ian) Jackson Flooring Design Hastings (Branch of Jackson Flooring Design Napie…" at bounding box center [420, 333] width 217 height 65
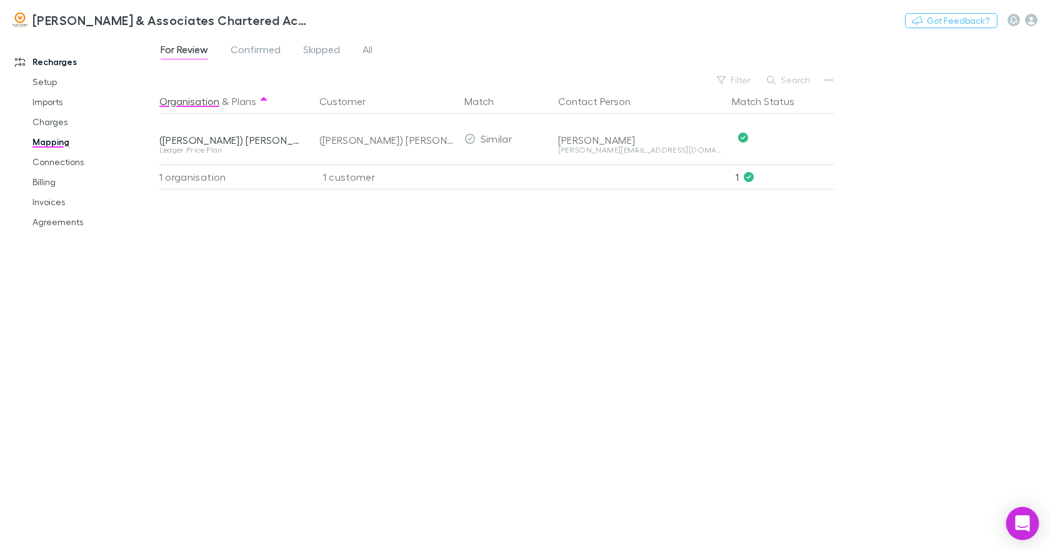
click at [1026, 519] on icon "Open Intercom Messenger" at bounding box center [1022, 523] width 14 height 16
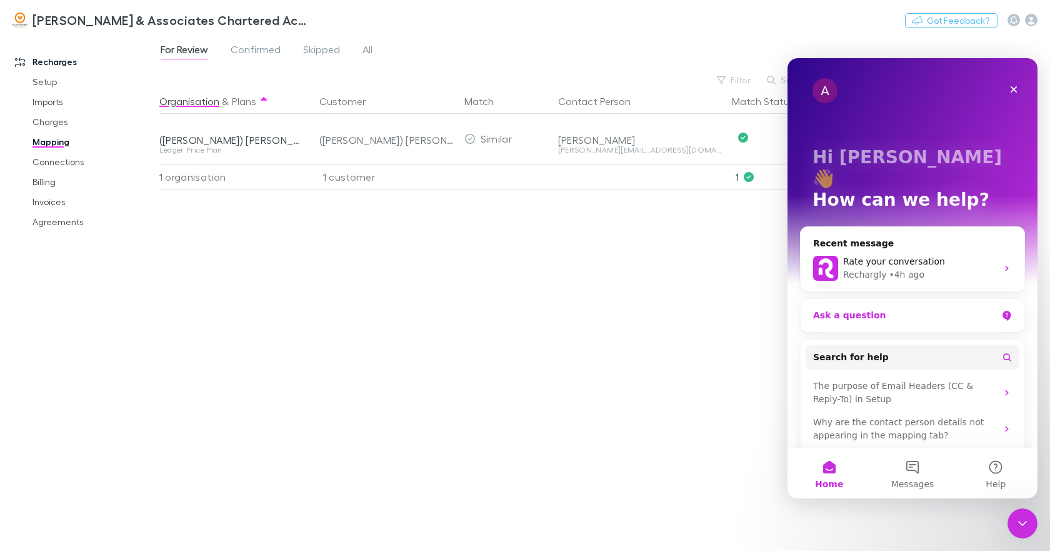
click at [838, 309] on div "Ask a question" at bounding box center [905, 315] width 184 height 13
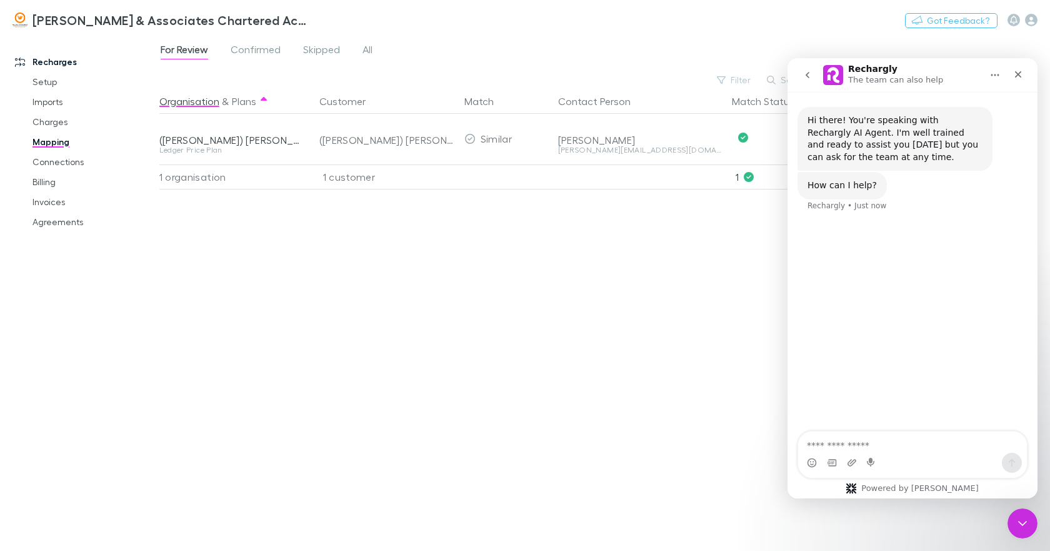
click at [832, 445] on textarea "Ask a question…" at bounding box center [912, 441] width 229 height 21
type textarea "**********"
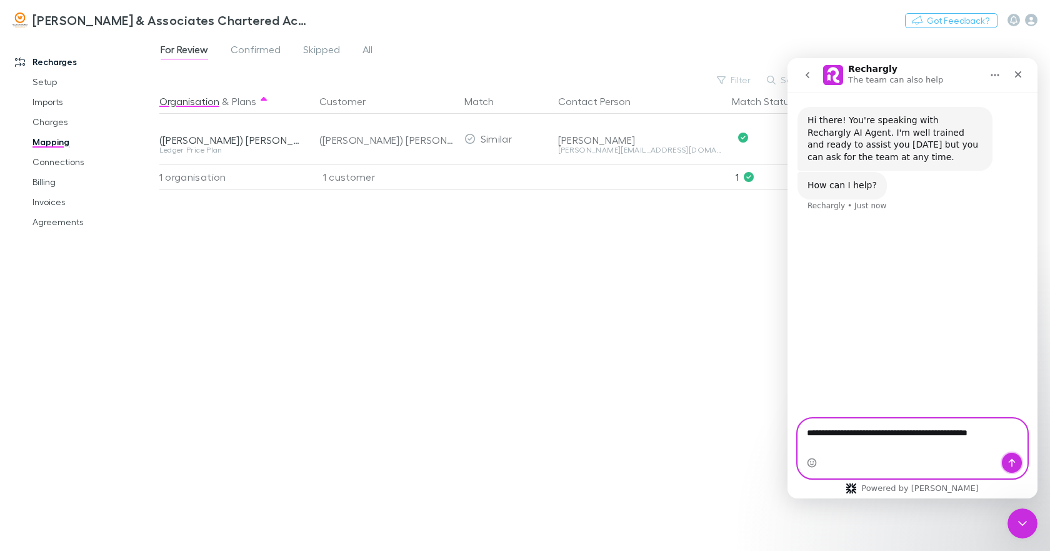
click at [1009, 462] on icon "Send a message…" at bounding box center [1012, 462] width 10 height 10
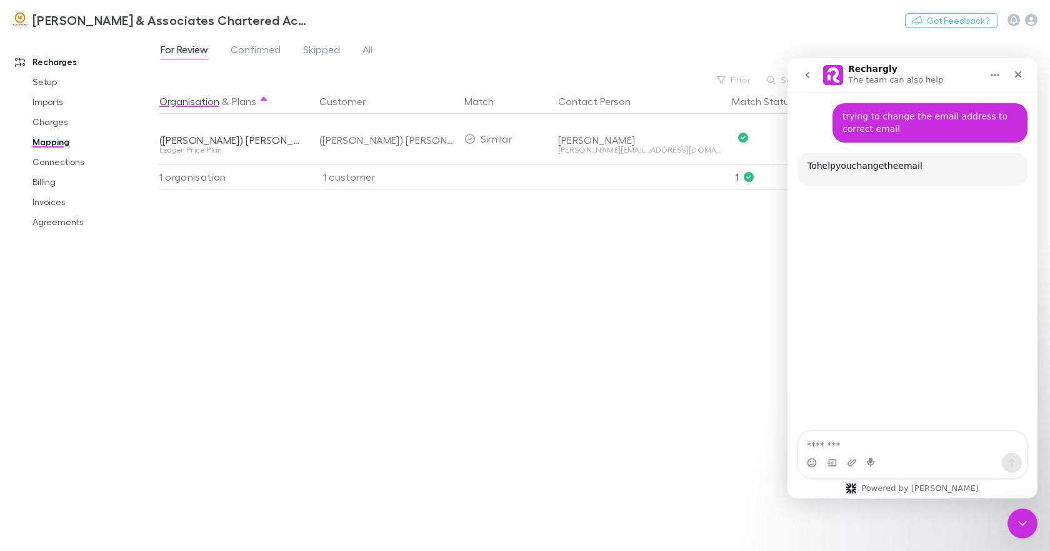
scroll to position [121, 0]
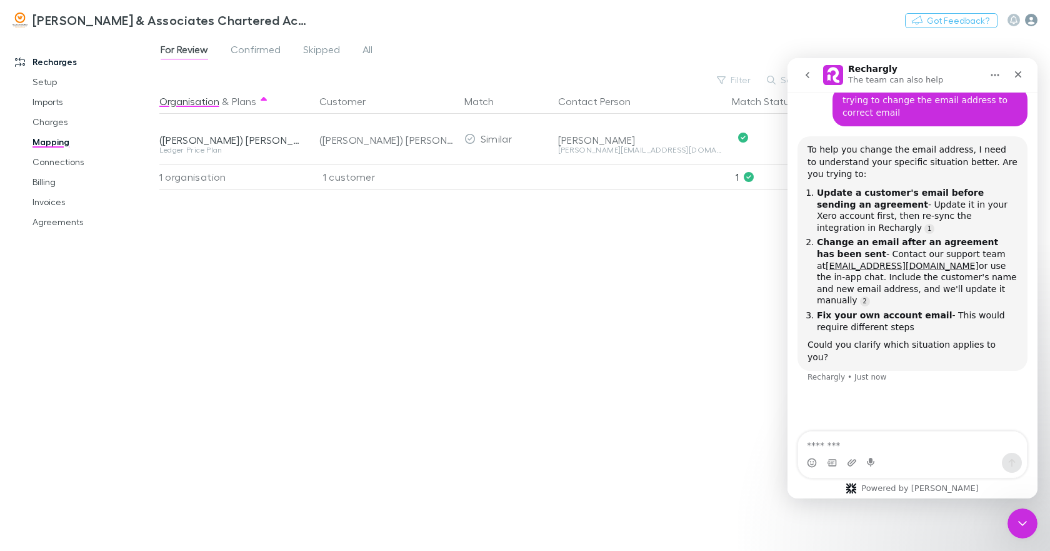
click at [1034, 21] on icon "button" at bounding box center [1031, 20] width 12 height 12
click at [806, 35] on div at bounding box center [525, 275] width 1050 height 551
click at [810, 72] on icon "go back" at bounding box center [807, 75] width 10 height 10
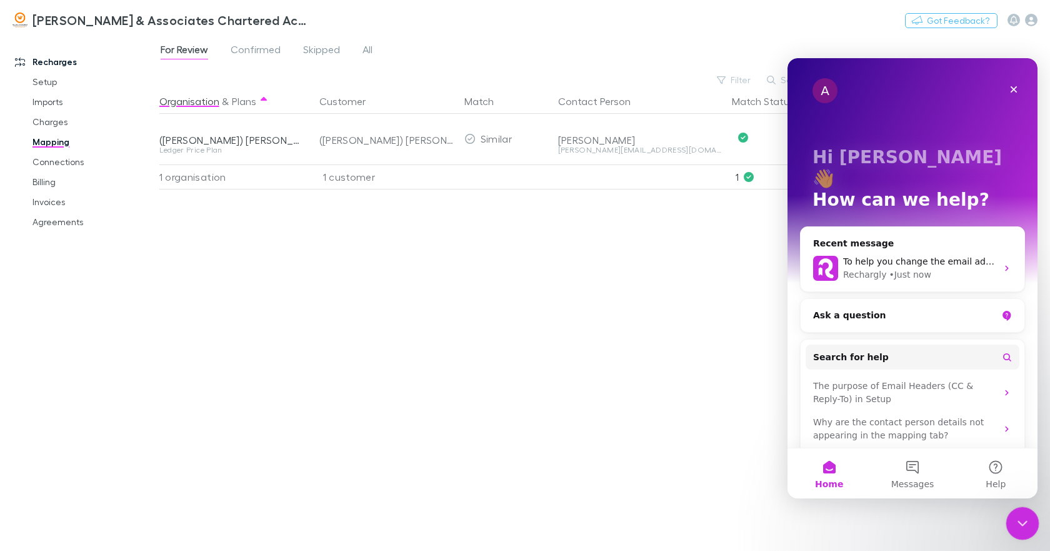
click at [1016, 516] on icon "Close Intercom Messenger" at bounding box center [1020, 521] width 15 height 15
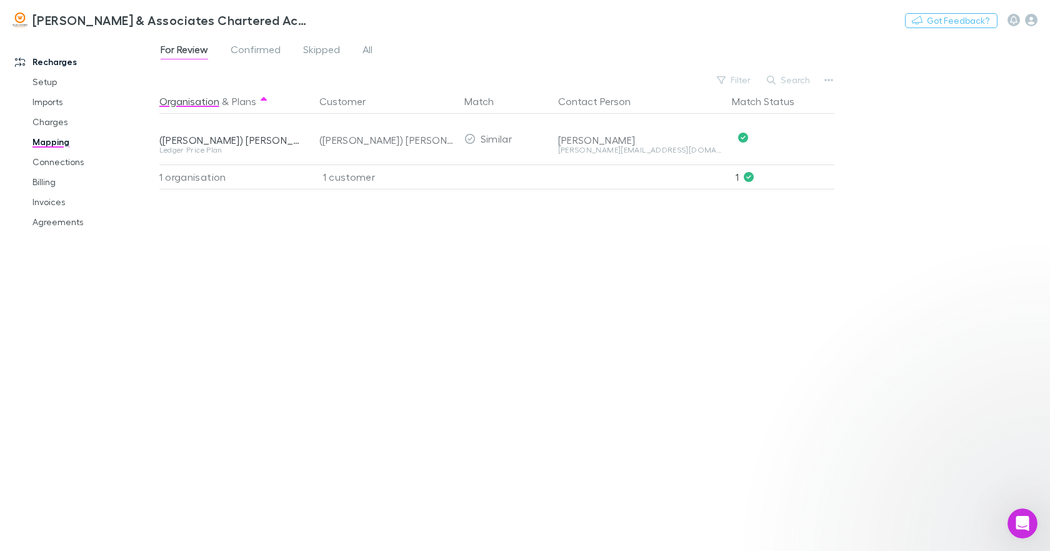
scroll to position [0, 0]
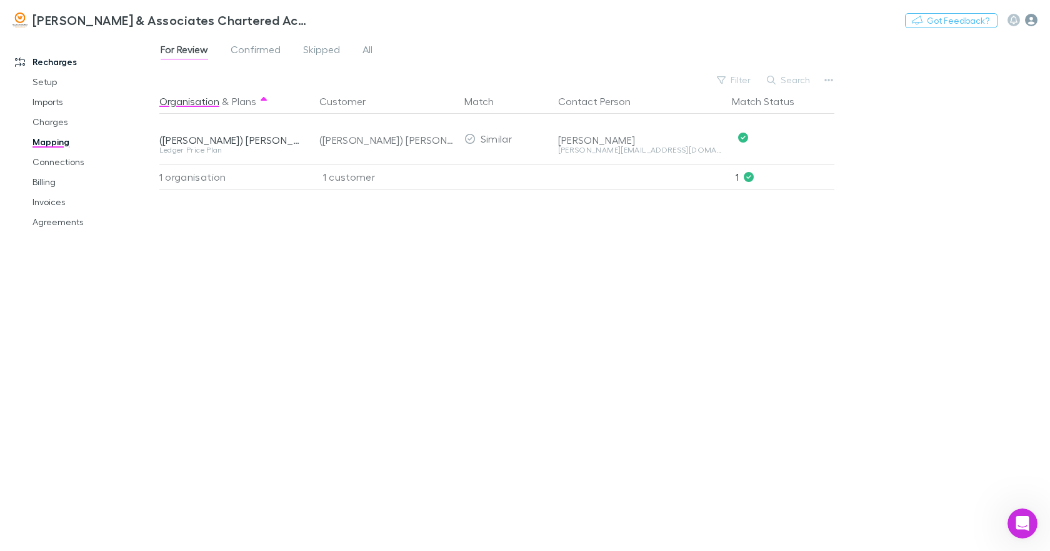
click at [1031, 17] on icon "button" at bounding box center [1031, 20] width 12 height 12
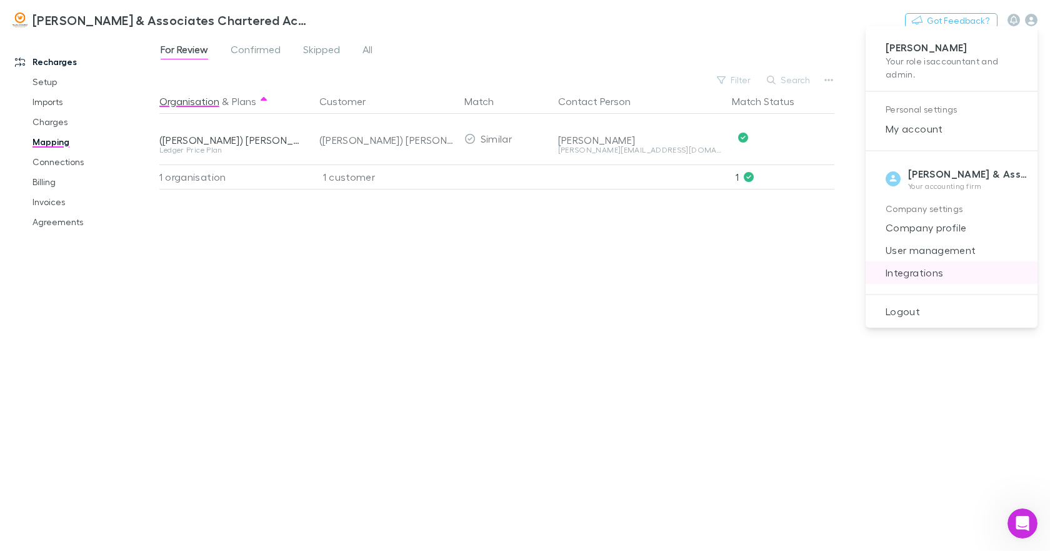
click at [933, 269] on span "Integrations" at bounding box center [952, 272] width 152 height 15
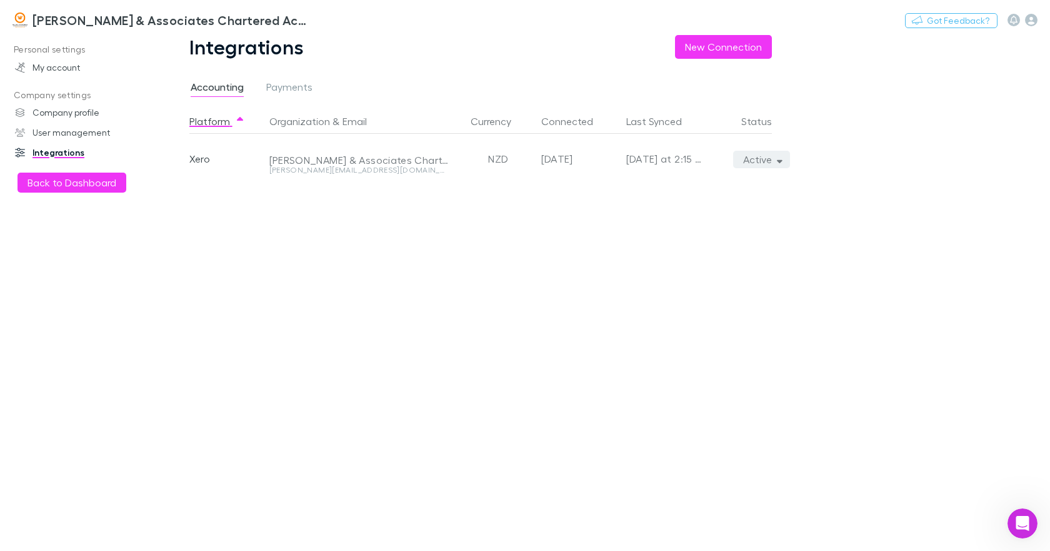
click at [781, 160] on icon "button" at bounding box center [780, 160] width 6 height 3
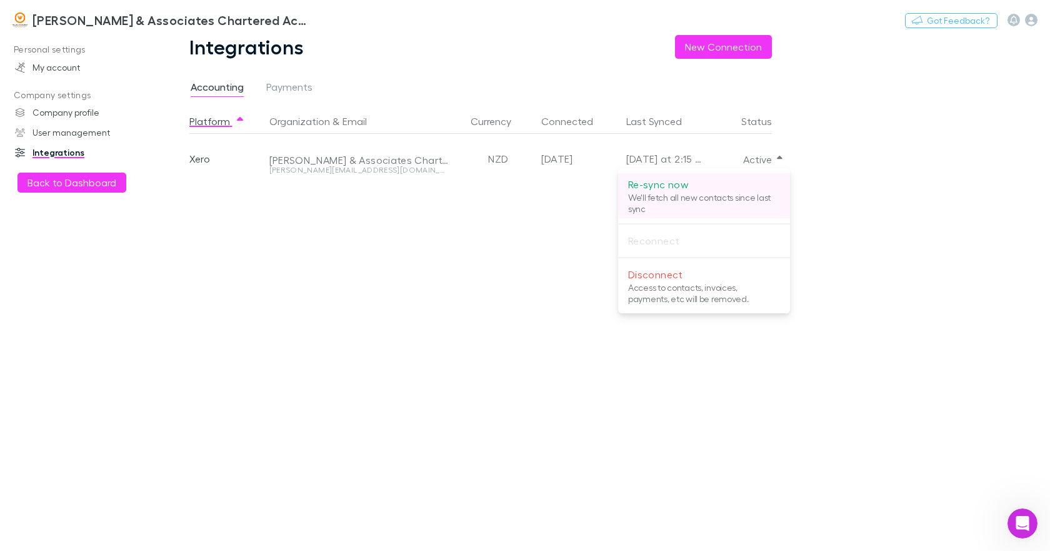
click at [672, 181] on p "Re-sync now" at bounding box center [704, 184] width 152 height 15
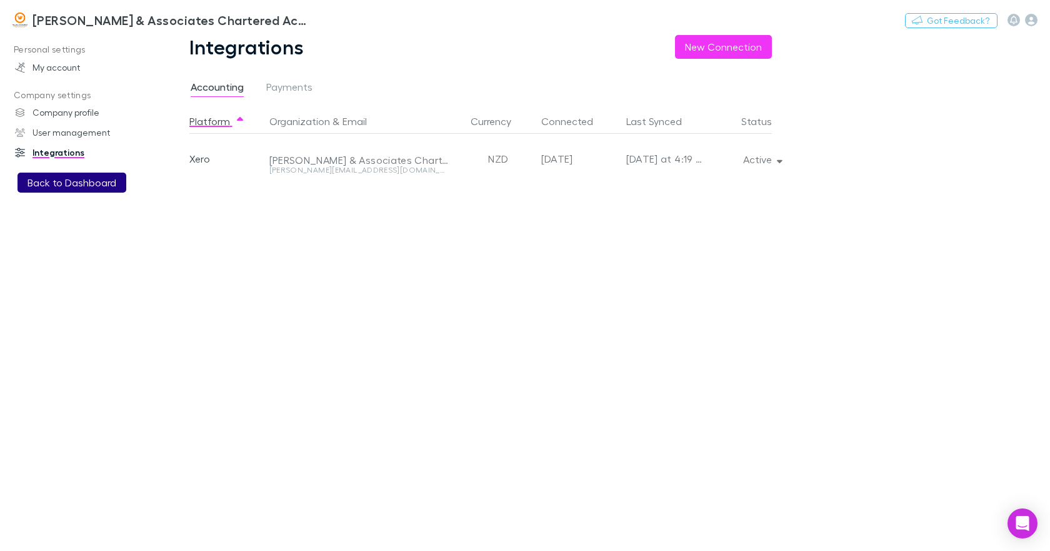
click at [74, 183] on button "Back to Dashboard" at bounding box center [71, 182] width 109 height 20
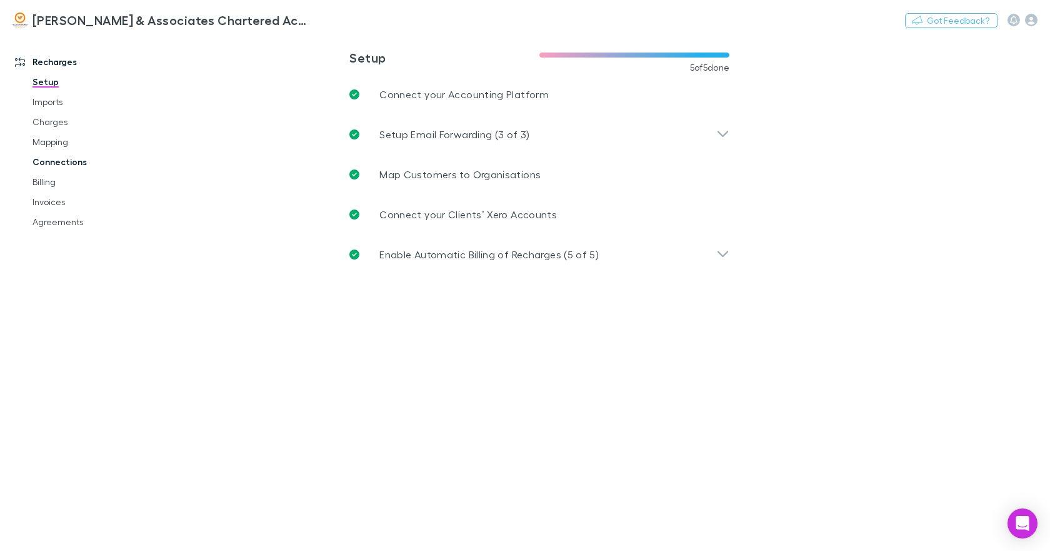
click at [58, 162] on link "Connections" at bounding box center [93, 162] width 146 height 20
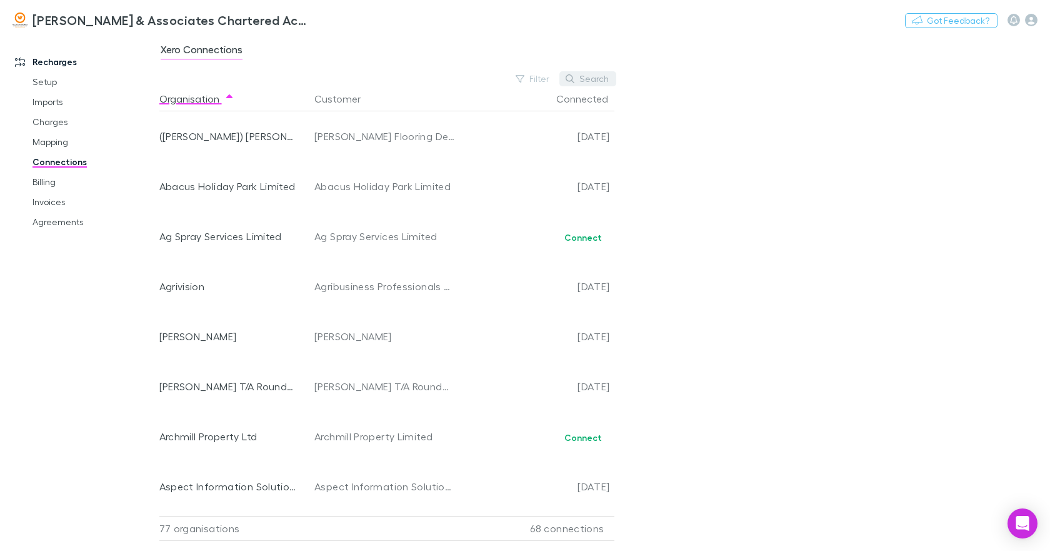
click at [587, 79] on button "Search" at bounding box center [587, 78] width 57 height 15
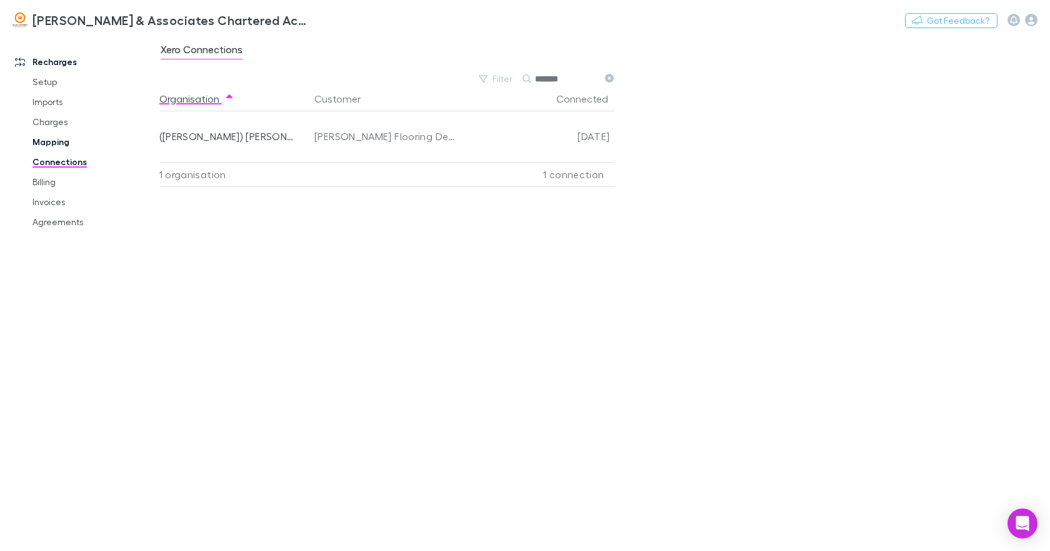
type input "*******"
click at [53, 145] on link "Mapping" at bounding box center [93, 142] width 146 height 20
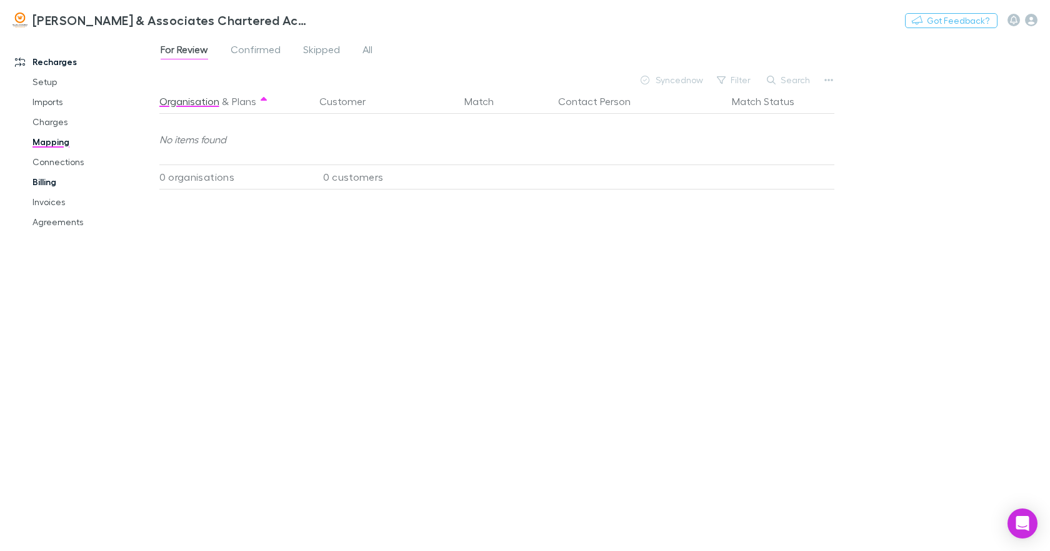
click at [48, 181] on link "Billing" at bounding box center [93, 182] width 146 height 20
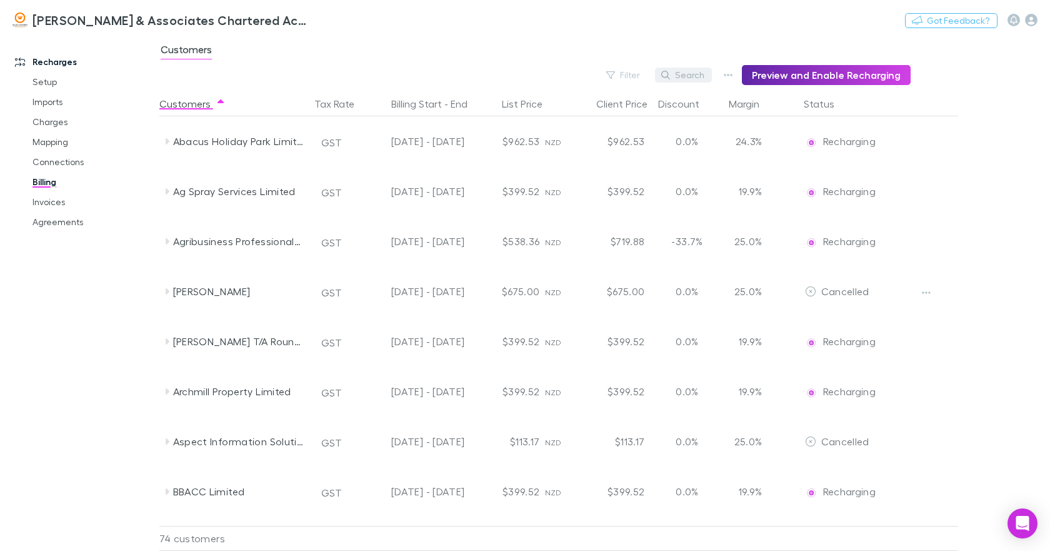
click at [698, 76] on button "Search" at bounding box center [683, 74] width 57 height 15
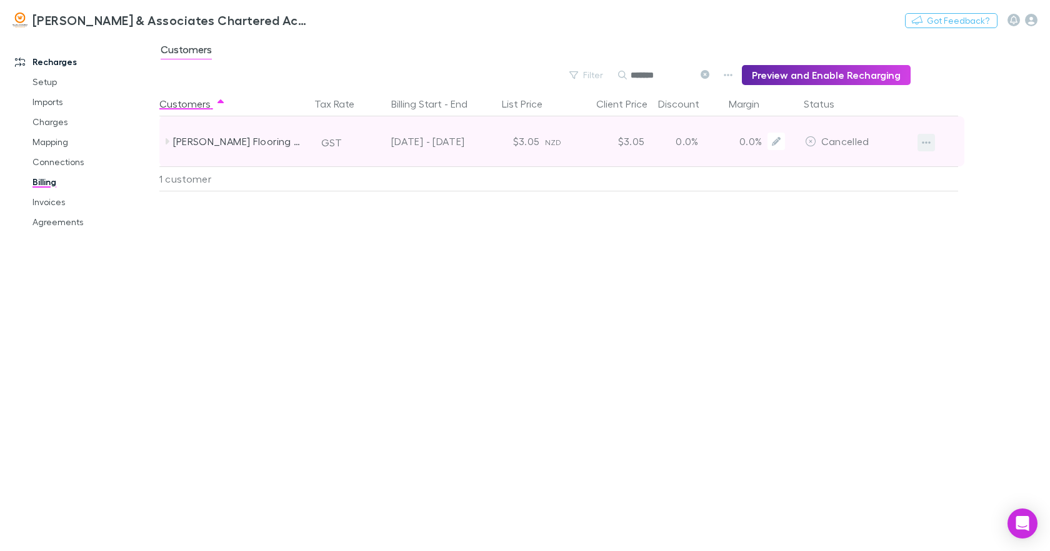
type input "*******"
click at [928, 142] on icon "button" at bounding box center [926, 142] width 9 height 10
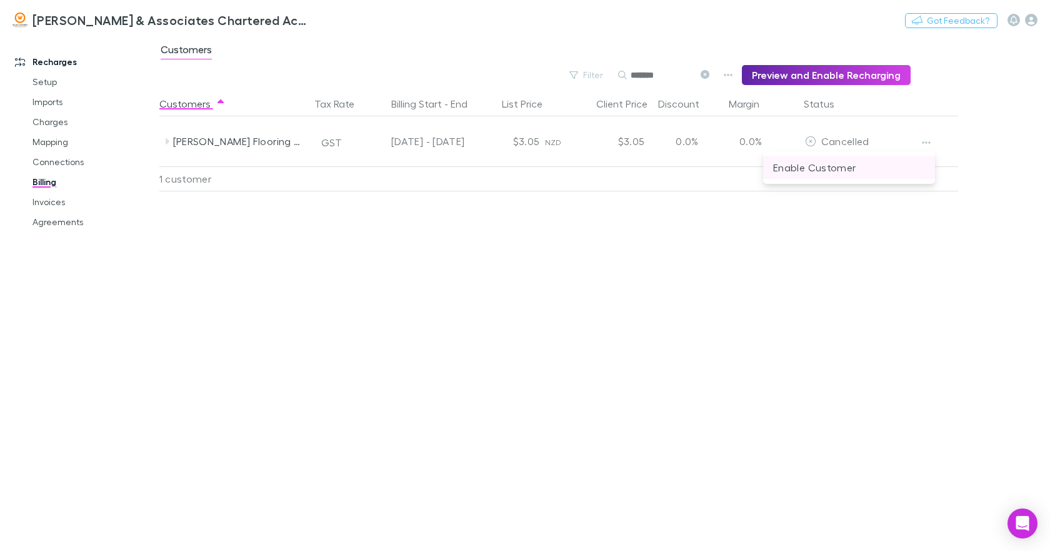
click at [837, 167] on p "Enable Customer" at bounding box center [849, 167] width 152 height 15
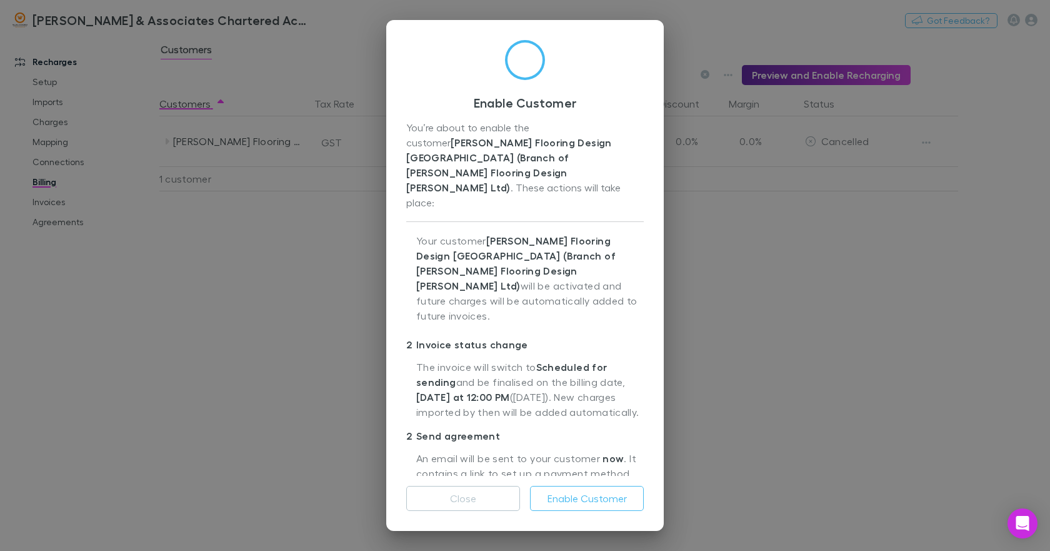
scroll to position [50, 0]
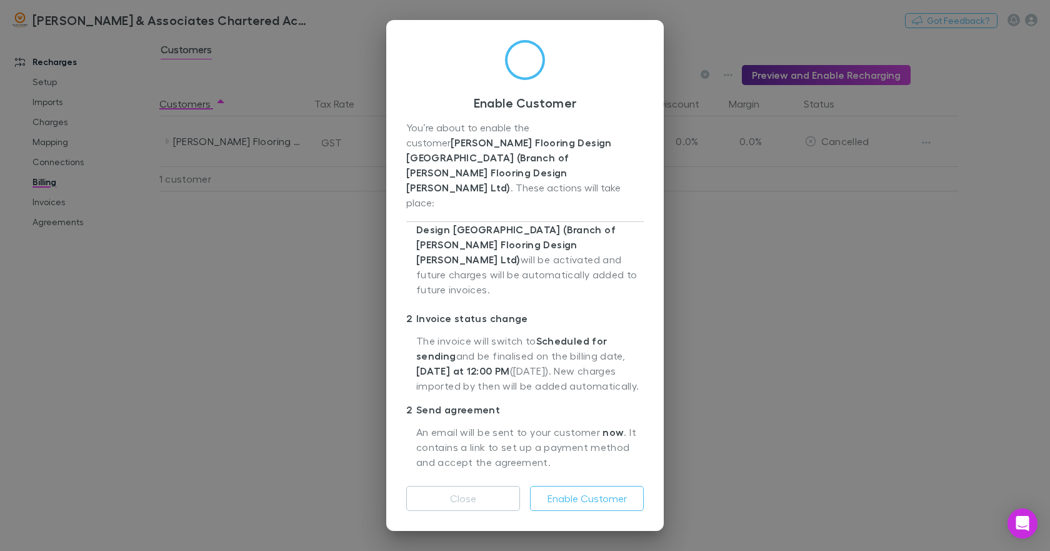
click at [181, 349] on div "Enable Customer You’re about to enable the customer [PERSON_NAME] Flooring Desi…" at bounding box center [525, 275] width 1050 height 551
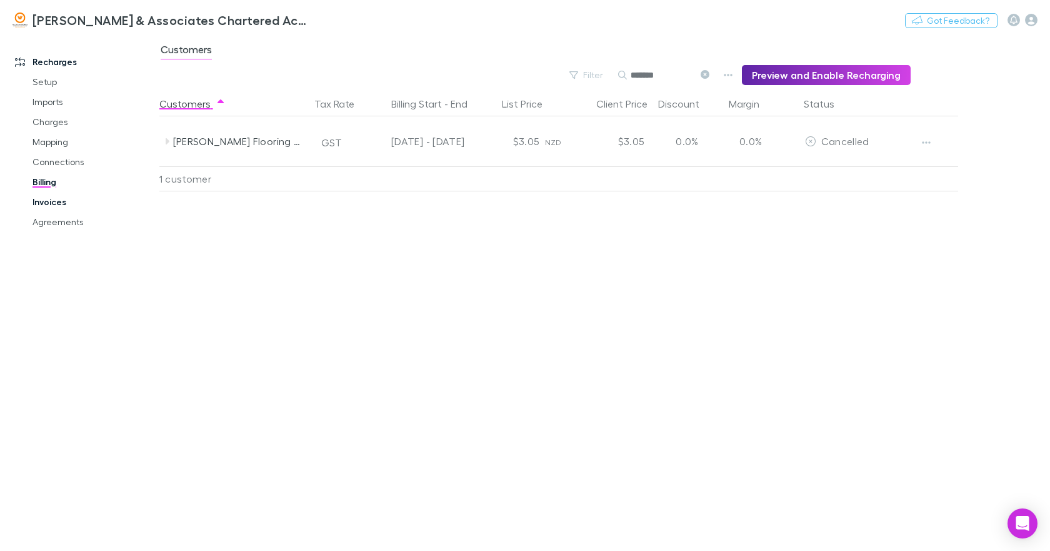
click at [48, 199] on link "Invoices" at bounding box center [93, 202] width 146 height 20
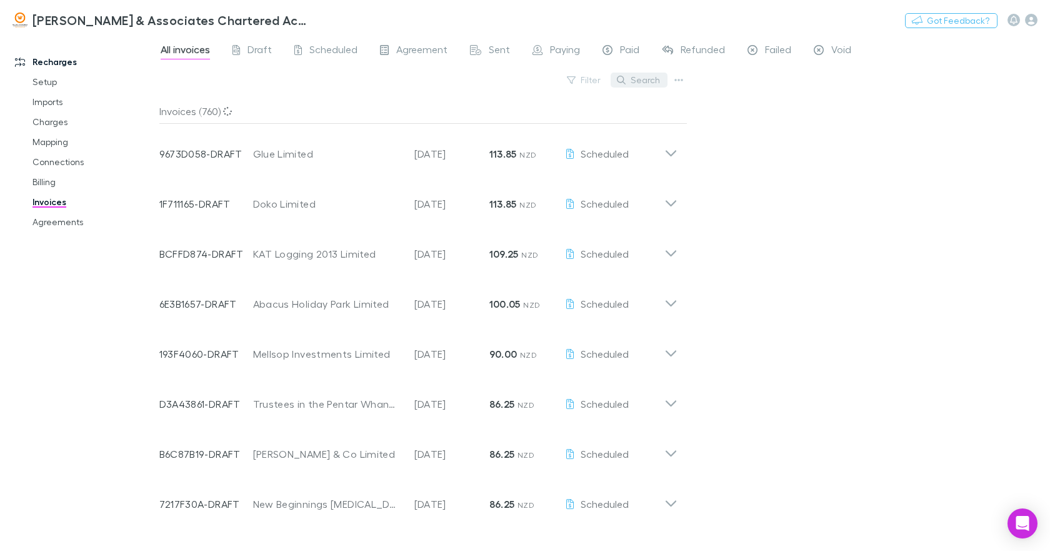
click at [641, 81] on button "Search" at bounding box center [639, 79] width 57 height 15
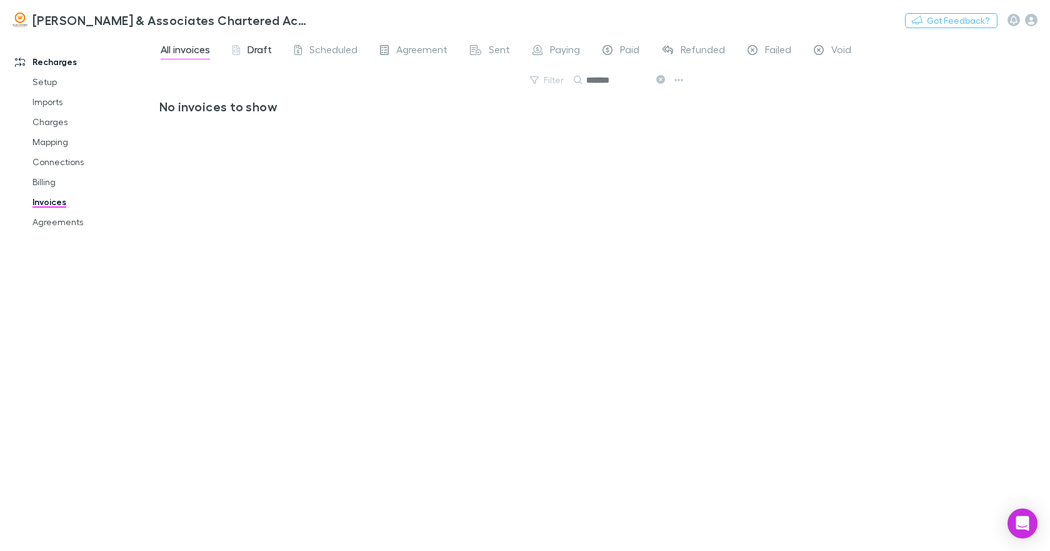
type input "*******"
click at [261, 51] on span "Draft" at bounding box center [259, 51] width 24 height 16
click at [412, 50] on span "Agreement" at bounding box center [421, 51] width 51 height 16
click at [56, 158] on link "Connections" at bounding box center [93, 162] width 146 height 20
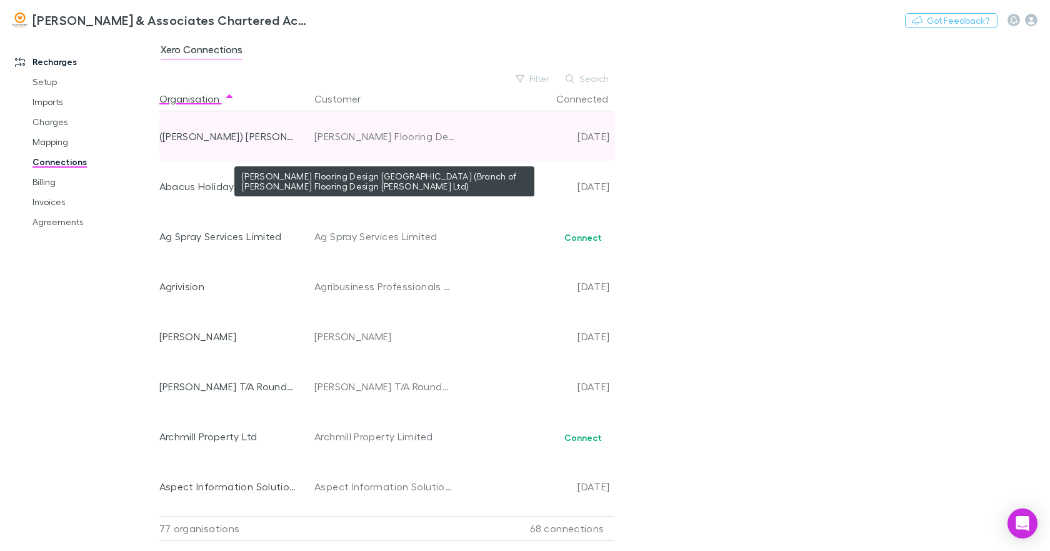
click at [372, 136] on div "[PERSON_NAME] Flooring Design [GEOGRAPHIC_DATA] (Branch of [PERSON_NAME] Floori…" at bounding box center [384, 136] width 141 height 50
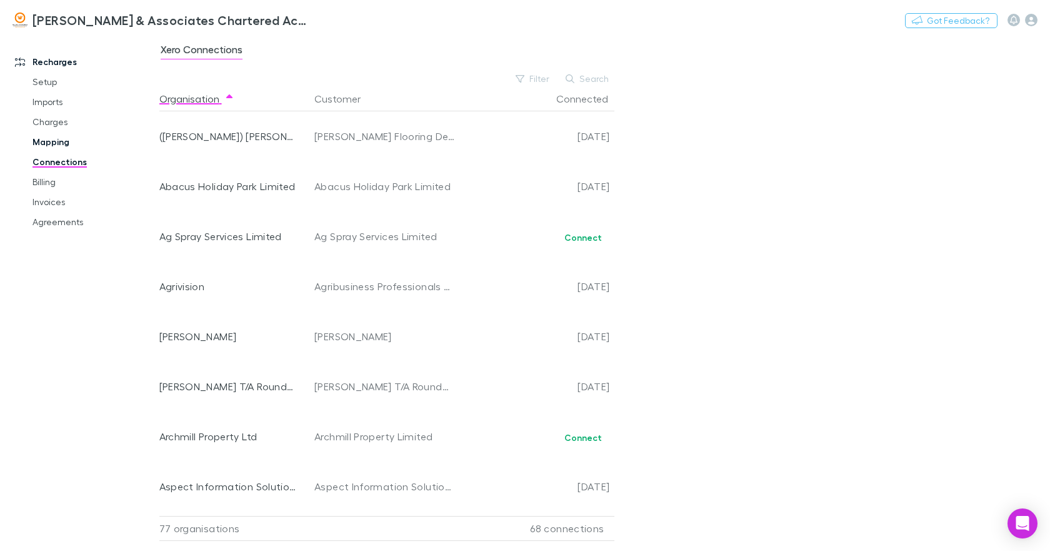
click at [64, 141] on link "Mapping" at bounding box center [93, 142] width 146 height 20
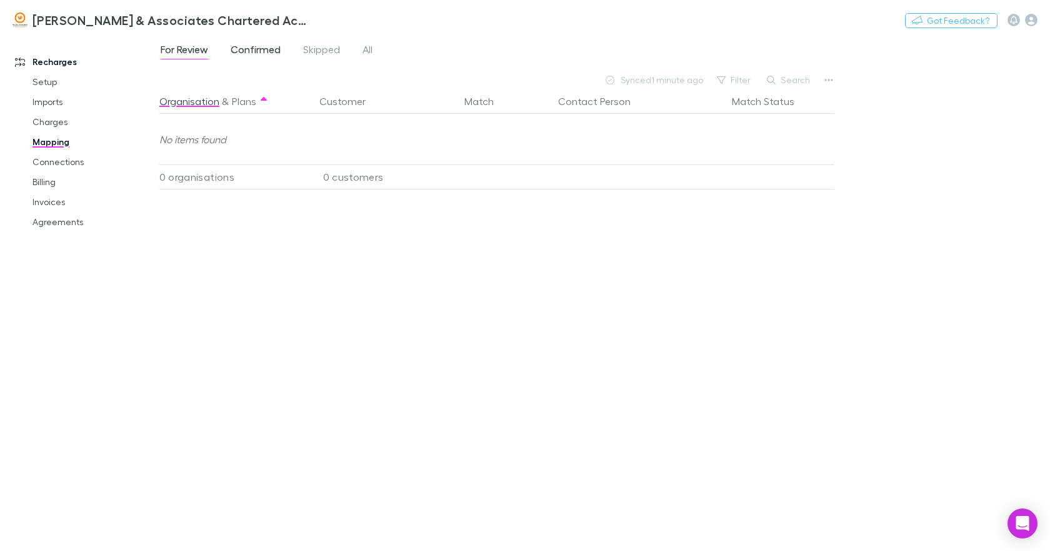
click at [264, 49] on span "Confirmed" at bounding box center [256, 51] width 50 height 16
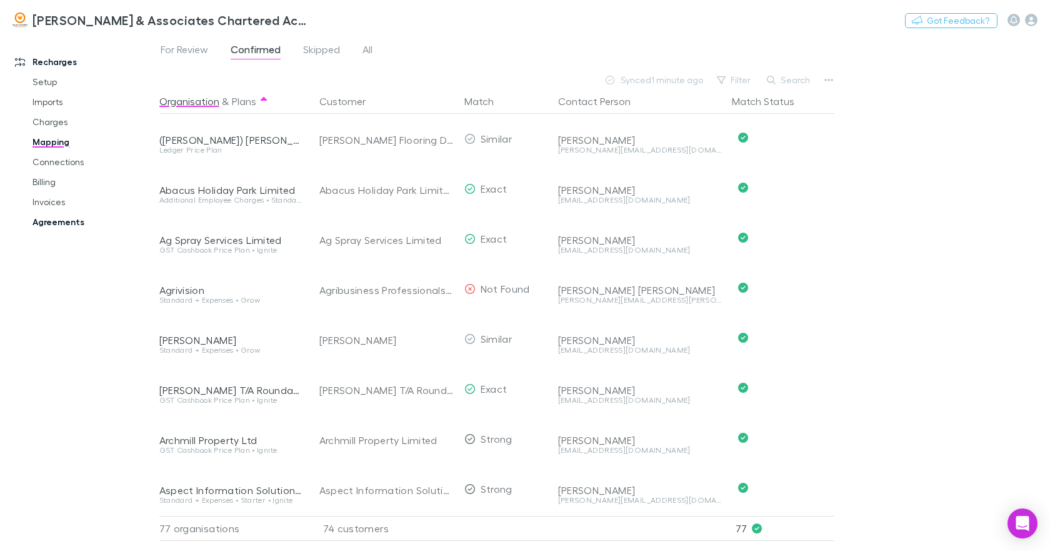
click at [58, 223] on link "Agreements" at bounding box center [93, 222] width 146 height 20
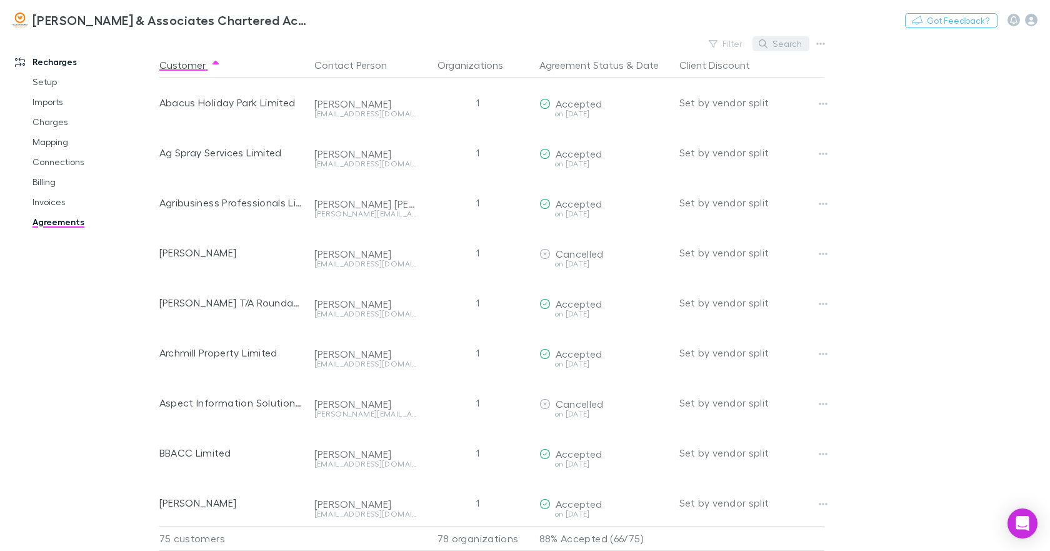
click at [782, 42] on button "Search" at bounding box center [780, 43] width 57 height 15
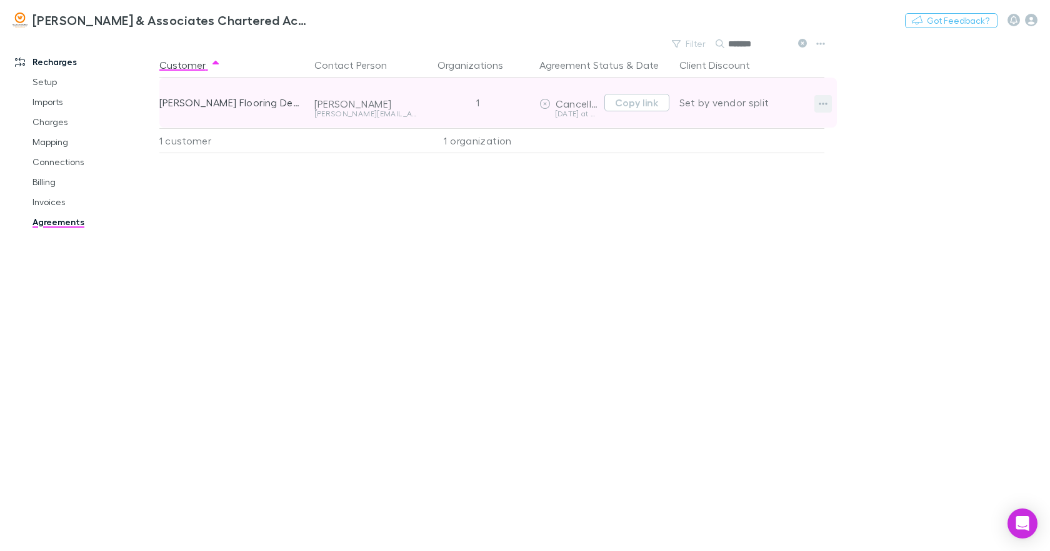
type input "*******"
click at [822, 104] on icon "button" at bounding box center [823, 104] width 9 height 10
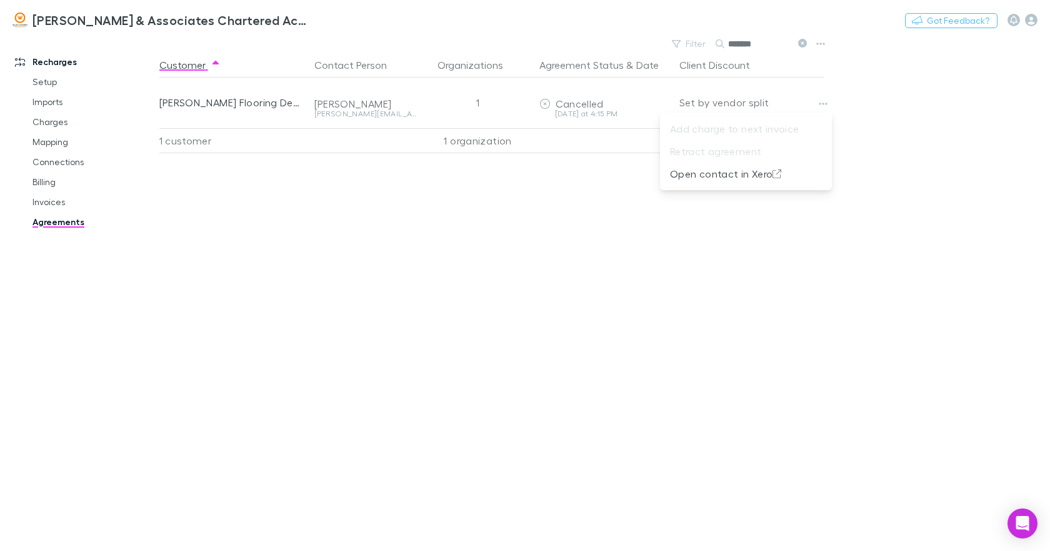
click at [869, 134] on div at bounding box center [525, 275] width 1050 height 551
click at [51, 199] on link "Invoices" at bounding box center [93, 202] width 146 height 20
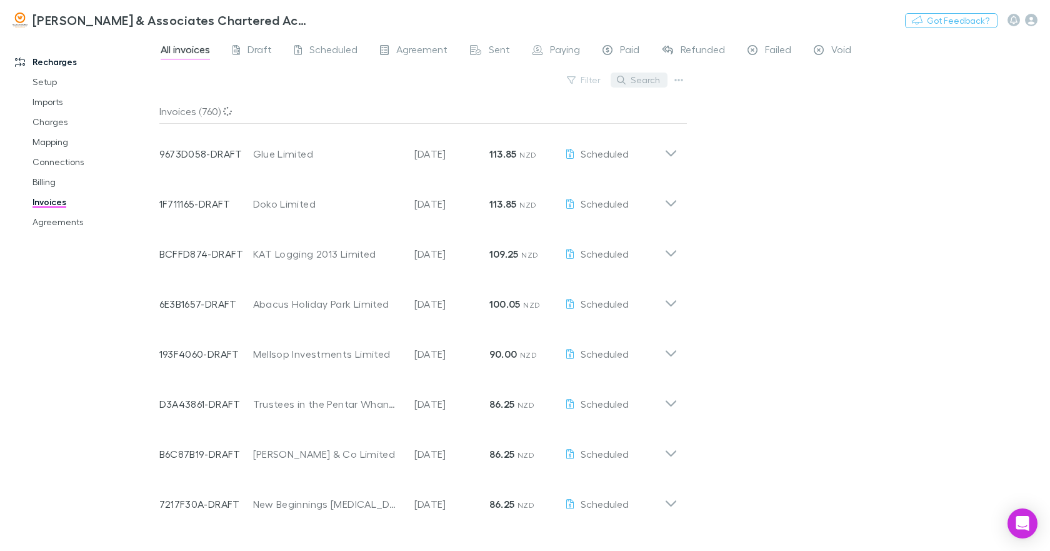
click at [636, 75] on button "Search" at bounding box center [639, 79] width 57 height 15
click at [605, 81] on input "text" at bounding box center [617, 79] width 62 height 17
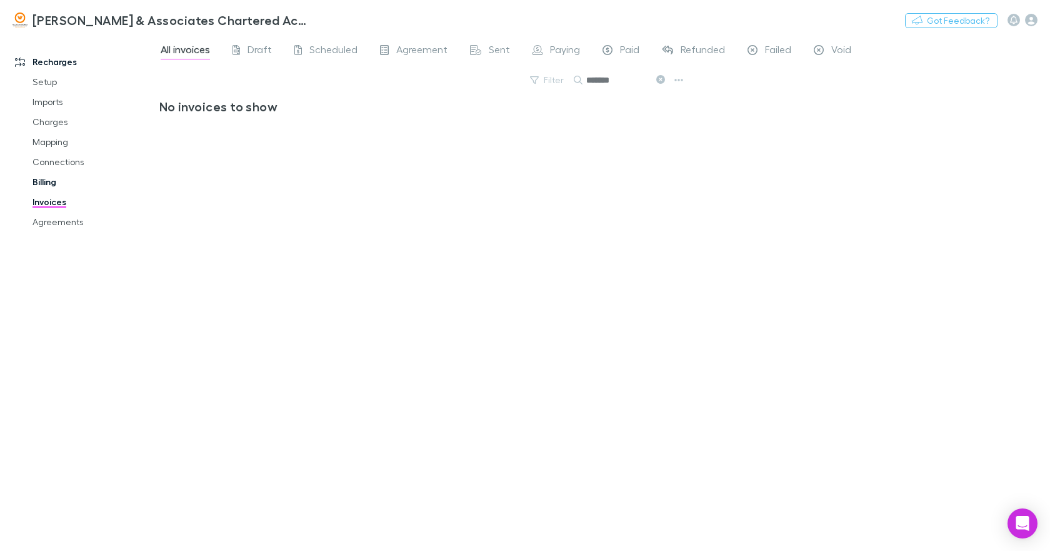
type input "*******"
click at [49, 179] on link "Billing" at bounding box center [93, 182] width 146 height 20
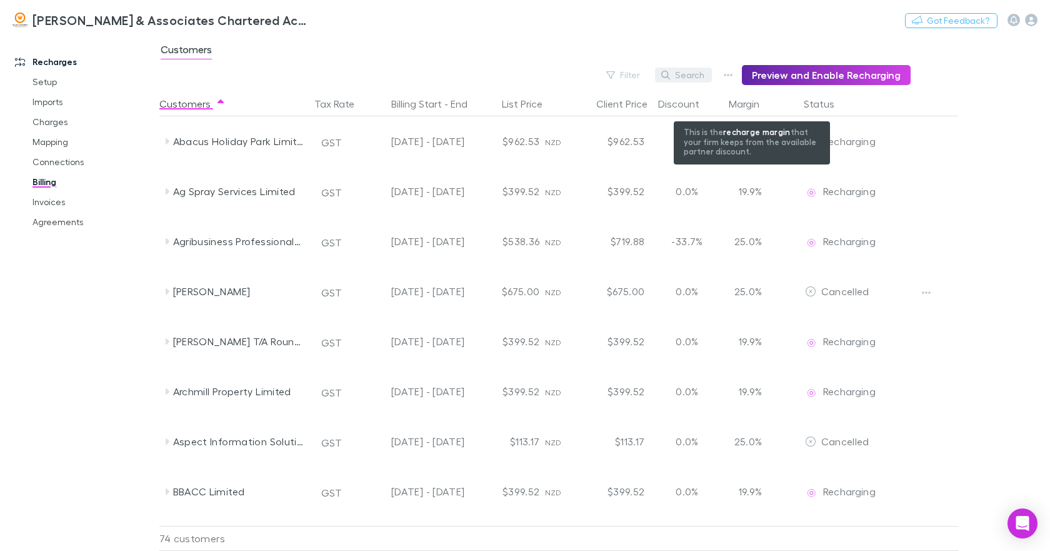
click at [689, 72] on button "Search" at bounding box center [683, 74] width 57 height 15
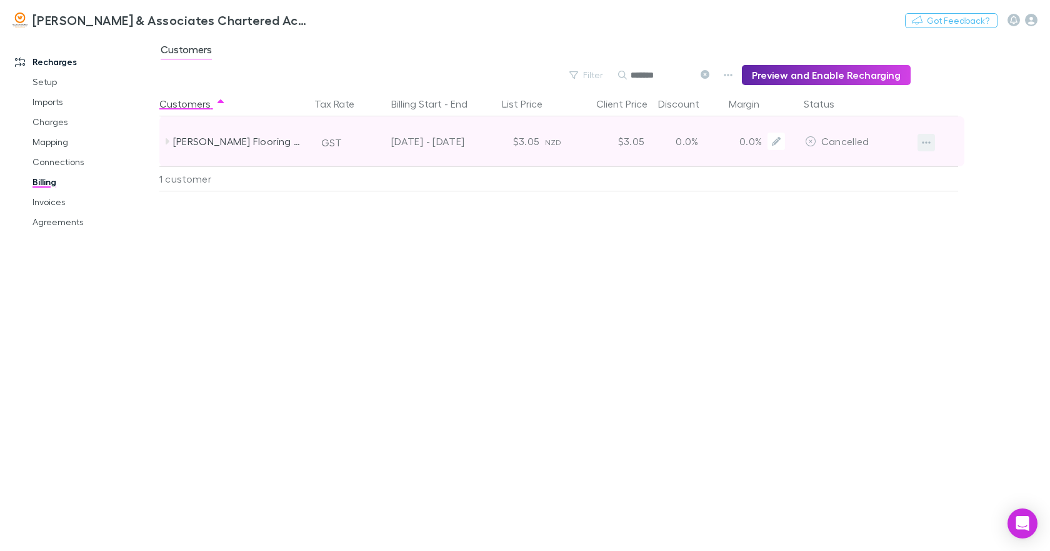
type input "*******"
click at [922, 143] on icon "button" at bounding box center [926, 142] width 9 height 10
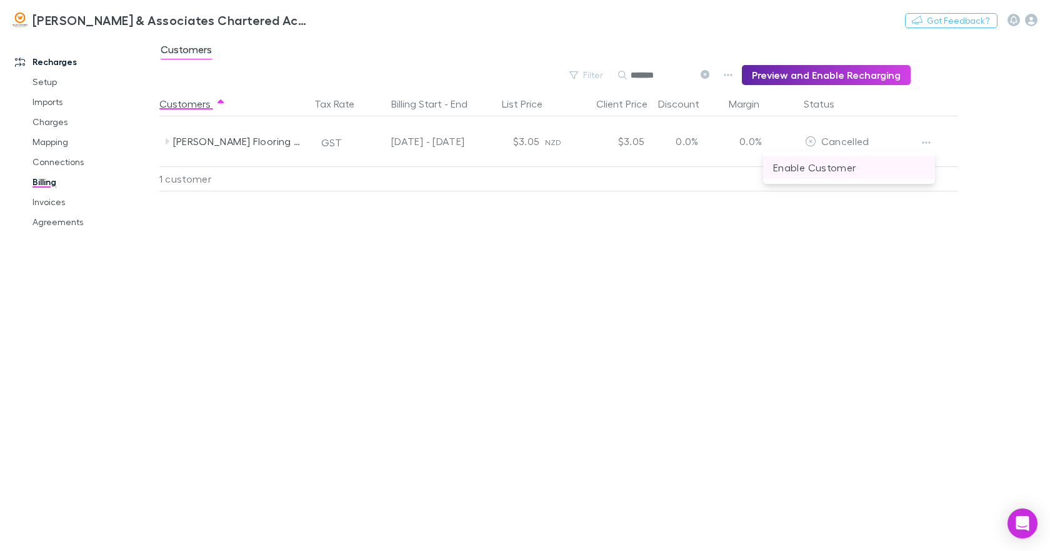
click at [825, 169] on p "Enable Customer" at bounding box center [849, 167] width 152 height 15
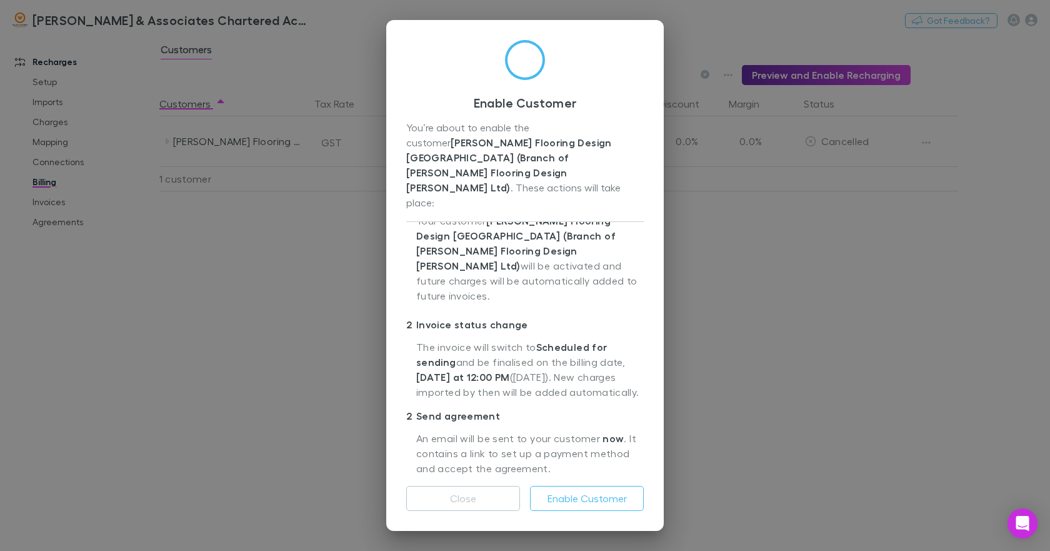
scroll to position [50, 0]
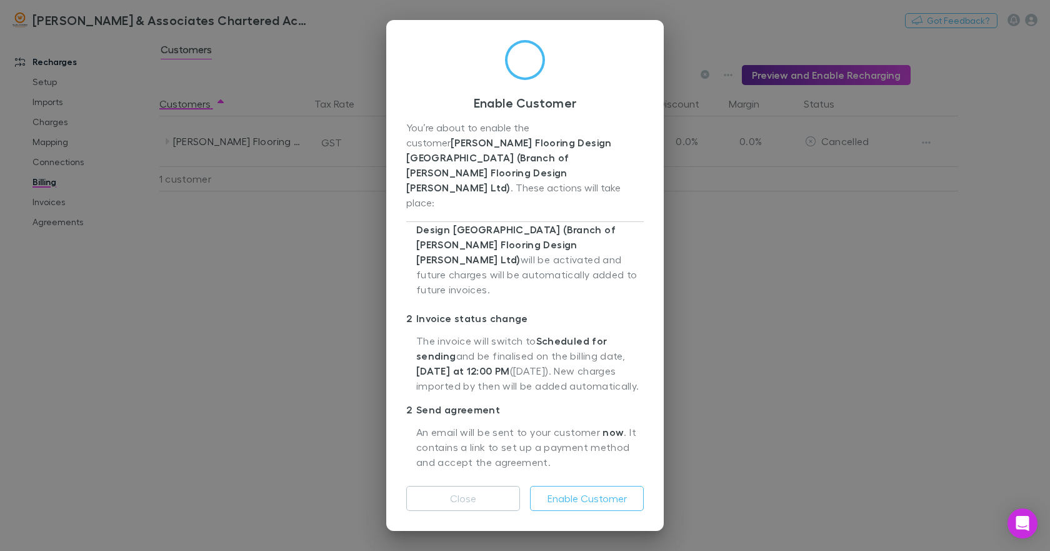
click at [504, 478] on label "Send Agreement Now" at bounding box center [491, 485] width 100 height 15
click at [584, 496] on button "Enable Customer" at bounding box center [587, 498] width 114 height 25
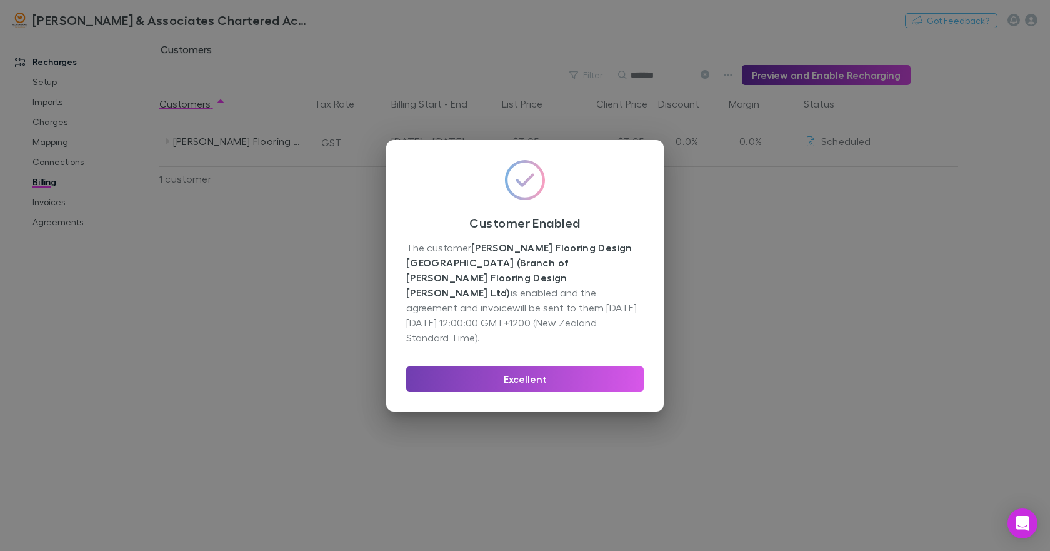
click at [559, 366] on button "Excellent" at bounding box center [524, 378] width 237 height 25
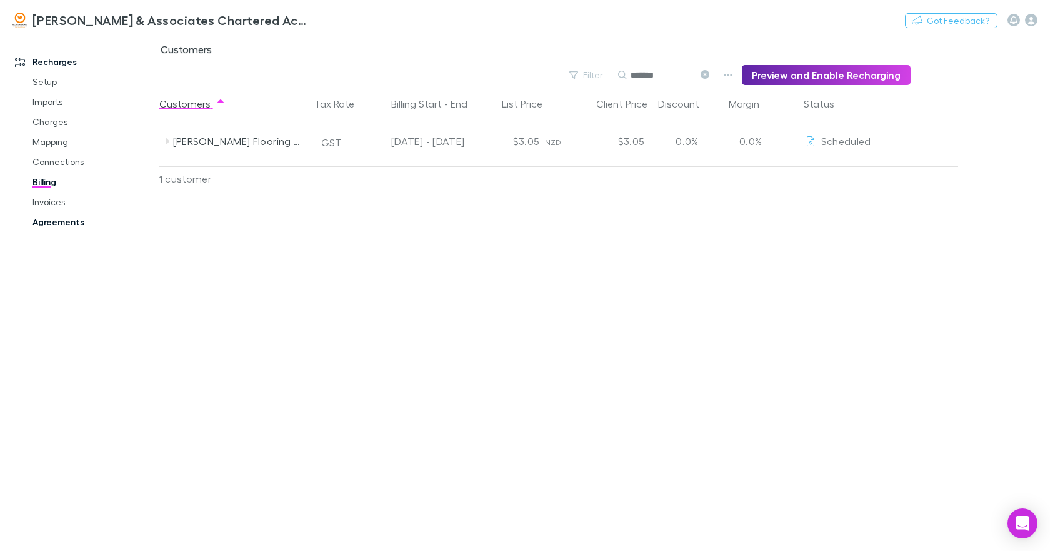
click at [65, 222] on link "Agreements" at bounding box center [93, 222] width 146 height 20
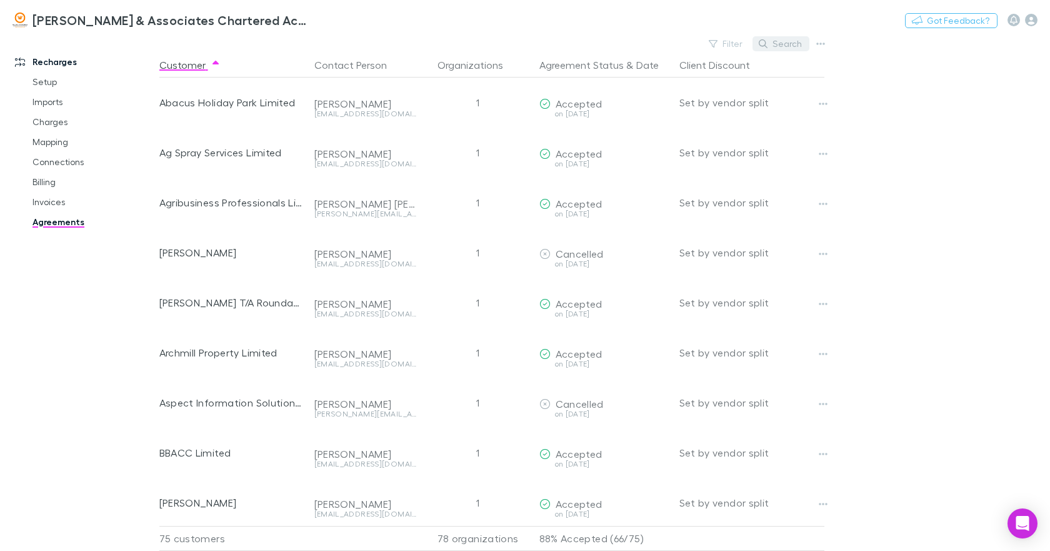
click at [783, 41] on button "Search" at bounding box center [780, 43] width 57 height 15
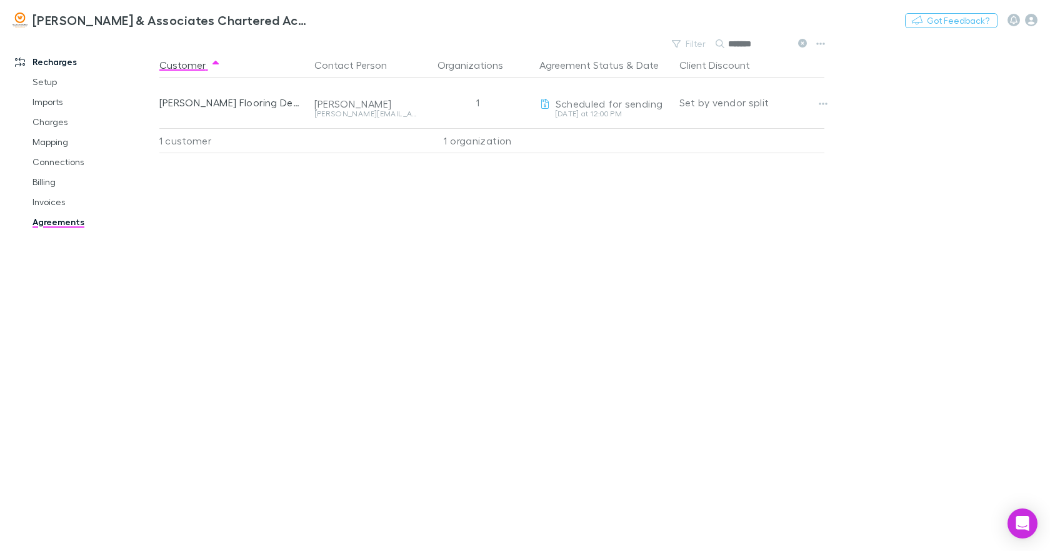
type input "*******"
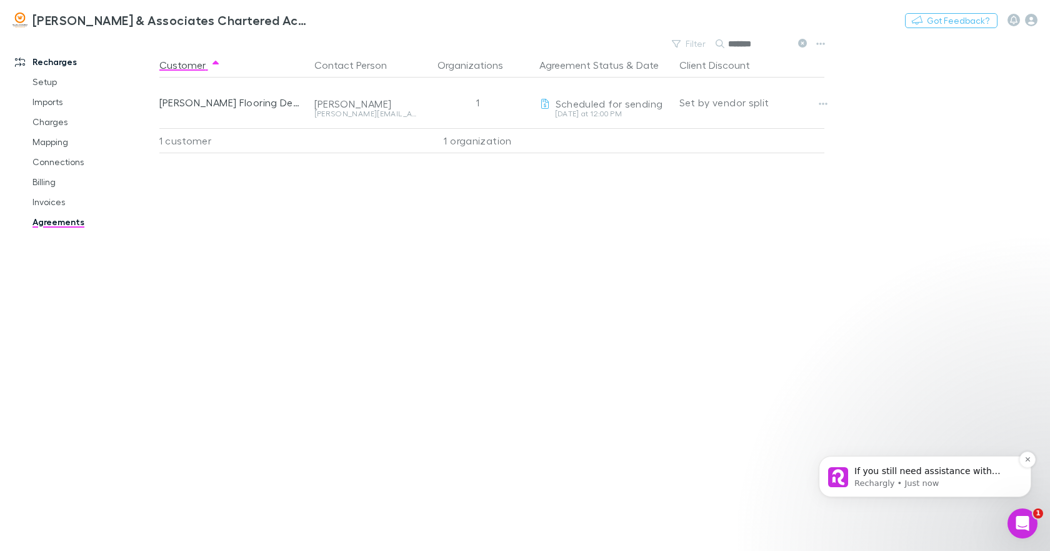
click at [925, 468] on p "If you still need assistance with changing the email address, I am here to help…" at bounding box center [934, 471] width 161 height 12
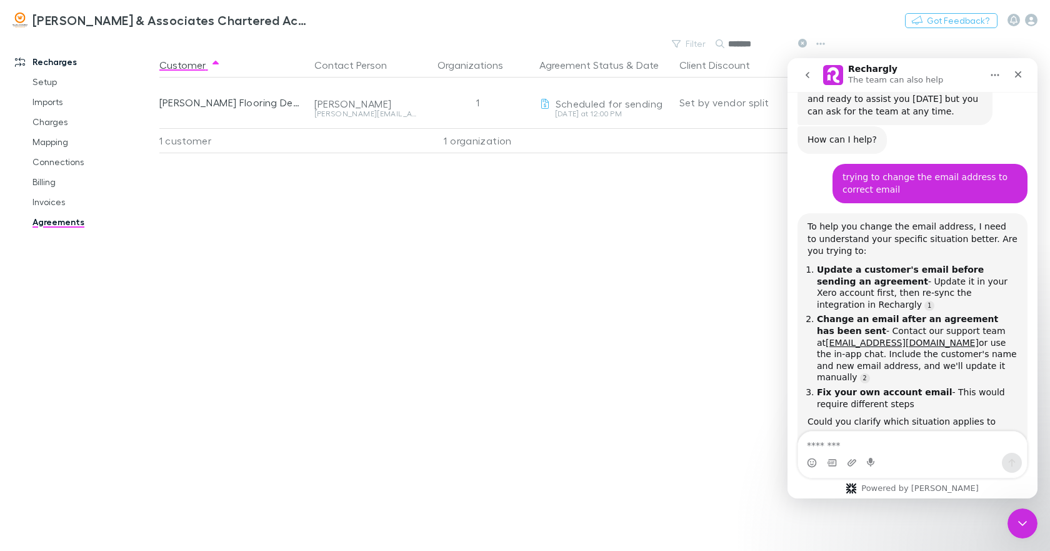
scroll to position [151, 0]
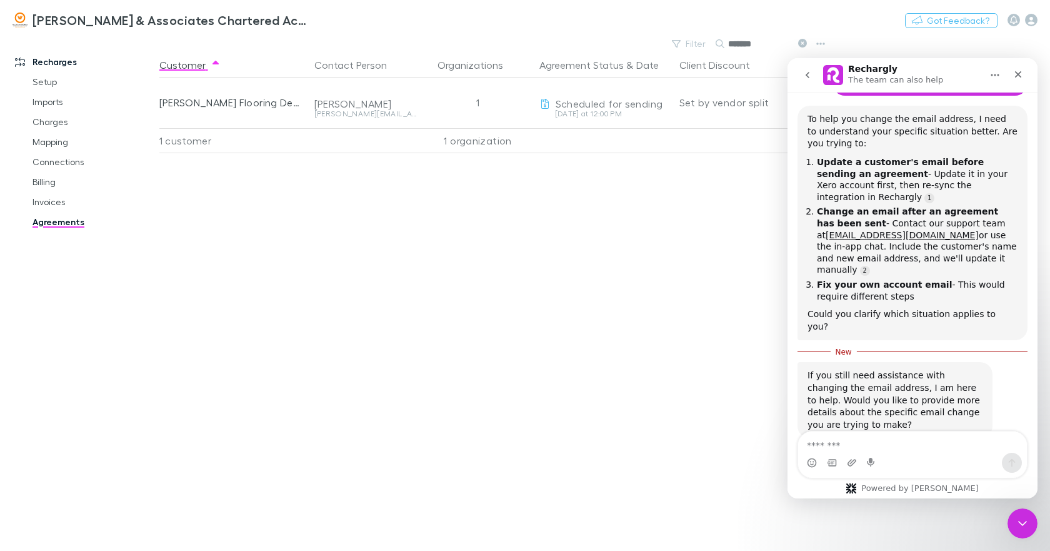
click at [824, 439] on textarea "Message…" at bounding box center [912, 441] width 229 height 21
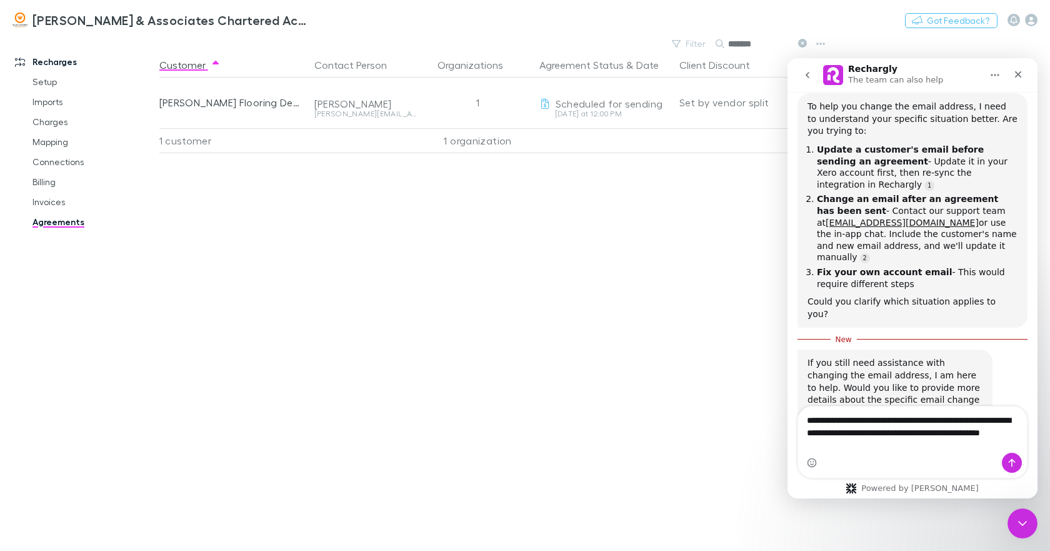
scroll to position [176, 0]
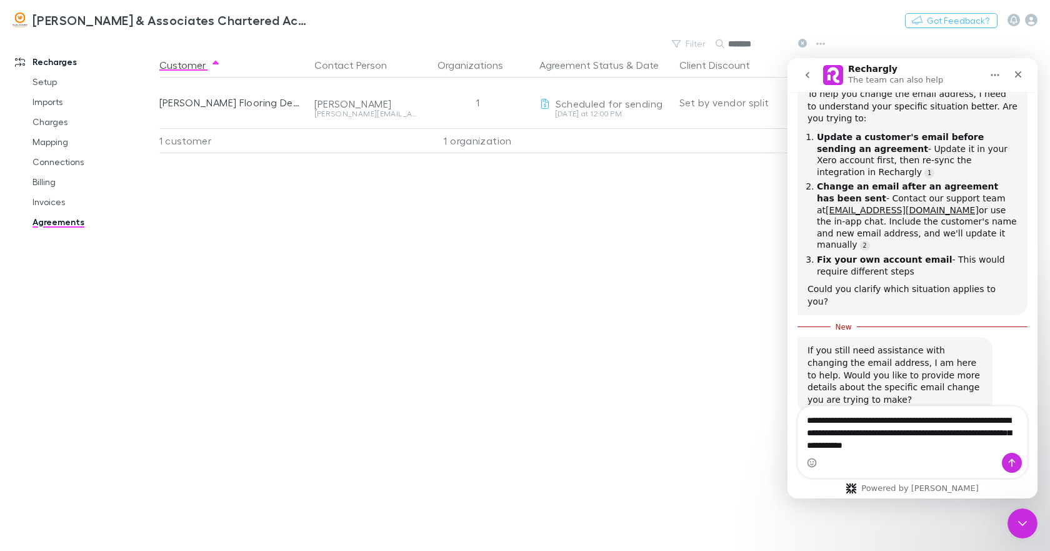
type textarea "**********"
click at [1013, 461] on icon "Send a message…" at bounding box center [1012, 462] width 10 height 10
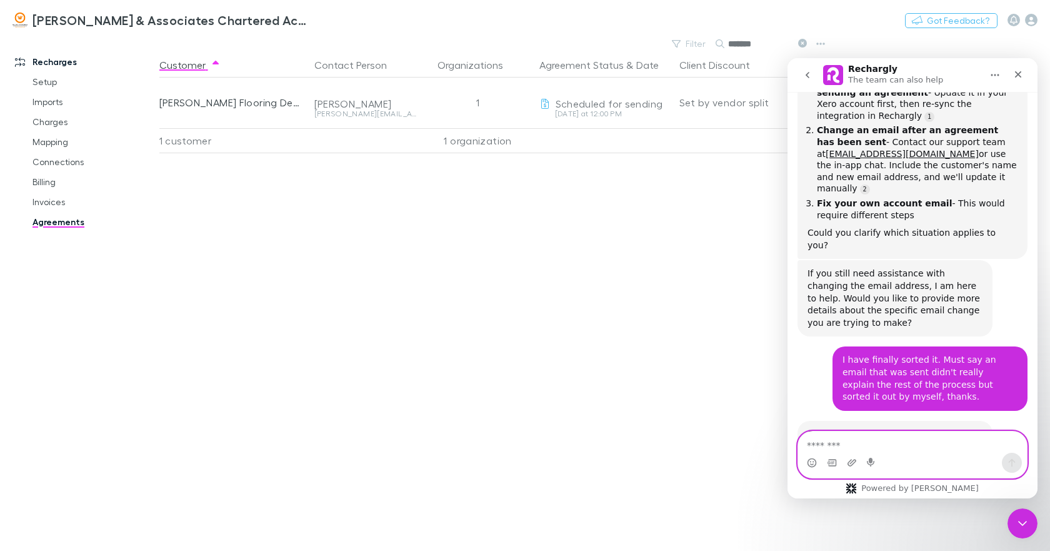
scroll to position [266, 0]
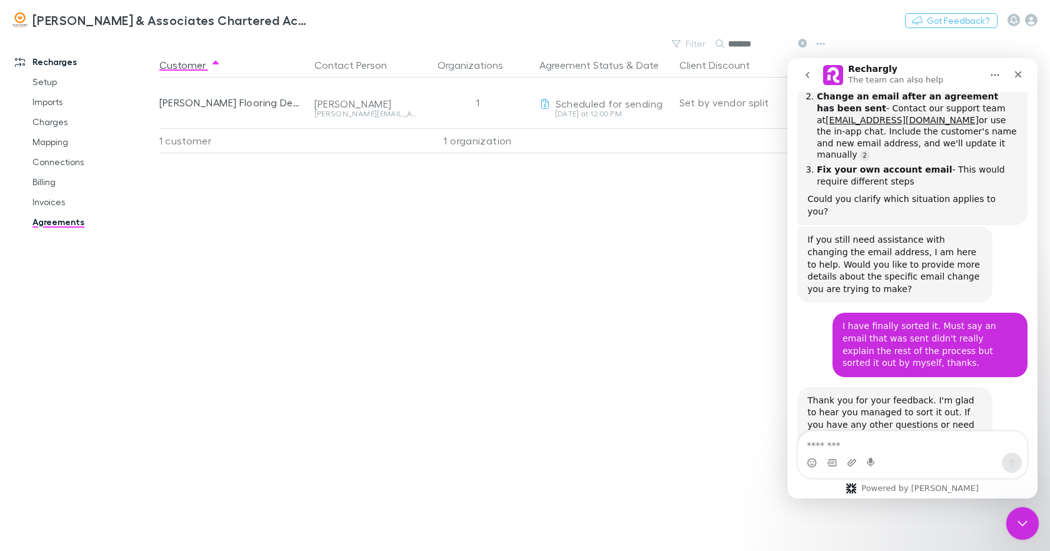
click at [1019, 516] on icon "Close Intercom Messenger" at bounding box center [1020, 521] width 15 height 15
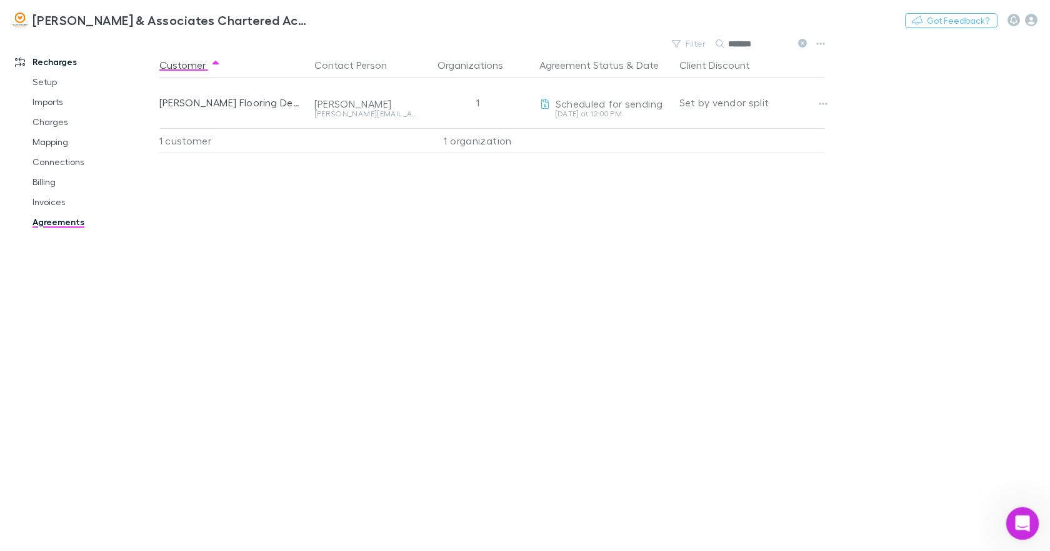
click at [1019, 516] on icon "Open Intercom Messenger" at bounding box center [1021, 521] width 21 height 21
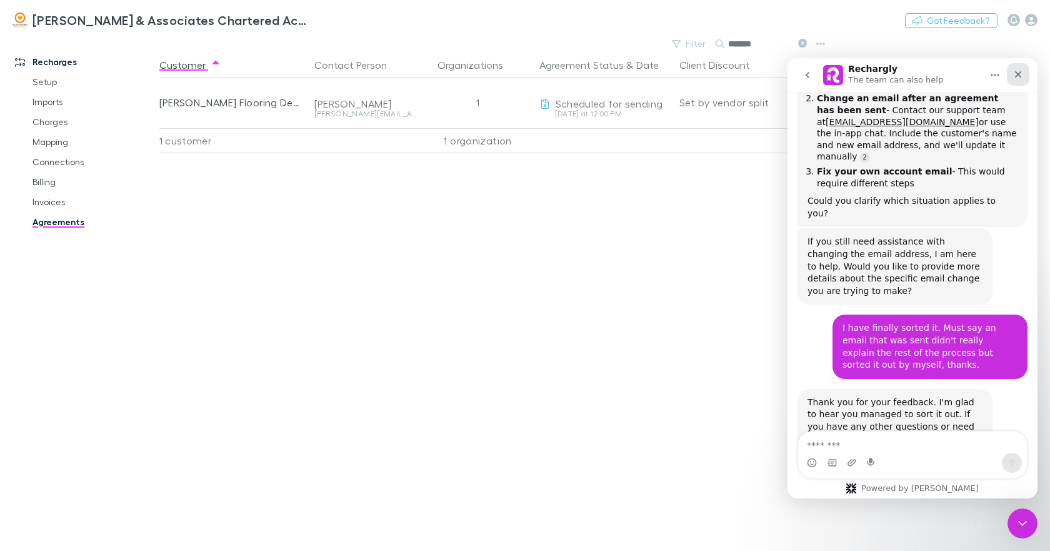
click at [1016, 74] on icon "Close" at bounding box center [1018, 74] width 10 height 10
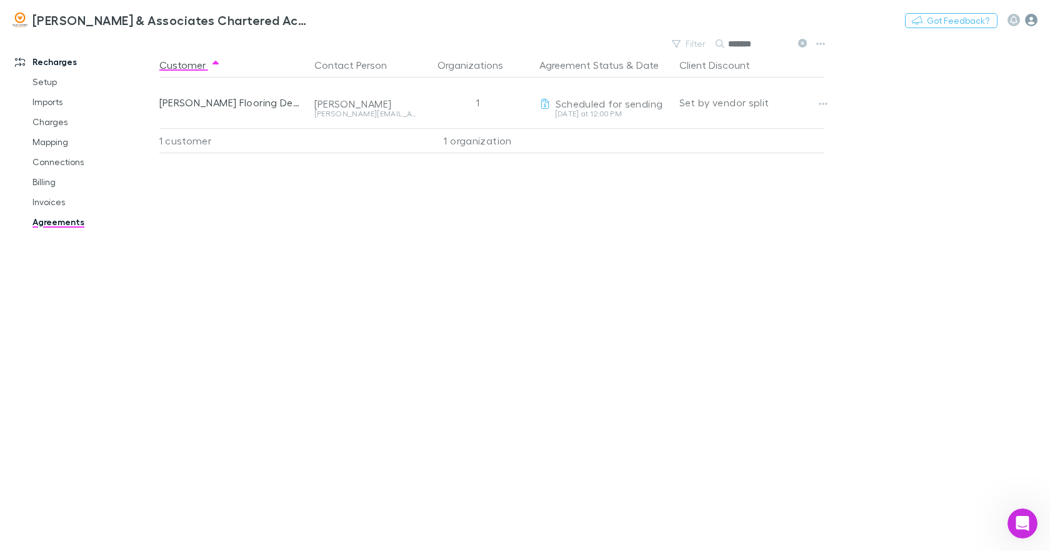
click at [1029, 20] on icon "button" at bounding box center [1031, 20] width 12 height 12
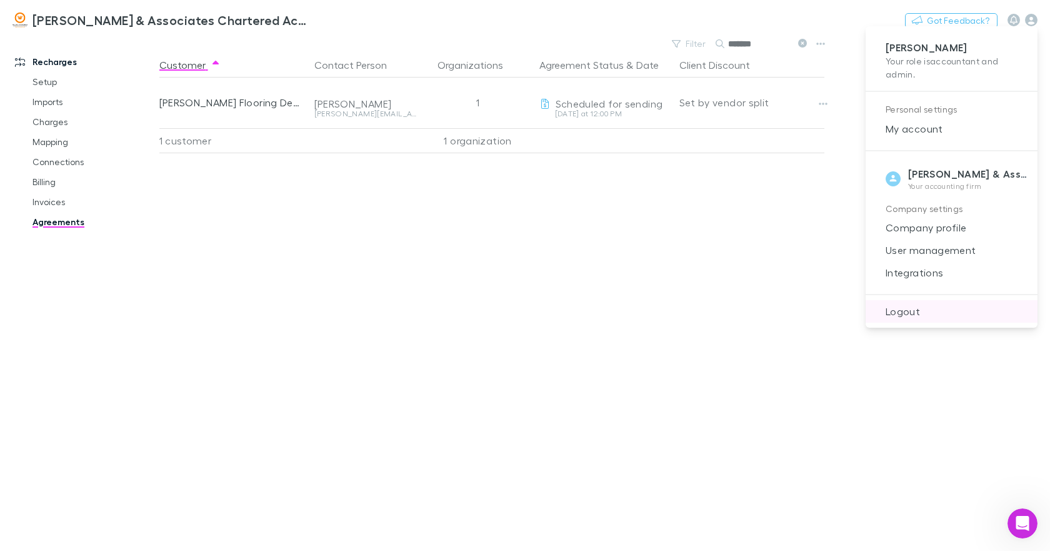
click at [904, 311] on span "Logout" at bounding box center [952, 311] width 152 height 15
